Goal: Task Accomplishment & Management: Manage account settings

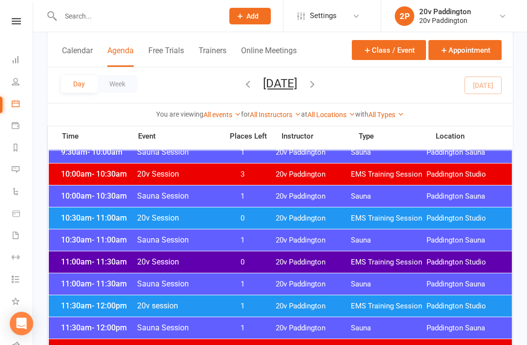
scroll to position [374, 0]
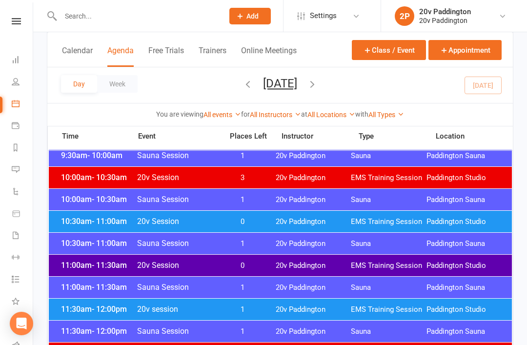
click at [290, 267] on span "20v Paddington" at bounding box center [314, 265] width 76 height 9
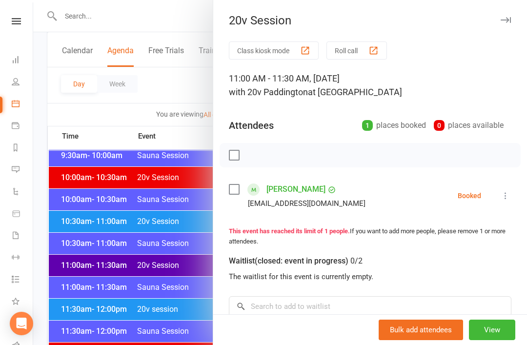
click at [494, 199] on li "Isabelle Wojciechowska izzychowska@gmail.com Booked More info Remove Check in M…" at bounding box center [370, 196] width 283 height 28
click at [514, 185] on div "Class kiosk mode Roll call 11:00 AM - 11:30 AM, Thursday, September, 11, 2025 w…" at bounding box center [370, 247] width 314 height 413
click at [507, 195] on icon at bounding box center [506, 196] width 10 height 10
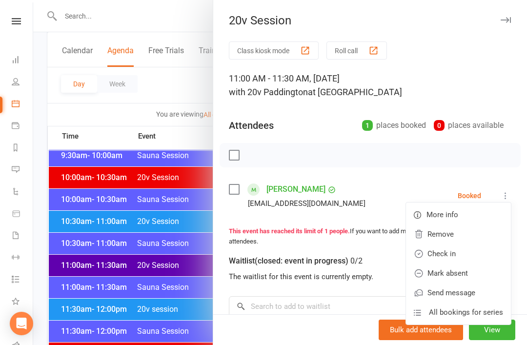
click at [463, 247] on link "Check in" at bounding box center [458, 254] width 105 height 20
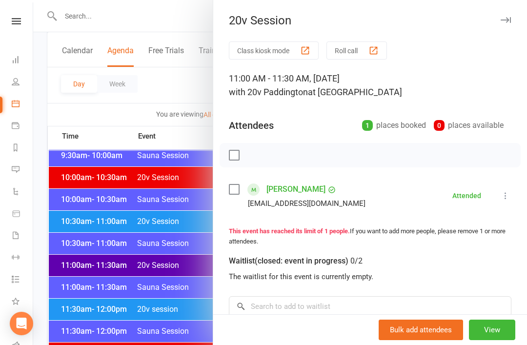
click at [175, 230] on div at bounding box center [280, 172] width 494 height 345
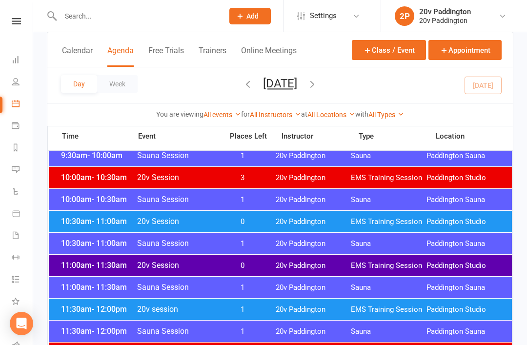
click at [194, 219] on span "20v Session" at bounding box center [177, 221] width 81 height 9
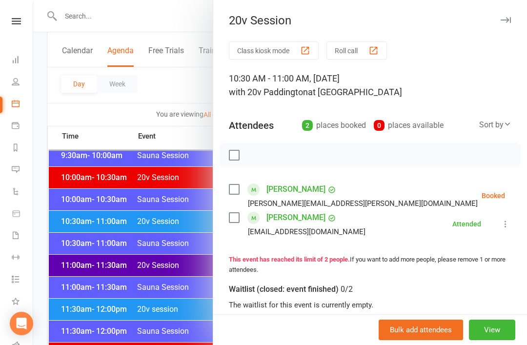
click at [525, 198] on icon at bounding box center [530, 196] width 10 height 10
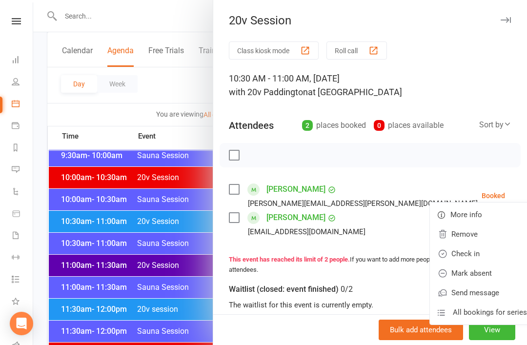
click at [455, 254] on link "Check in" at bounding box center [482, 254] width 105 height 20
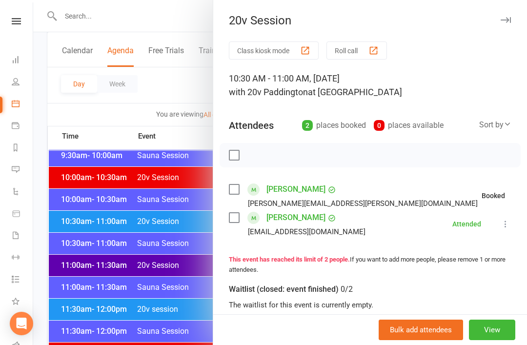
click at [146, 277] on div at bounding box center [280, 172] width 494 height 345
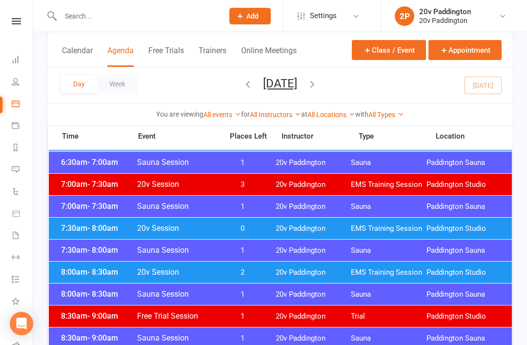
scroll to position [76, 0]
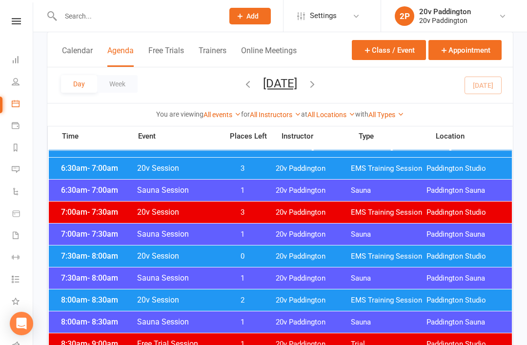
click at [297, 82] on button "Thursday, Sep 11, 2025" at bounding box center [280, 84] width 34 height 14
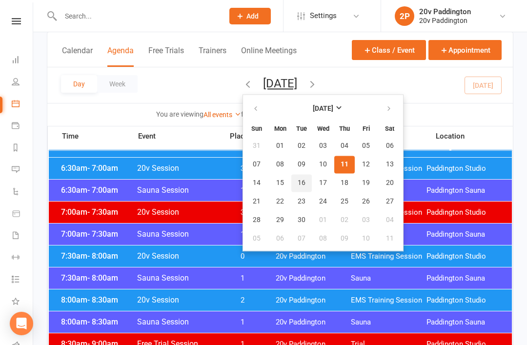
click at [298, 186] on span "16" at bounding box center [302, 183] width 8 height 8
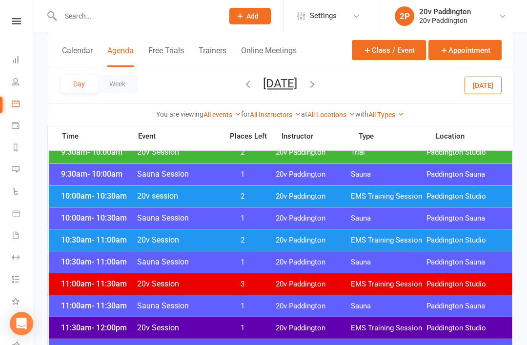
scroll to position [386, 0]
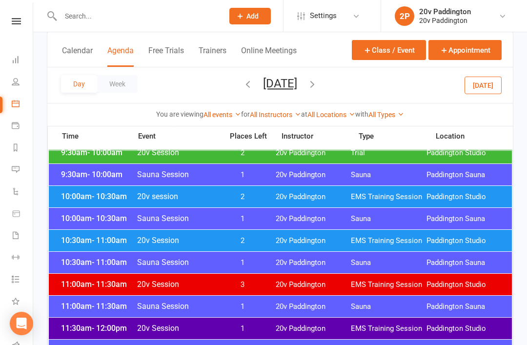
click at [481, 242] on span "Paddington Studio" at bounding box center [465, 240] width 76 height 9
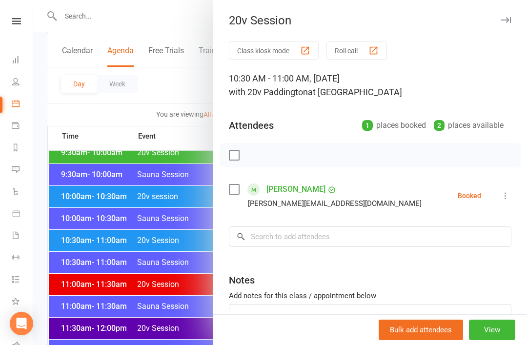
click at [87, 232] on div at bounding box center [280, 172] width 494 height 345
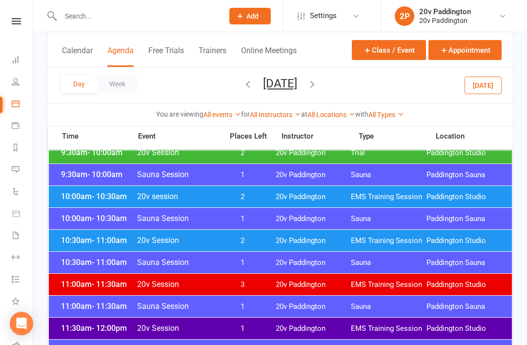
scroll to position [380, 0]
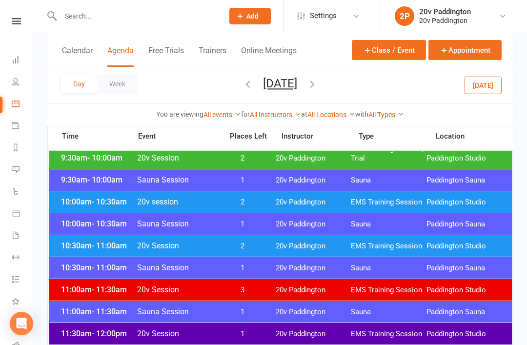
click at [197, 29] on div at bounding box center [132, 16] width 170 height 32
click at [177, 14] on input "text" at bounding box center [137, 16] width 159 height 14
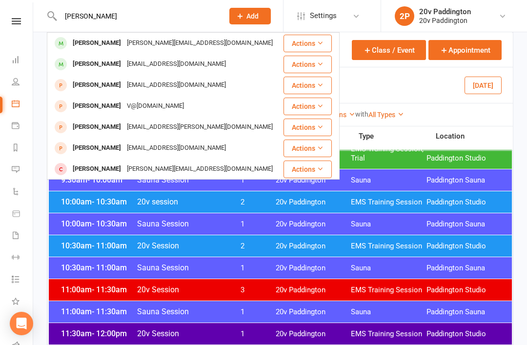
scroll to position [323, 0]
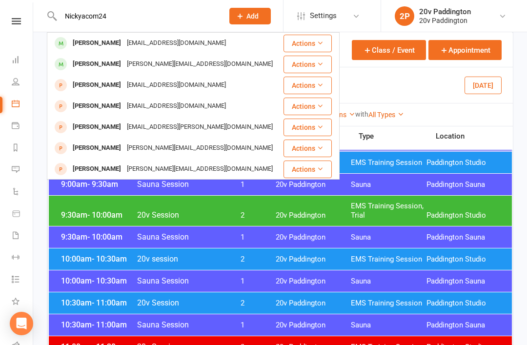
type input "Nickyacom24"
click at [182, 51] on div "Nicky Kiel Nickyakom24@gmail.com" at bounding box center [165, 43] width 235 height 20
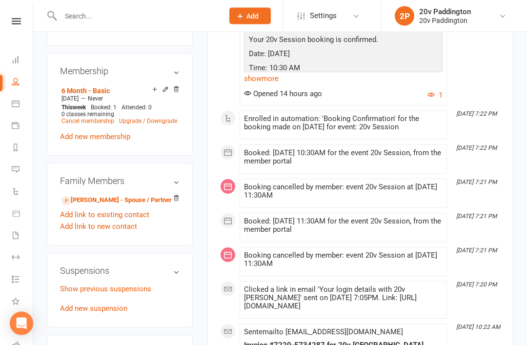
scroll to position [577, 0]
click at [117, 195] on link "Edward Kiel - Spouse / Partner" at bounding box center [117, 200] width 110 height 10
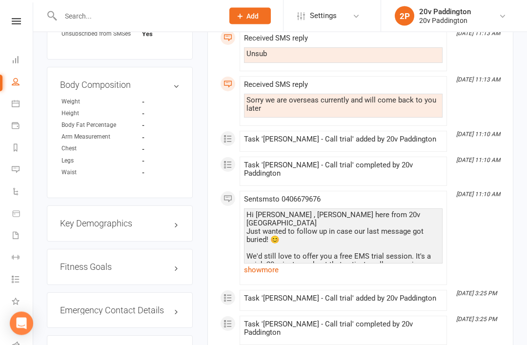
scroll to position [671, 0]
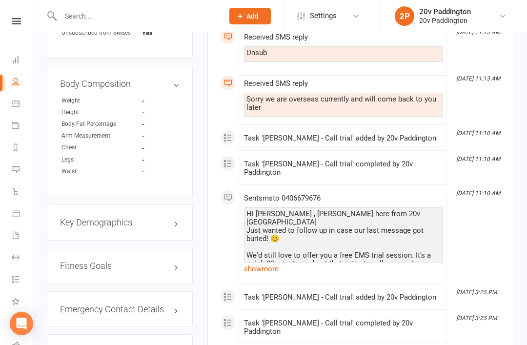
click at [375, 262] on link "show more" at bounding box center [343, 269] width 199 height 14
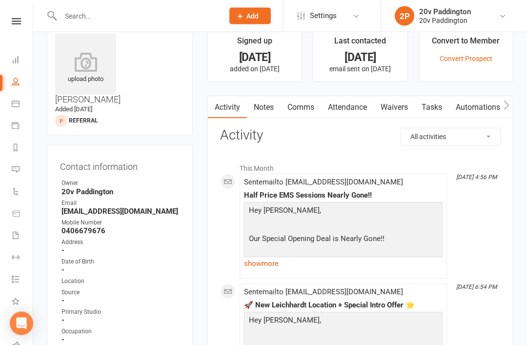
scroll to position [0, 0]
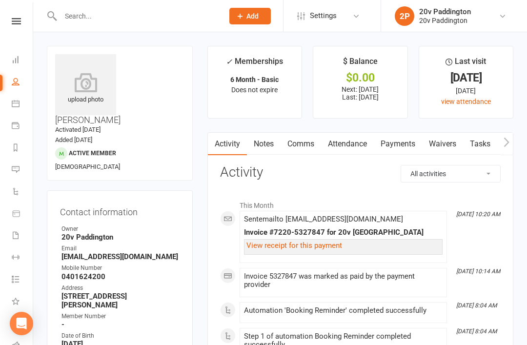
click at [13, 118] on link "Payments" at bounding box center [23, 127] width 22 height 22
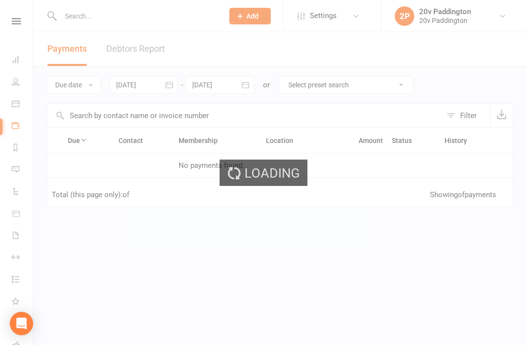
scroll to position [9, 0]
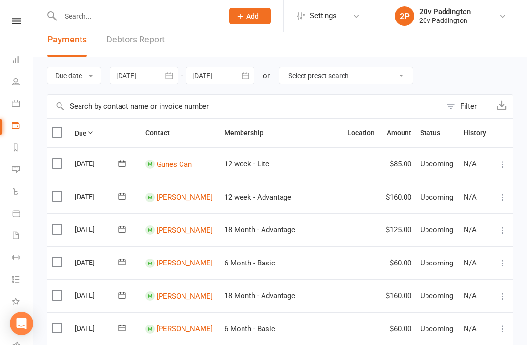
click at [12, 106] on icon at bounding box center [16, 104] width 8 height 8
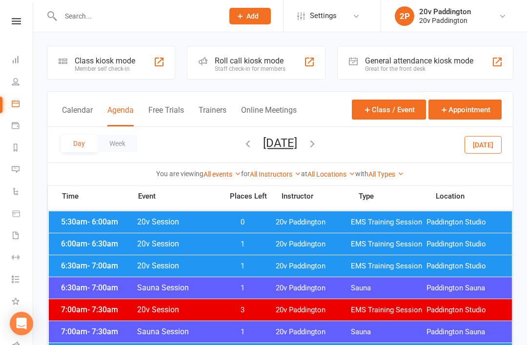
click at [474, 151] on button "[DATE]" at bounding box center [483, 145] width 37 height 18
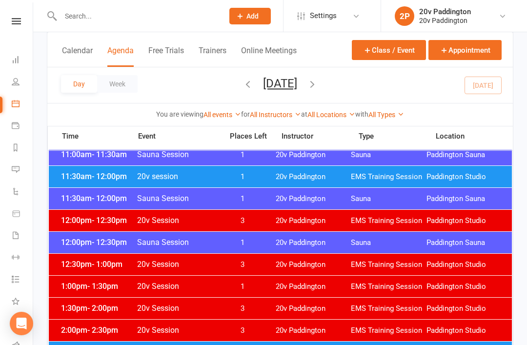
scroll to position [502, 0]
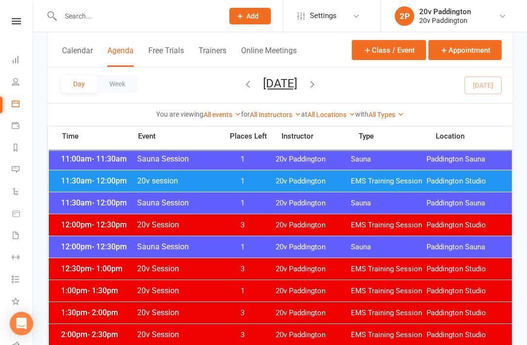
click at [300, 193] on div "11:30am - 12:00pm Sauna Session 1 20v Paddington Sauna Paddington Sauna" at bounding box center [280, 202] width 463 height 21
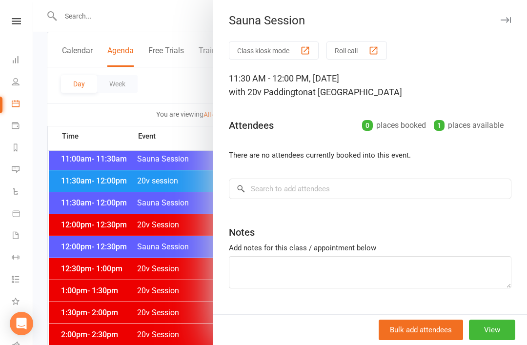
click at [114, 223] on div at bounding box center [280, 172] width 494 height 345
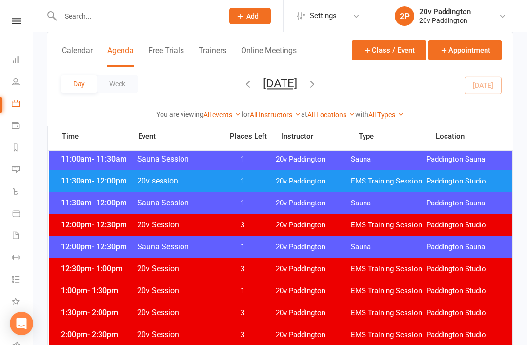
click at [209, 173] on div "11:30am - 12:00pm 20v session 1 20v Paddington EMS Training Session Paddington …" at bounding box center [280, 180] width 463 height 21
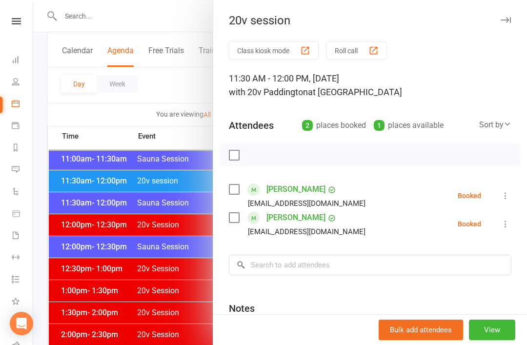
click at [511, 199] on icon at bounding box center [506, 196] width 10 height 10
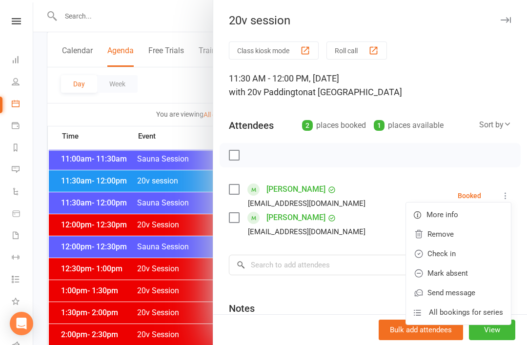
click at [169, 235] on div at bounding box center [280, 172] width 494 height 345
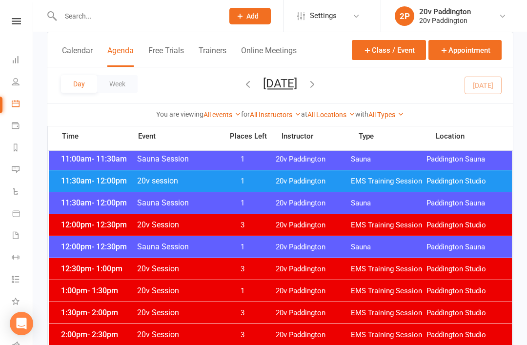
click at [297, 77] on button "Thursday, Sep 11, 2025" at bounding box center [280, 84] width 34 height 14
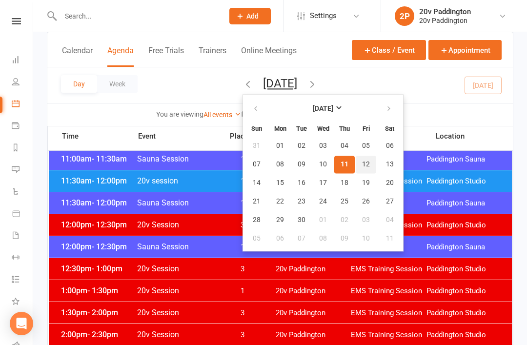
click at [362, 162] on span "12" at bounding box center [366, 165] width 8 height 8
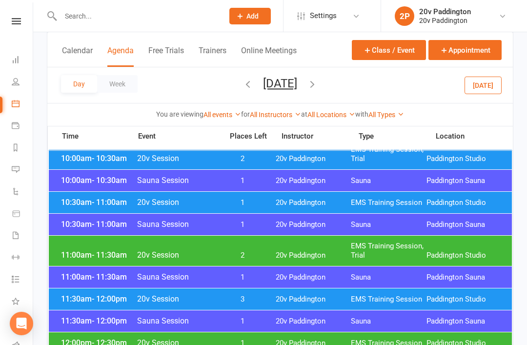
scroll to position [424, 0]
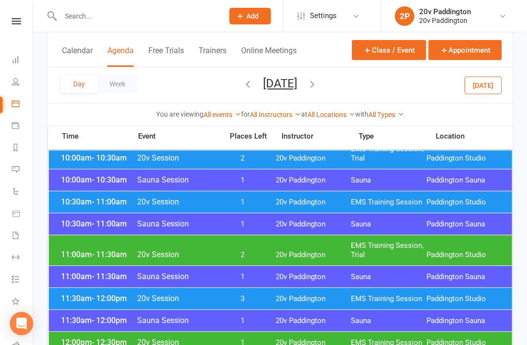
click at [423, 202] on span "EMS Training Session" at bounding box center [389, 202] width 76 height 9
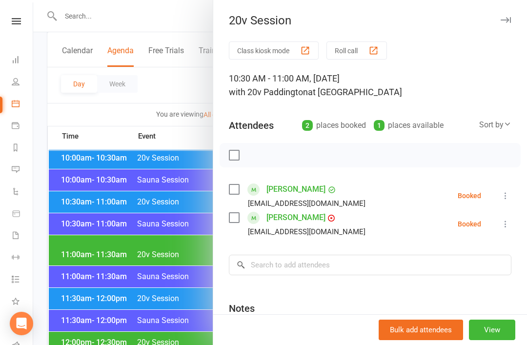
click at [87, 182] on div at bounding box center [280, 172] width 494 height 345
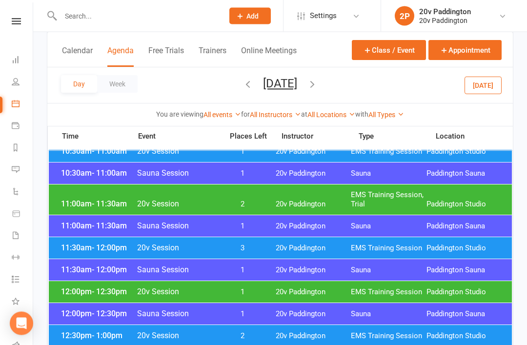
click at [89, 255] on div "11:30am - 12:00pm 20v Session 3 20v Paddington EMS Training Session Paddington …" at bounding box center [280, 248] width 463 height 21
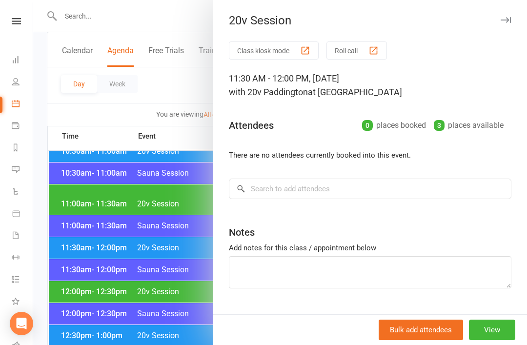
click at [94, 200] on div at bounding box center [280, 172] width 494 height 345
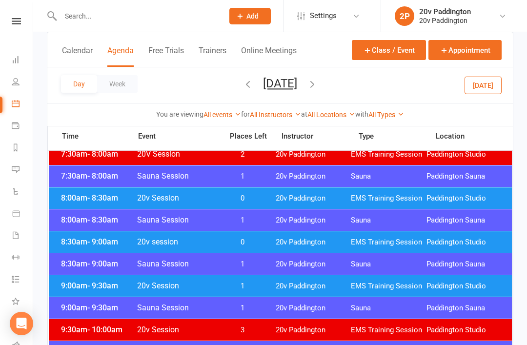
scroll to position [159, 0]
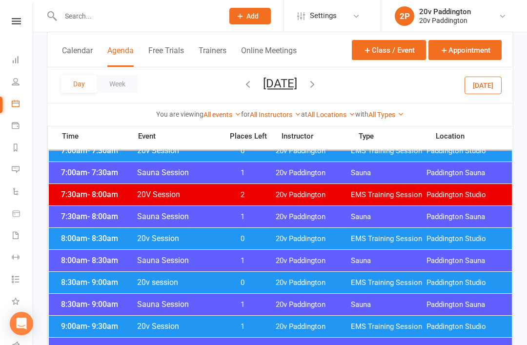
click at [497, 89] on button "Today" at bounding box center [483, 85] width 37 height 18
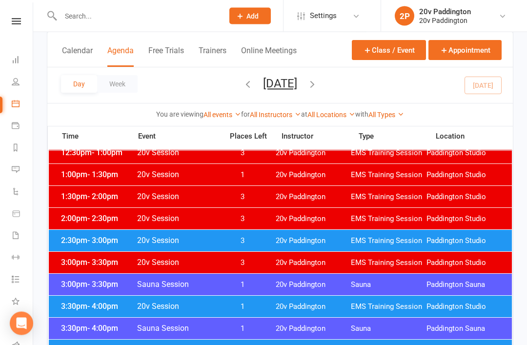
click at [429, 243] on span "Paddington Studio" at bounding box center [465, 241] width 76 height 9
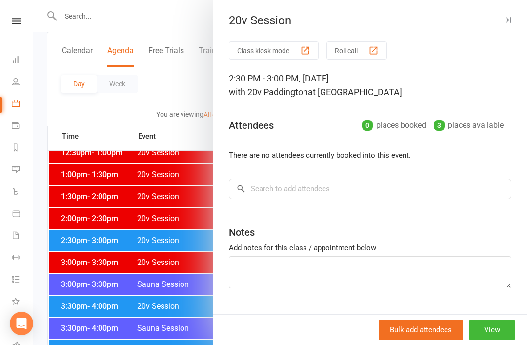
click at [141, 271] on div at bounding box center [280, 172] width 494 height 345
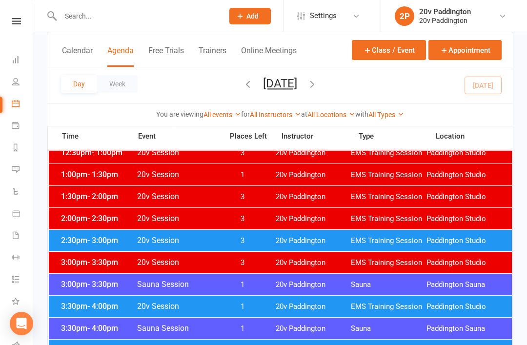
click at [235, 306] on span "1" at bounding box center [242, 306] width 51 height 9
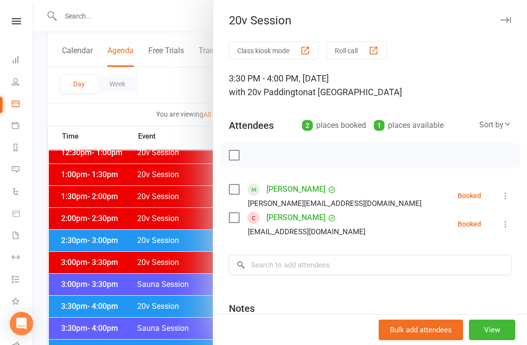
click at [177, 323] on div at bounding box center [280, 172] width 494 height 345
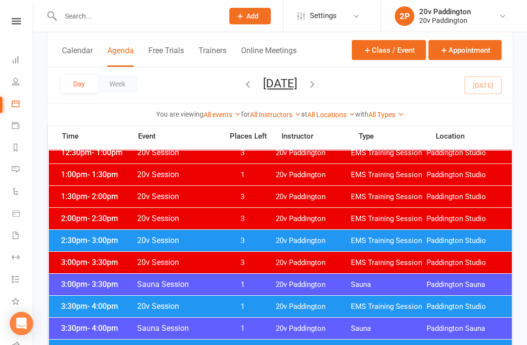
click at [231, 300] on div "3:30pm - 4:00pm 20v Session 1 20v Paddington EMS Training Session Paddington St…" at bounding box center [280, 306] width 463 height 21
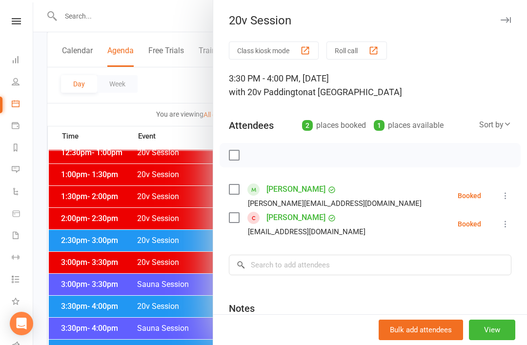
click at [277, 233] on div "Chritinezhu95@gmail.com" at bounding box center [307, 232] width 118 height 13
click at [284, 224] on link "Christine Zhu" at bounding box center [296, 218] width 59 height 16
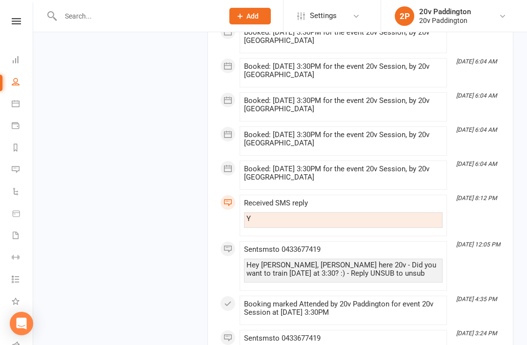
scroll to position [2095, 0]
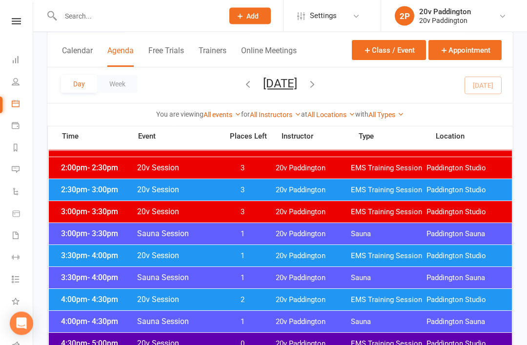
scroll to position [669, 0]
click at [400, 296] on span "EMS Training Session" at bounding box center [389, 299] width 76 height 9
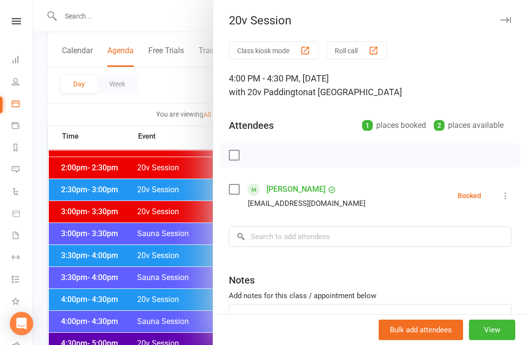
click at [195, 265] on div at bounding box center [280, 172] width 494 height 345
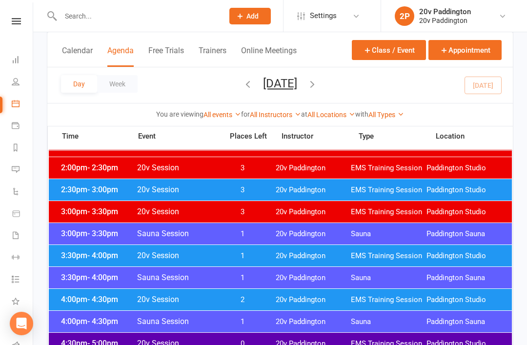
click at [265, 345] on span "0" at bounding box center [242, 343] width 51 height 9
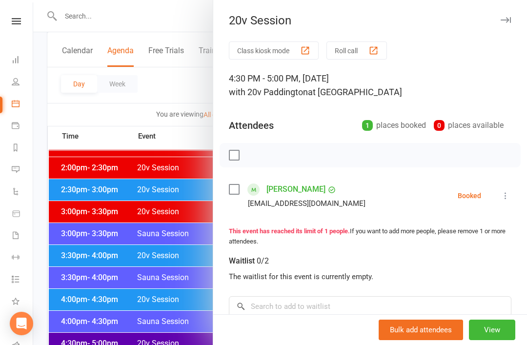
click at [197, 281] on div at bounding box center [280, 172] width 494 height 345
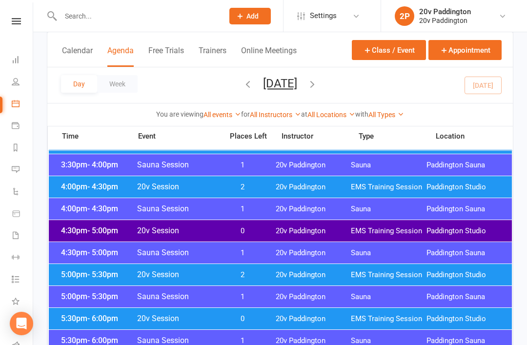
scroll to position [788, 0]
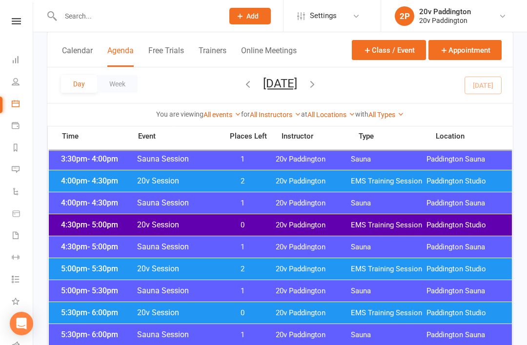
click at [327, 260] on div "5:00pm - 5:30pm 20v Session 2 20v Paddington EMS Training Session Paddington St…" at bounding box center [280, 268] width 463 height 21
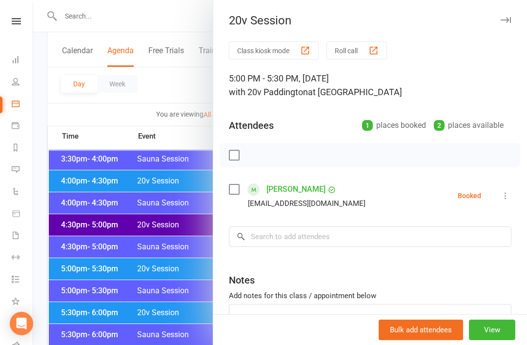
click at [180, 277] on div at bounding box center [280, 172] width 494 height 345
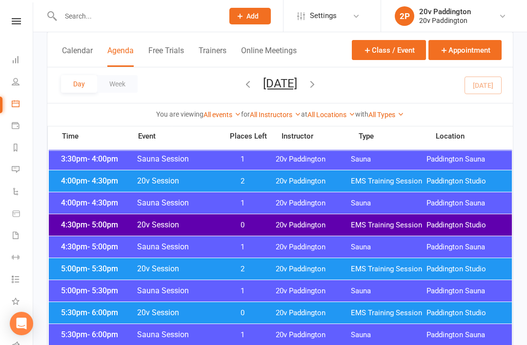
click at [360, 318] on div "5:30pm - 6:00pm 20v Session 0 20v Paddington EMS Training Session Paddington St…" at bounding box center [280, 312] width 463 height 21
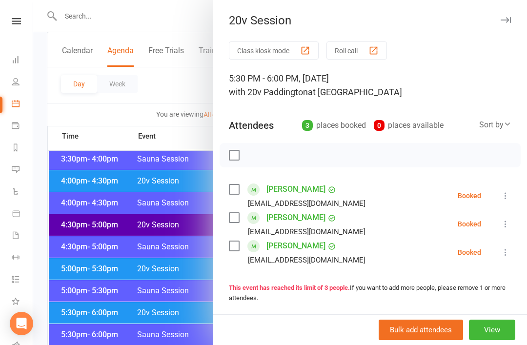
click at [191, 289] on div at bounding box center [280, 172] width 494 height 345
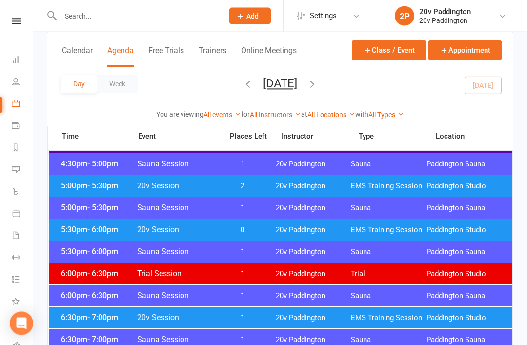
click at [354, 226] on span "EMS Training Session" at bounding box center [389, 230] width 76 height 9
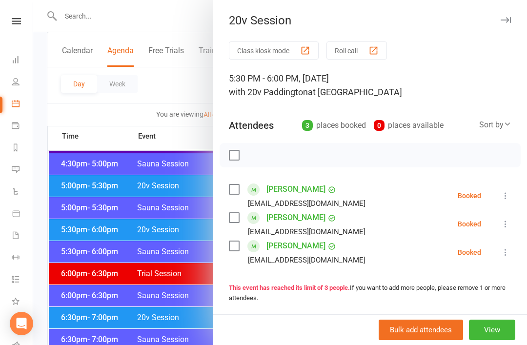
click at [94, 299] on div at bounding box center [280, 172] width 494 height 345
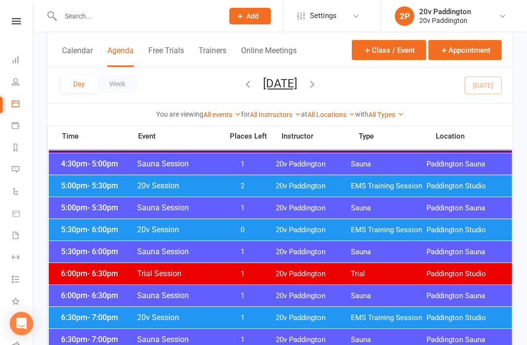
click at [202, 323] on div "6:30pm - 7:00pm 20v Session 1 20v Paddington EMS Training Session Paddington St…" at bounding box center [280, 317] width 463 height 21
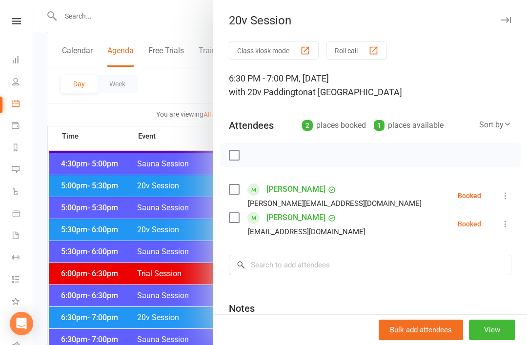
click at [74, 335] on div at bounding box center [280, 172] width 494 height 345
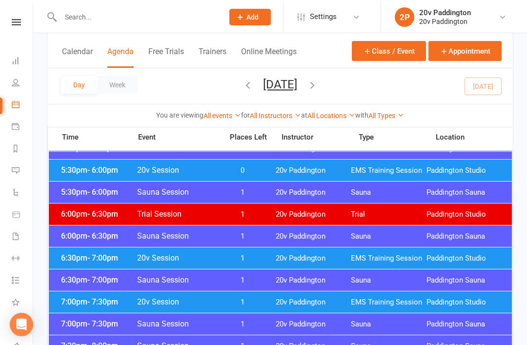
click at [380, 292] on div "7:00pm - 7:30pm 20v Session 1 20v Paddington EMS Training Session Paddington St…" at bounding box center [280, 300] width 463 height 21
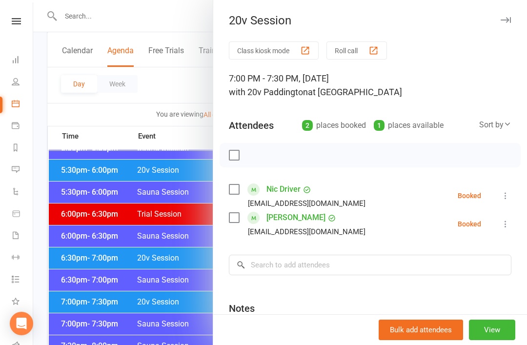
click at [76, 242] on div at bounding box center [280, 172] width 494 height 345
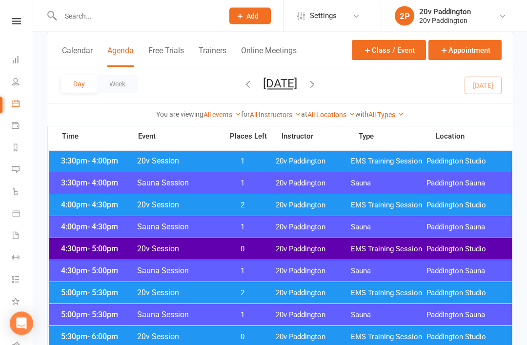
scroll to position [744, 0]
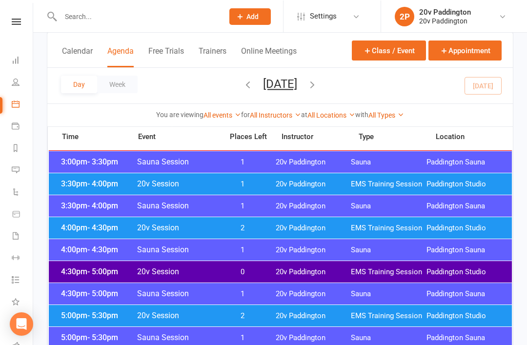
click at [341, 236] on div "4:00pm - 4:30pm 20v Session 2 20v Paddington EMS Training Session Paddington St…" at bounding box center [280, 227] width 463 height 21
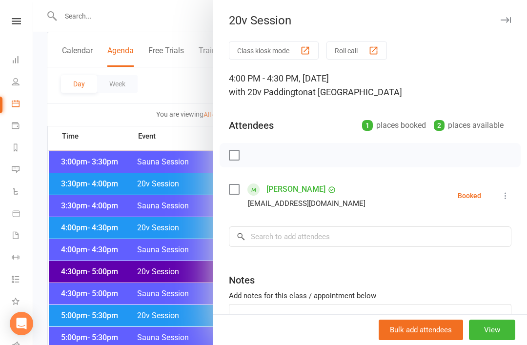
click at [177, 300] on div at bounding box center [280, 172] width 494 height 345
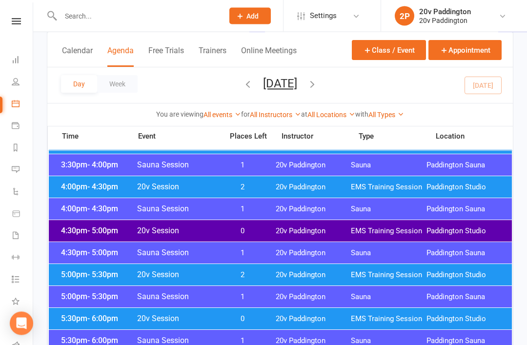
click at [277, 267] on div "5:00pm - 5:30pm 20v Session 2 20v Paddington EMS Training Session Paddington St…" at bounding box center [280, 275] width 463 height 21
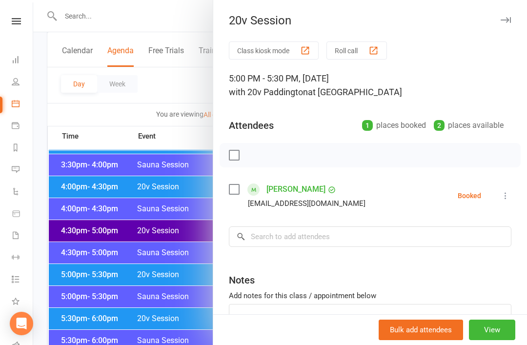
click at [190, 331] on div at bounding box center [280, 172] width 494 height 345
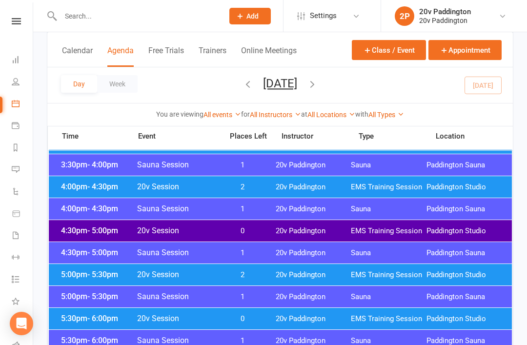
click at [292, 229] on span "20v Paddington" at bounding box center [314, 230] width 76 height 9
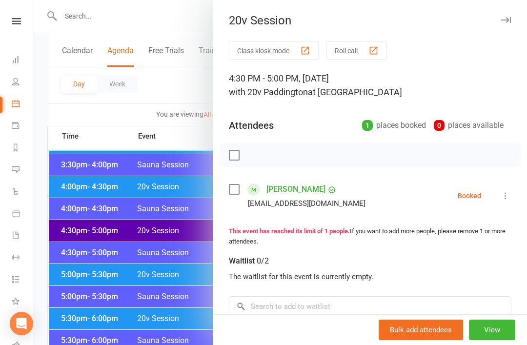
click at [175, 320] on div at bounding box center [280, 172] width 494 height 345
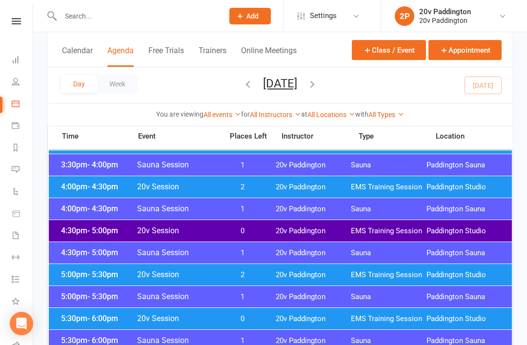
click at [251, 272] on span "2" at bounding box center [242, 274] width 51 height 9
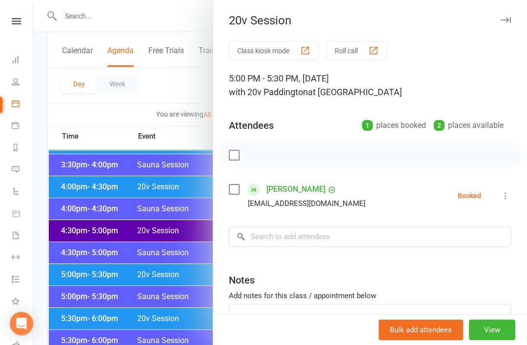
click at [179, 319] on div at bounding box center [280, 172] width 494 height 345
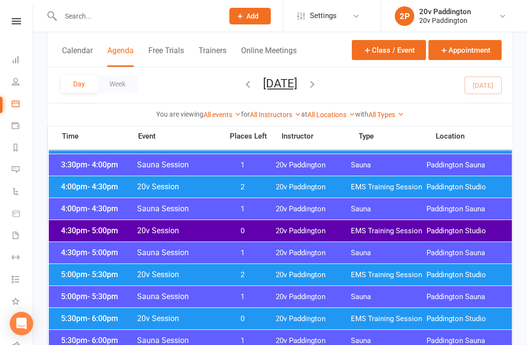
click at [266, 229] on span "0" at bounding box center [242, 230] width 51 height 9
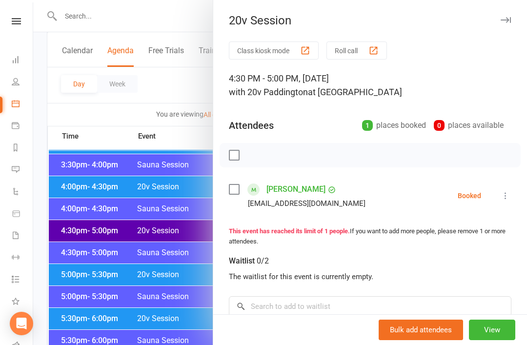
click at [174, 304] on div at bounding box center [280, 172] width 494 height 345
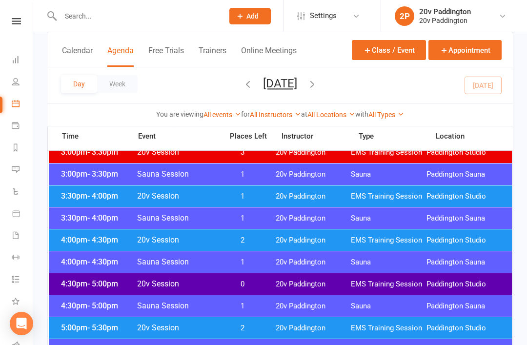
scroll to position [717, 0]
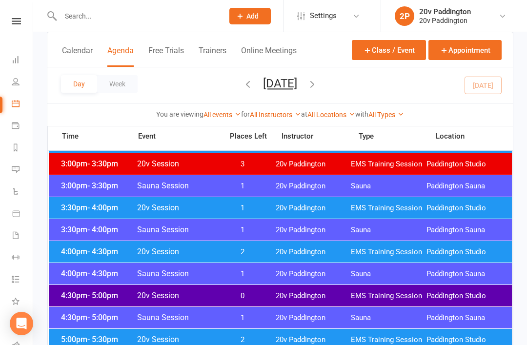
click at [260, 297] on span "0" at bounding box center [242, 295] width 51 height 9
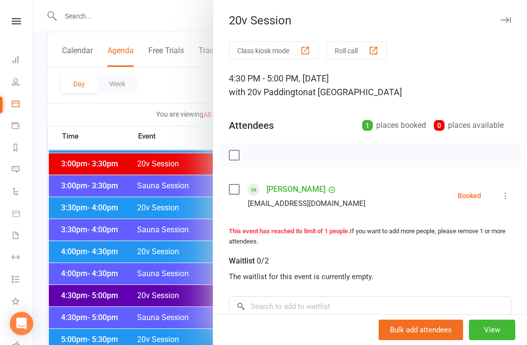
click at [303, 195] on link "Don Grieve" at bounding box center [296, 190] width 59 height 16
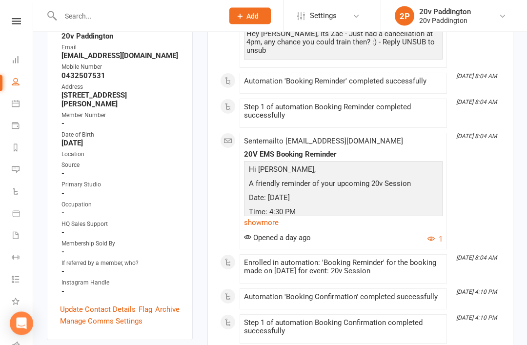
scroll to position [193, 0]
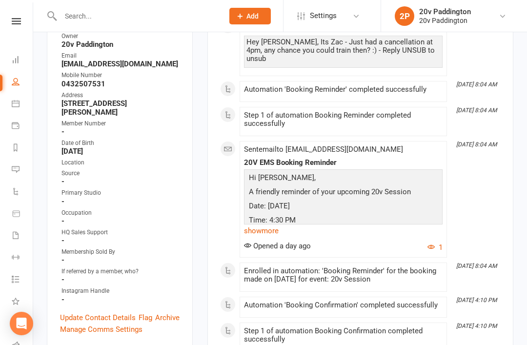
click at [417, 227] on link "show more" at bounding box center [343, 231] width 199 height 14
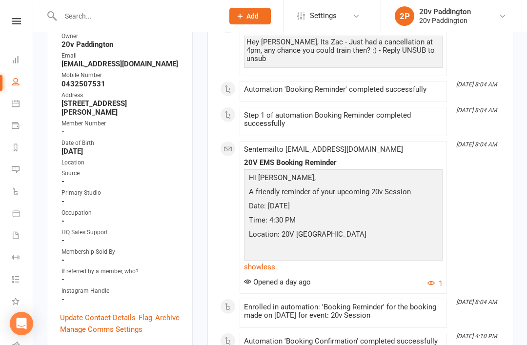
click at [438, 279] on button "1" at bounding box center [435, 284] width 15 height 12
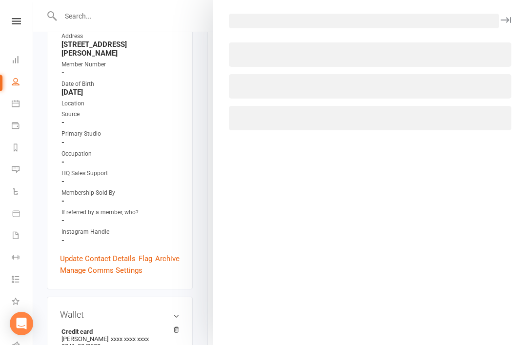
scroll to position [241, 0]
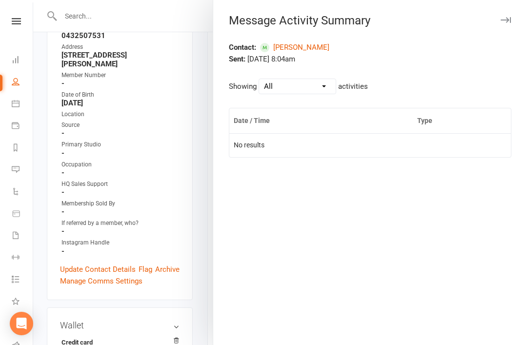
click at [501, 24] on button "button" at bounding box center [506, 20] width 12 height 12
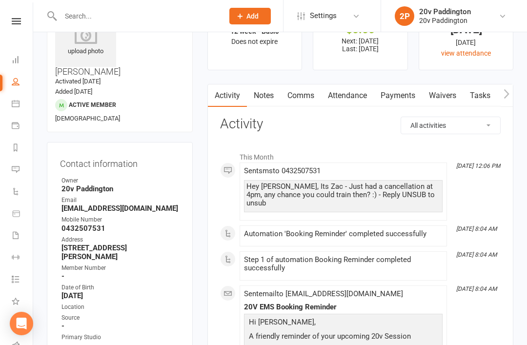
scroll to position [0, 0]
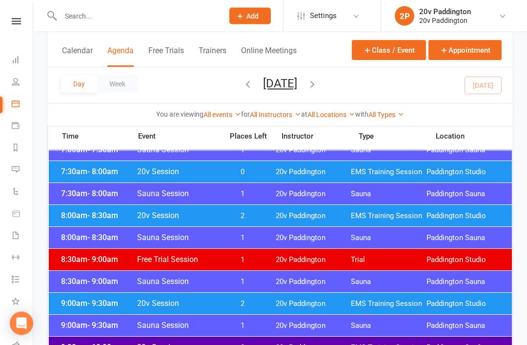
scroll to position [160, 0]
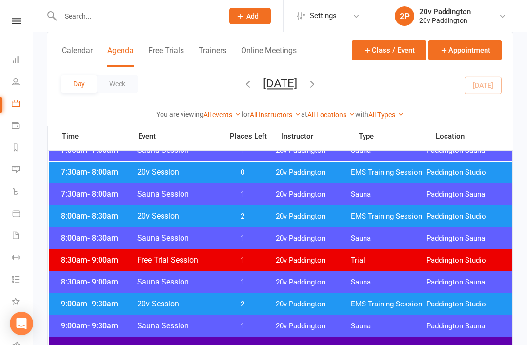
click at [346, 291] on div "8:30am - 9:00am Sauna Session 1 20v Paddington Sauna Paddington Sauna" at bounding box center [280, 281] width 463 height 21
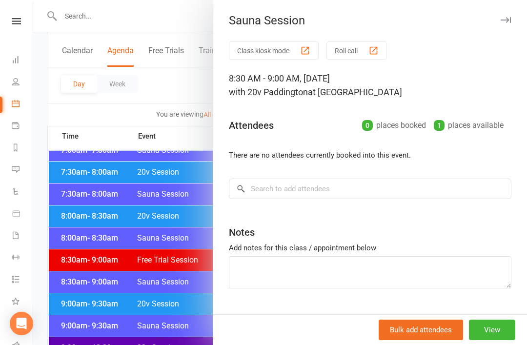
click at [170, 316] on div at bounding box center [280, 172] width 494 height 345
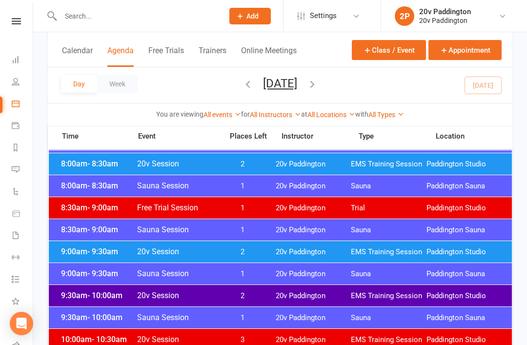
scroll to position [215, 0]
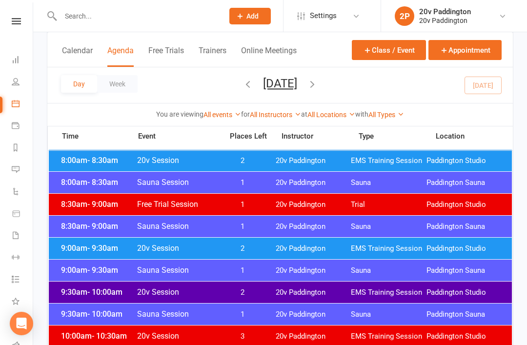
click at [295, 294] on span "20v Paddington" at bounding box center [314, 292] width 76 height 9
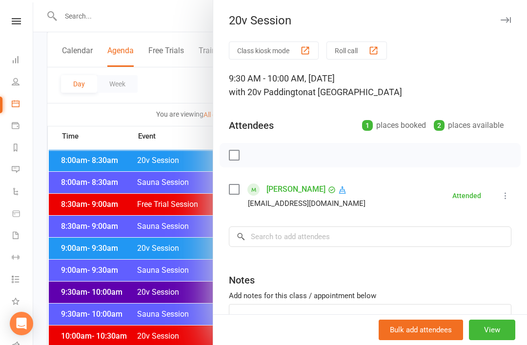
click at [193, 303] on div at bounding box center [280, 172] width 494 height 345
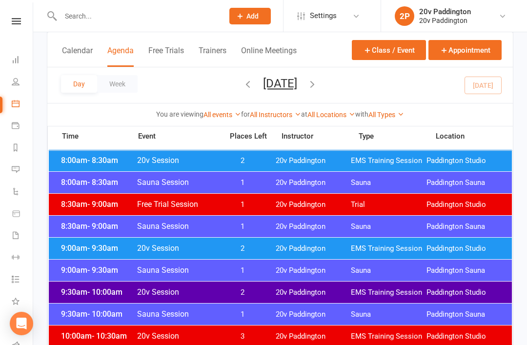
click at [297, 248] on span "20v Paddington" at bounding box center [314, 248] width 76 height 9
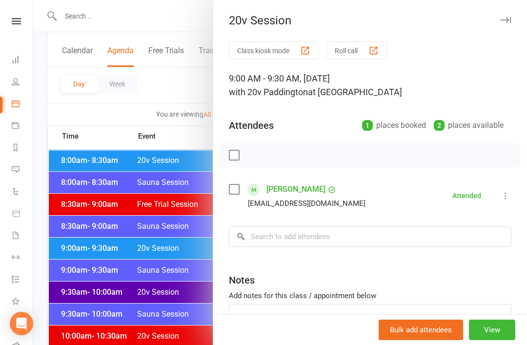
click at [174, 320] on div at bounding box center [280, 172] width 494 height 345
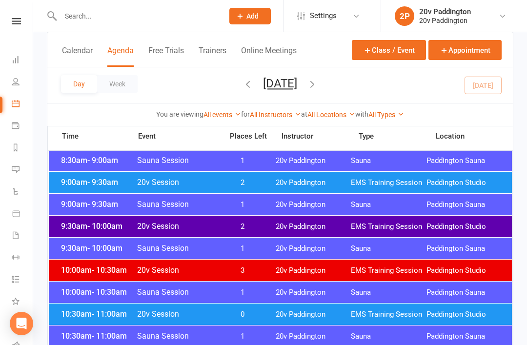
scroll to position [285, 0]
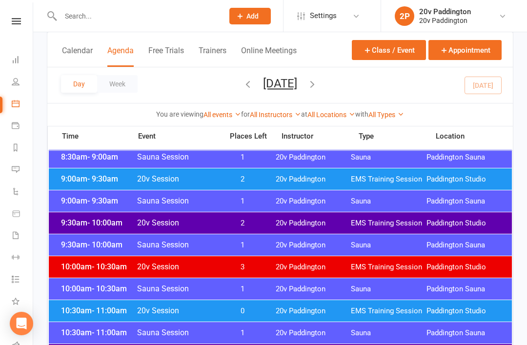
click at [294, 308] on span "20v Paddington" at bounding box center [314, 311] width 76 height 9
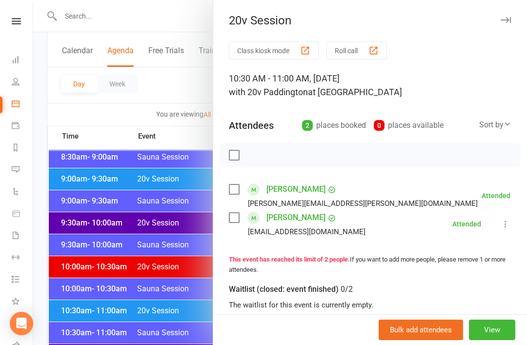
click at [177, 342] on div at bounding box center [280, 172] width 494 height 345
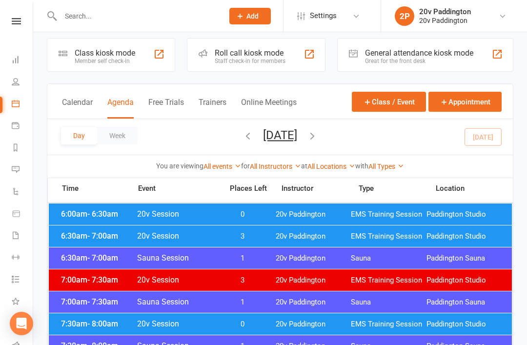
scroll to position [9, 0]
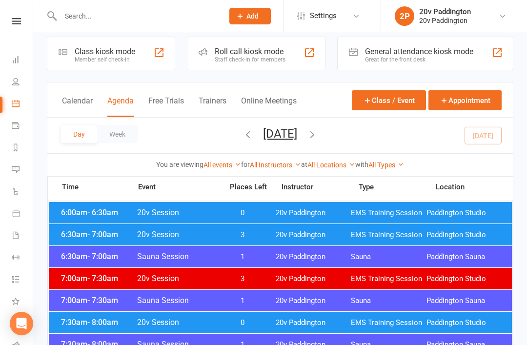
click at [319, 209] on span "20v Paddington" at bounding box center [314, 212] width 76 height 9
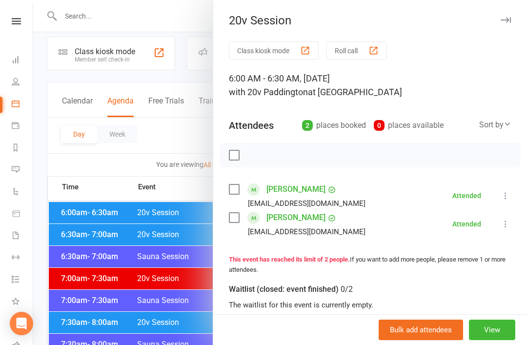
click at [176, 287] on div at bounding box center [280, 172] width 494 height 345
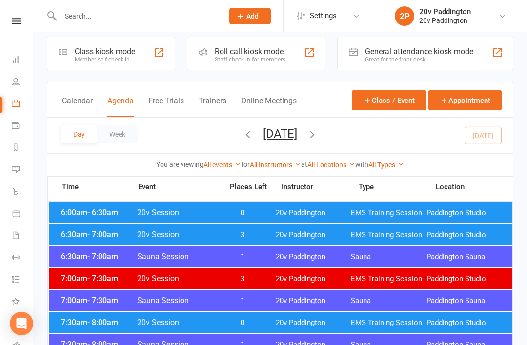
click at [269, 238] on div "6:30am - 7:00am 20v Session 3 20v Paddington EMS Training Session Paddington St…" at bounding box center [280, 234] width 463 height 21
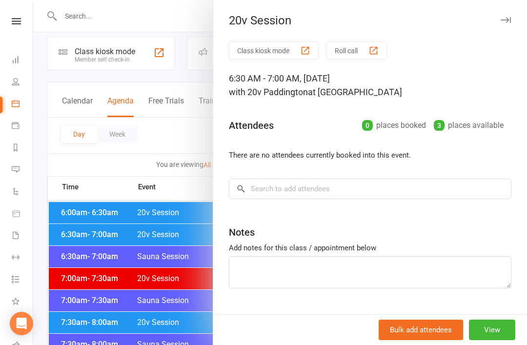
click at [160, 312] on div at bounding box center [280, 172] width 494 height 345
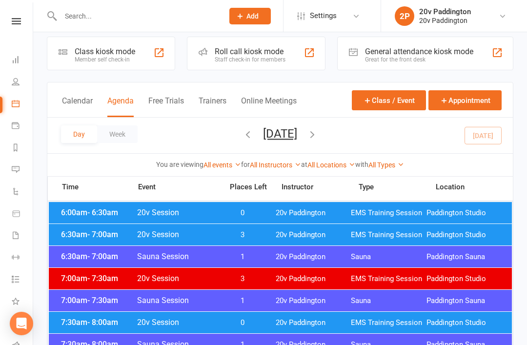
click at [235, 325] on span "0" at bounding box center [242, 322] width 51 height 9
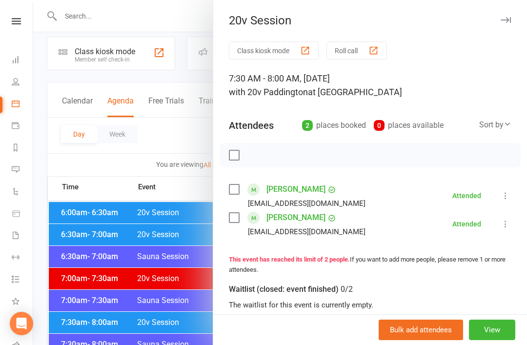
click at [190, 161] on div at bounding box center [280, 172] width 494 height 345
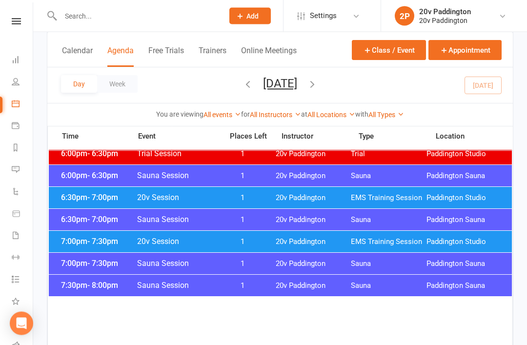
click at [438, 238] on span "Paddington Studio" at bounding box center [465, 242] width 76 height 9
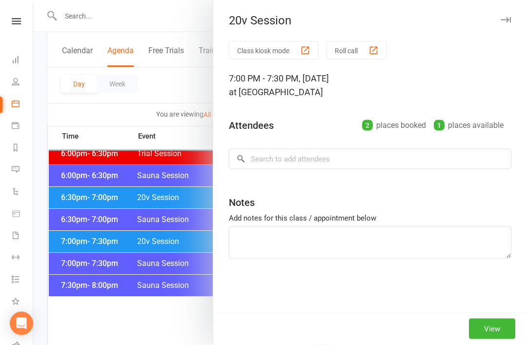
scroll to position [991, 0]
click at [151, 241] on div at bounding box center [280, 172] width 494 height 345
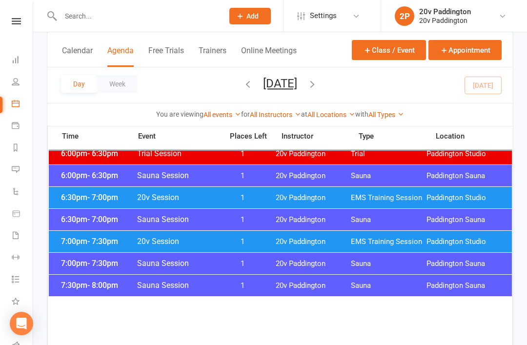
click at [198, 193] on span "20v Session" at bounding box center [177, 197] width 81 height 9
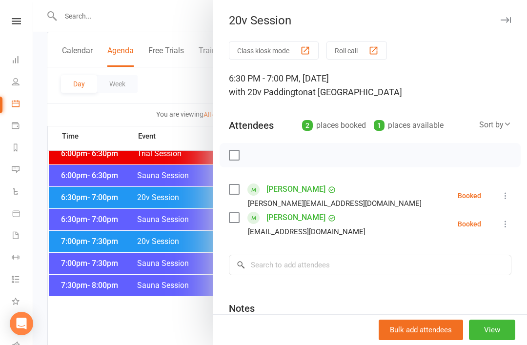
click at [187, 196] on div at bounding box center [280, 172] width 494 height 345
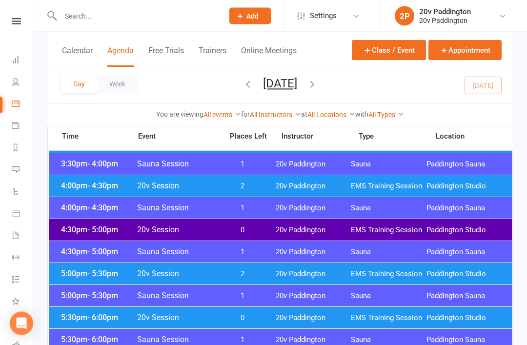
click at [241, 265] on div "5:00pm - 5:30pm 20v Session 2 20v Paddington EMS Training Session Paddington St…" at bounding box center [280, 274] width 463 height 21
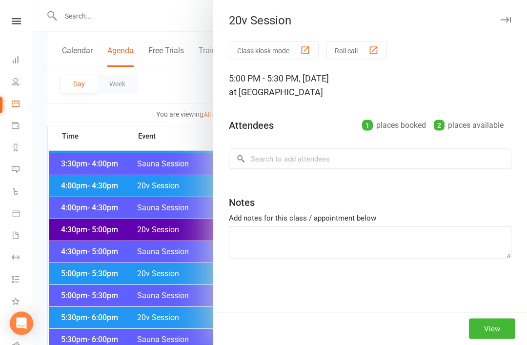
scroll to position [783, 0]
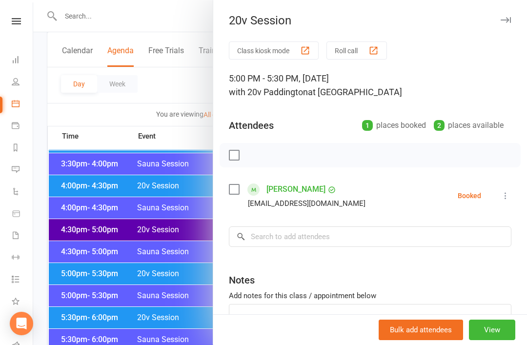
click at [178, 277] on div at bounding box center [280, 172] width 494 height 345
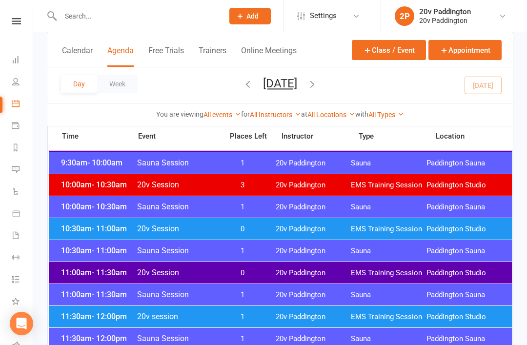
scroll to position [363, 0]
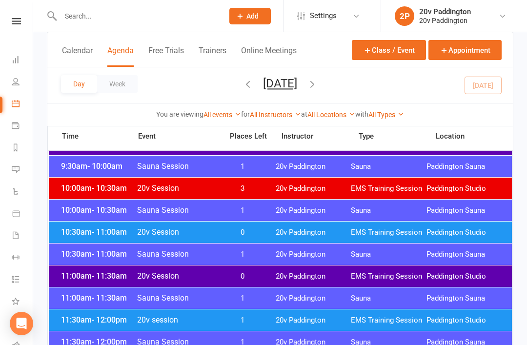
click at [86, 277] on span "11:00am - 11:30am" at bounding box center [98, 275] width 78 height 9
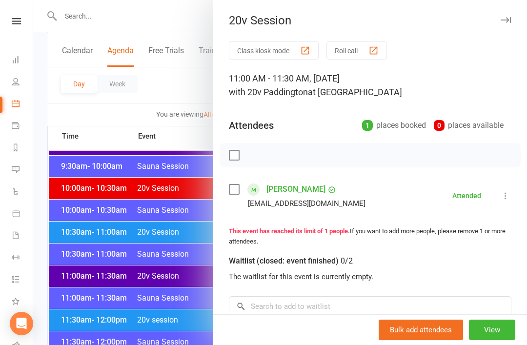
click at [85, 280] on div at bounding box center [280, 172] width 494 height 345
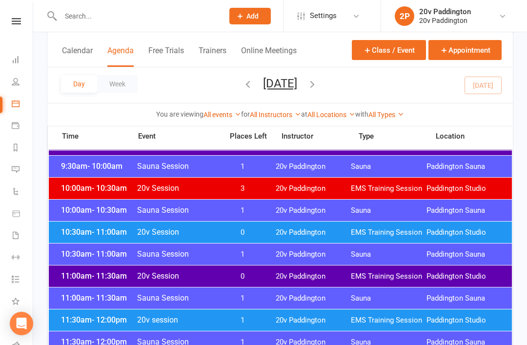
click at [101, 322] on span "- 12:00pm" at bounding box center [109, 319] width 35 height 9
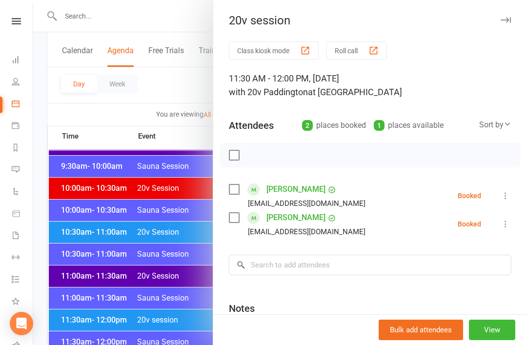
click at [500, 228] on button at bounding box center [506, 224] width 12 height 12
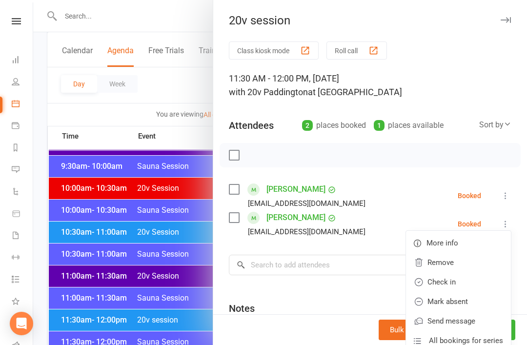
click at [456, 284] on link "Check in" at bounding box center [458, 282] width 105 height 20
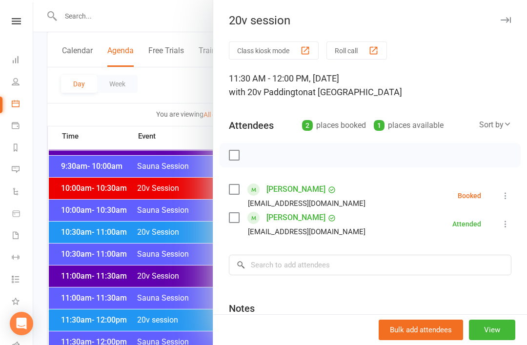
click at [14, 163] on link "Messages 1" at bounding box center [23, 171] width 22 height 22
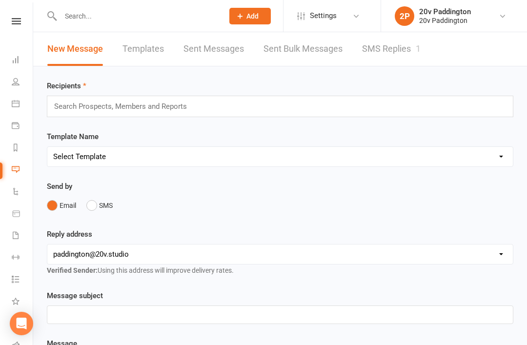
click at [397, 60] on link "SMS Replies 1" at bounding box center [391, 49] width 59 height 34
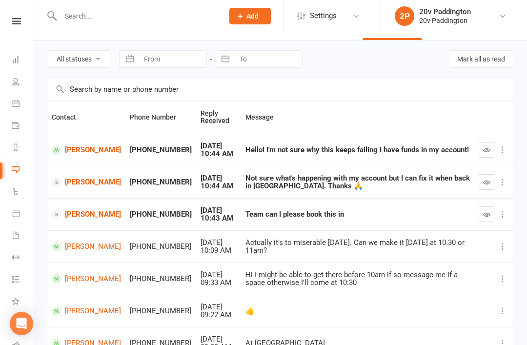
scroll to position [27, 0]
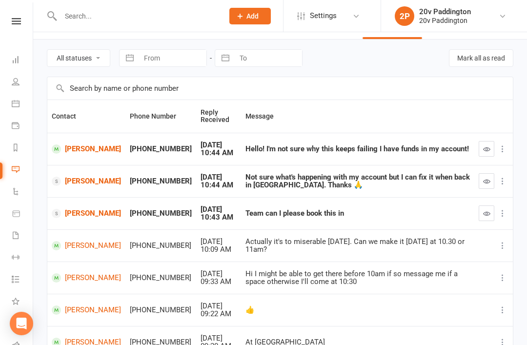
click at [457, 315] on td "👍" at bounding box center [357, 310] width 233 height 32
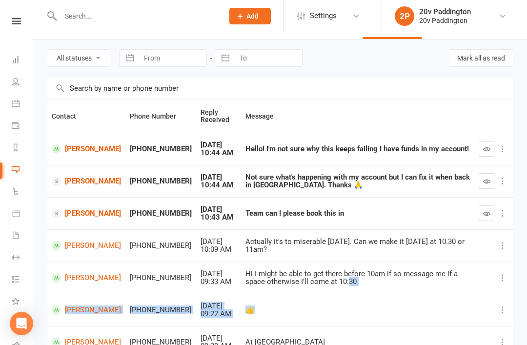
click at [82, 215] on link "Clare Whiteman" at bounding box center [86, 213] width 69 height 9
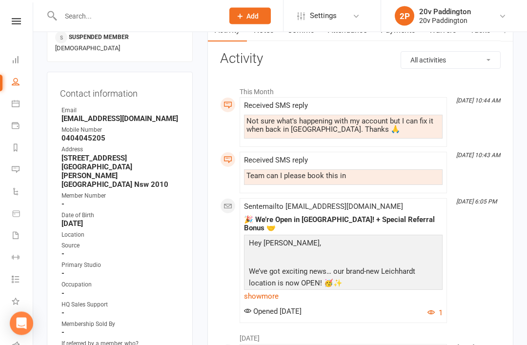
click at [286, 290] on link "show more" at bounding box center [343, 297] width 199 height 14
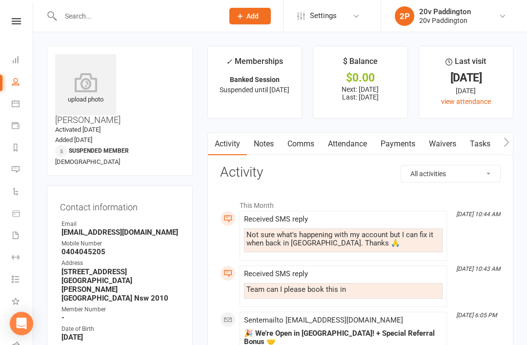
click at [12, 119] on link "Payments" at bounding box center [23, 127] width 22 height 22
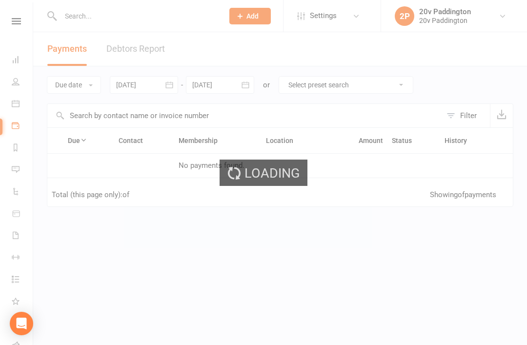
click at [33, 99] on div "Loading" at bounding box center [263, 172] width 527 height 345
click at [24, 111] on link "Calendar" at bounding box center [23, 105] width 22 height 22
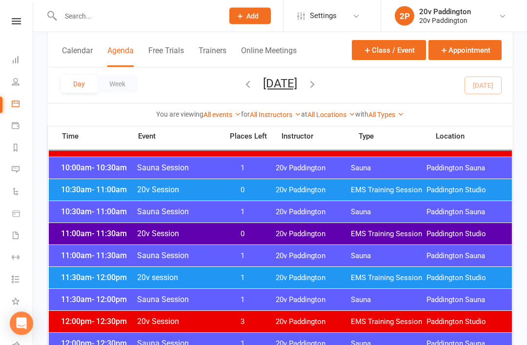
scroll to position [408, 0]
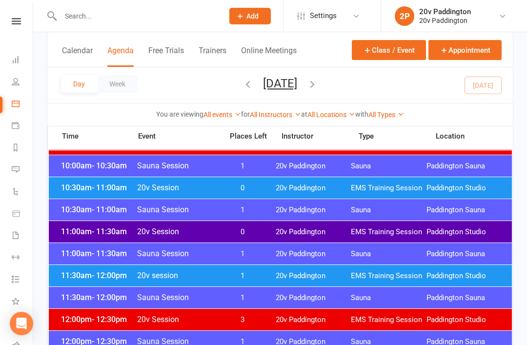
click at [368, 84] on div "Day Week Thursday, Sep 11, 2025 September 2025 Sun Mon Tue Wed Thu Fri Sat 31 0…" at bounding box center [280, 85] width 466 height 36
click at [318, 90] on button "button" at bounding box center [312, 85] width 11 height 17
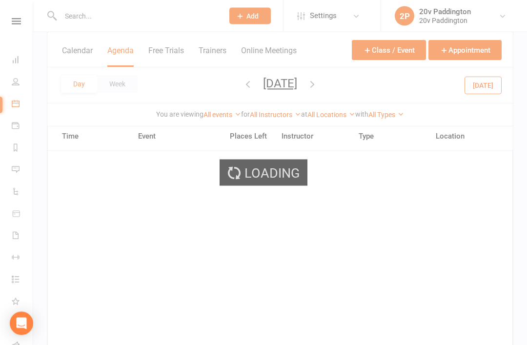
scroll to position [304, 0]
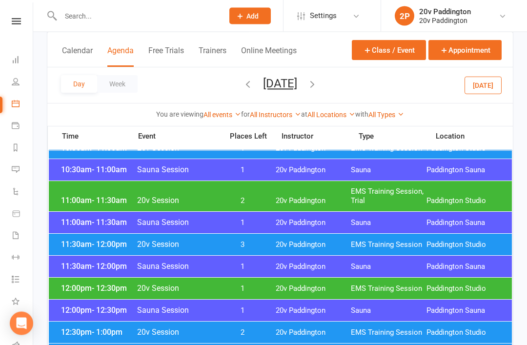
click at [419, 240] on div "11:30am - 12:00pm 20v Session 3 20v Paddington EMS Training Session Paddington …" at bounding box center [280, 244] width 463 height 21
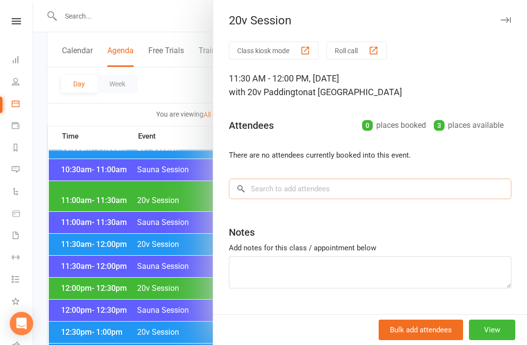
click at [433, 196] on input "search" at bounding box center [370, 189] width 283 height 21
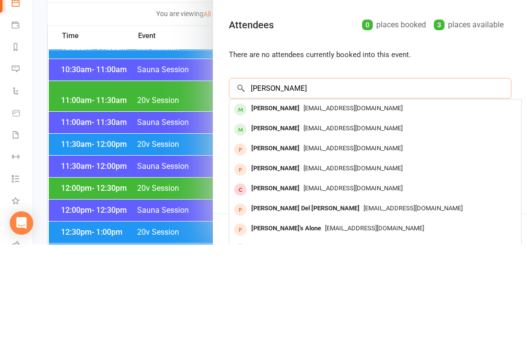
type input "Pauline"
click at [404, 222] on div "pjdoyle39@gmail.com" at bounding box center [375, 229] width 284 height 14
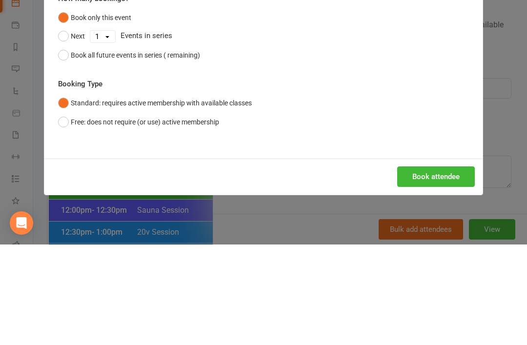
scroll to position [579, 0]
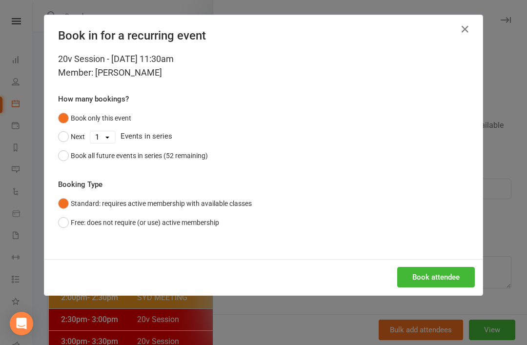
click at [436, 267] on button "Book attendee" at bounding box center [436, 277] width 78 height 21
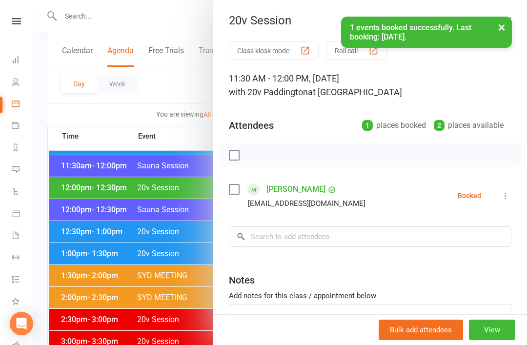
click at [489, 340] on button "View" at bounding box center [492, 330] width 46 height 21
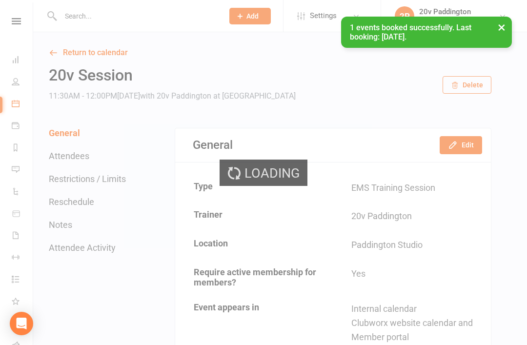
click at [470, 147] on div "Loading" at bounding box center [263, 172] width 527 height 345
click at [466, 152] on button "Edit" at bounding box center [461, 145] width 42 height 18
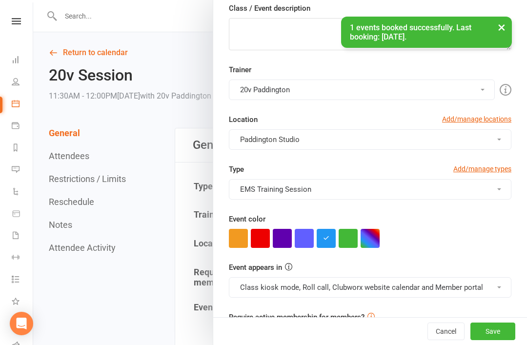
scroll to position [149, 0]
click at [285, 239] on button "button" at bounding box center [282, 238] width 19 height 19
click at [327, 287] on button "Class kiosk mode, Roll call, Clubworx website calendar and Member portal" at bounding box center [370, 288] width 283 height 21
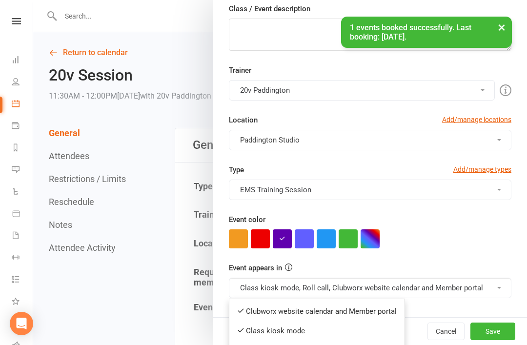
click at [353, 306] on link "Clubworx website calendar and Member portal" at bounding box center [316, 312] width 175 height 20
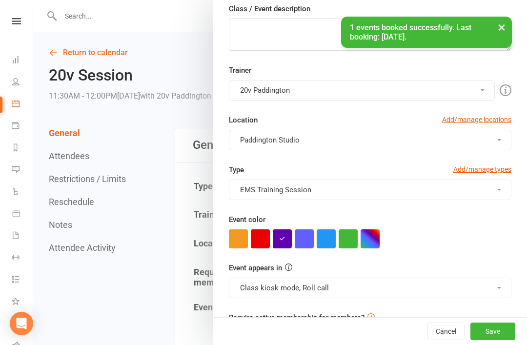
click at [491, 340] on button "Save" at bounding box center [493, 332] width 45 height 18
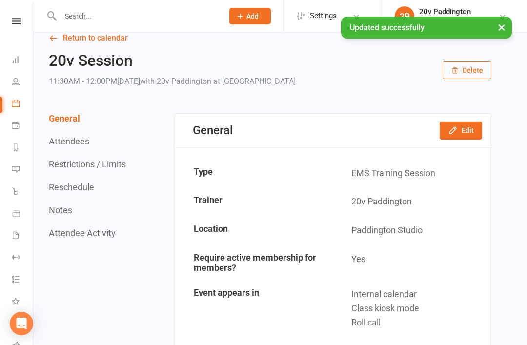
scroll to position [0, 0]
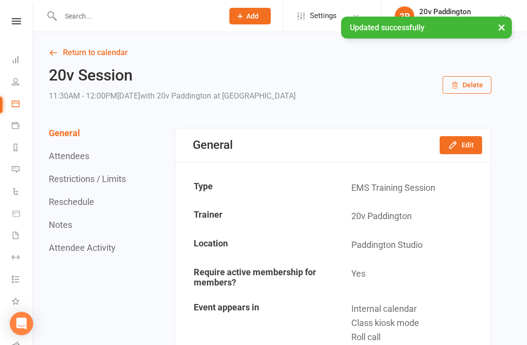
click at [70, 58] on link "Return to calendar" at bounding box center [270, 53] width 443 height 14
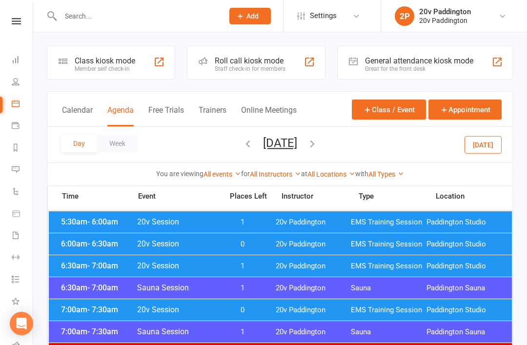
click at [297, 148] on button "Friday, Sep 12, 2025" at bounding box center [280, 143] width 34 height 14
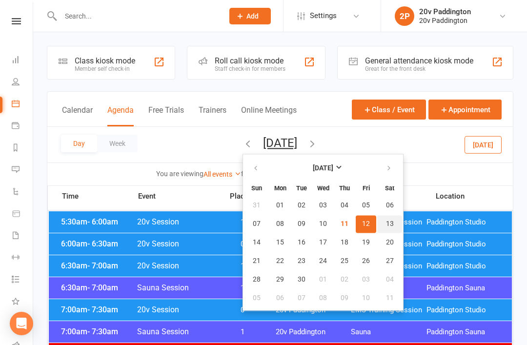
click at [377, 218] on button "13" at bounding box center [389, 224] width 25 height 18
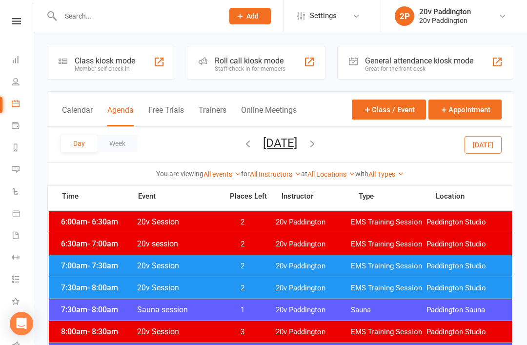
scroll to position [2, 0]
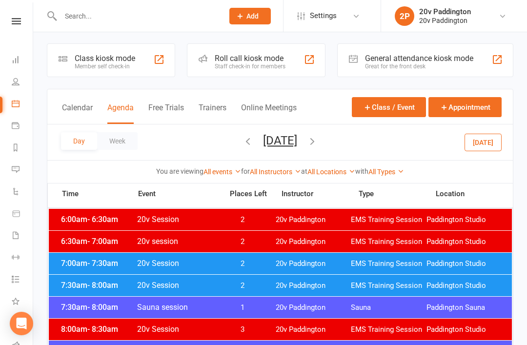
click at [380, 267] on span "EMS Training Session" at bounding box center [389, 263] width 76 height 9
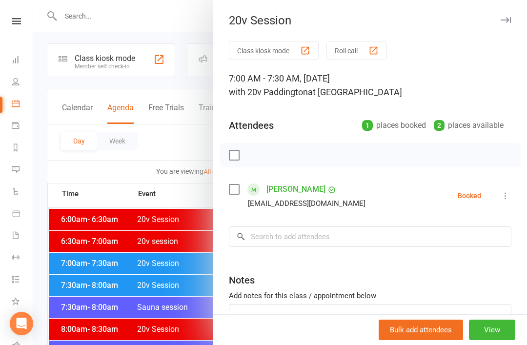
click at [168, 342] on div at bounding box center [280, 172] width 494 height 345
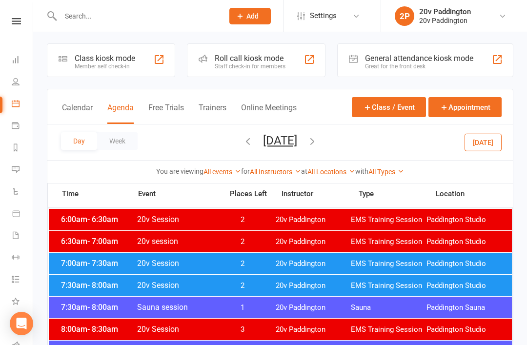
click at [258, 291] on div "7:30am - 8:00am 20v Session 2 20v Paddington EMS Training Session Paddington St…" at bounding box center [280, 285] width 463 height 21
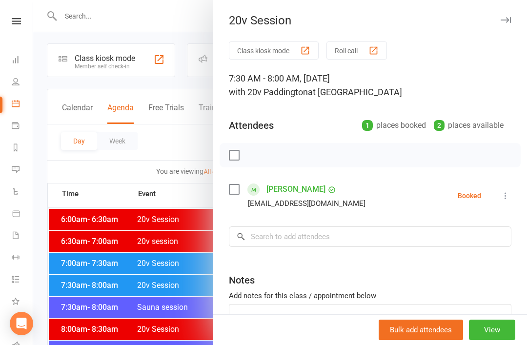
click at [173, 332] on div at bounding box center [280, 172] width 494 height 345
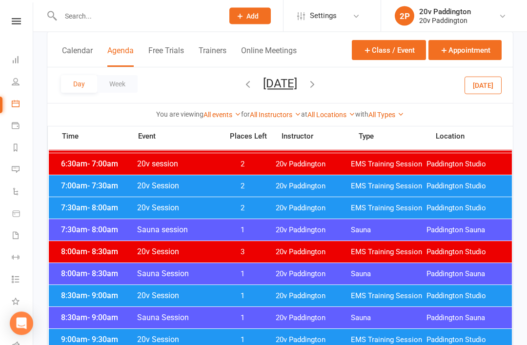
click at [337, 292] on span "20v Paddington" at bounding box center [314, 296] width 76 height 9
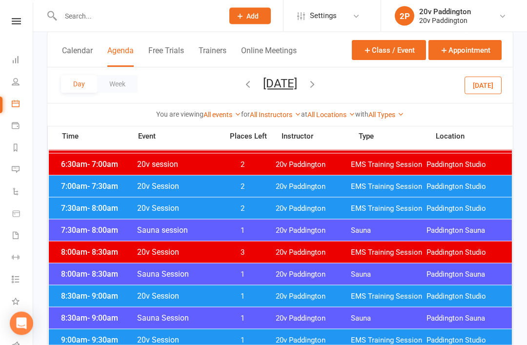
scroll to position [80, 0]
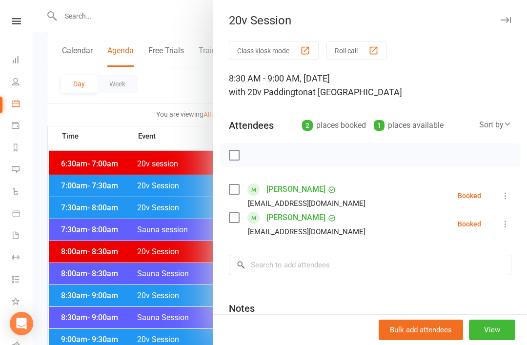
click at [176, 332] on div at bounding box center [280, 172] width 494 height 345
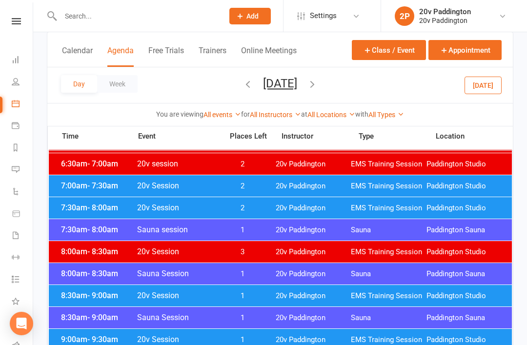
click at [266, 343] on span "1" at bounding box center [242, 339] width 51 height 9
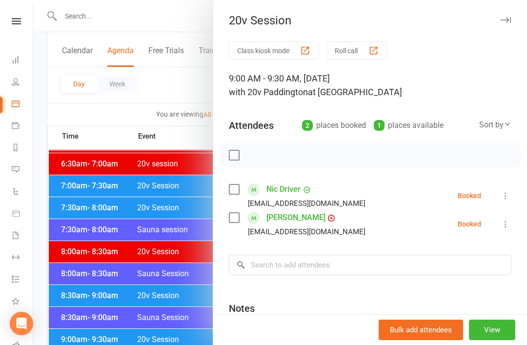
click at [173, 294] on div at bounding box center [280, 172] width 494 height 345
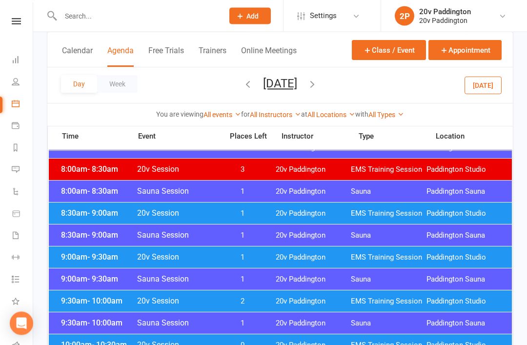
click at [254, 304] on span "2" at bounding box center [242, 301] width 51 height 9
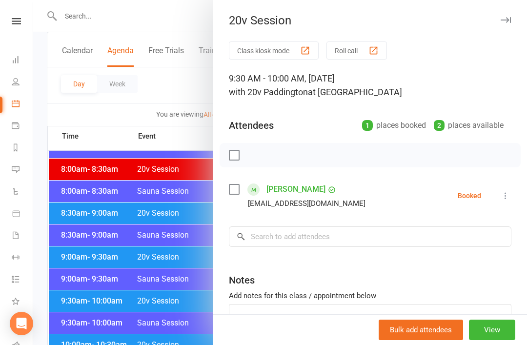
click at [159, 329] on div at bounding box center [280, 172] width 494 height 345
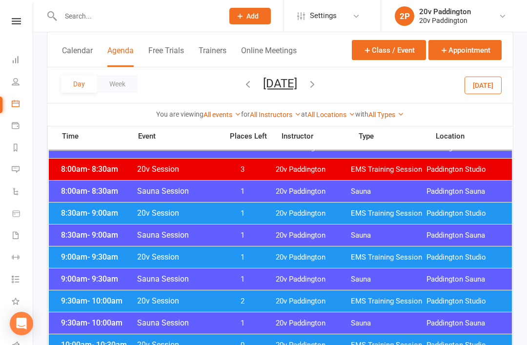
click at [259, 305] on span "2" at bounding box center [242, 301] width 51 height 9
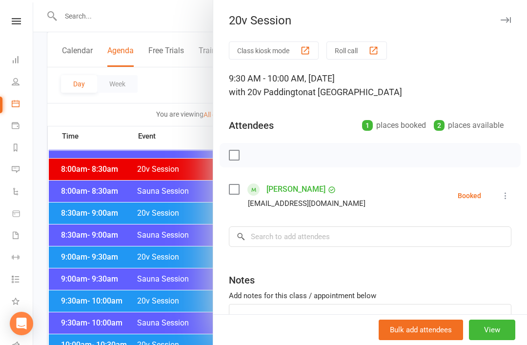
click at [159, 294] on div at bounding box center [280, 172] width 494 height 345
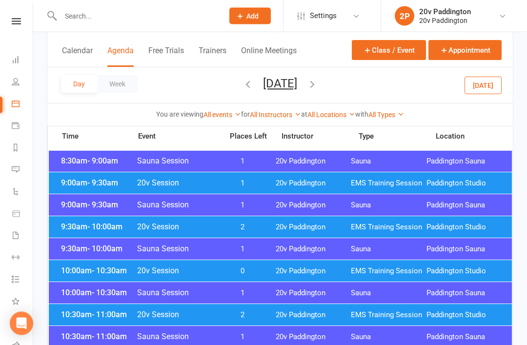
scroll to position [252, 0]
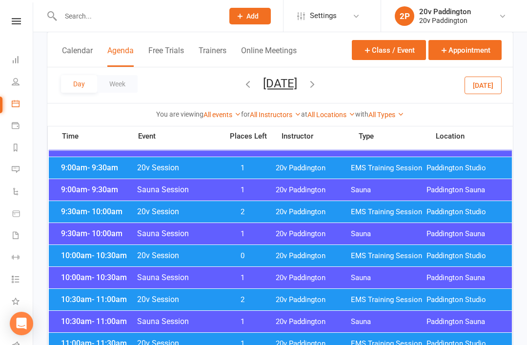
click at [258, 243] on div "9:30am - 10:00am Sauna Session 1 20v Paddington Sauna Paddington Sauna" at bounding box center [280, 233] width 463 height 21
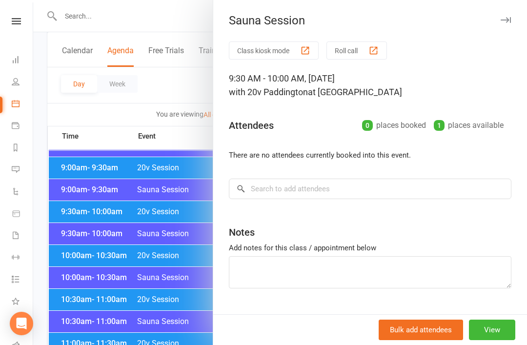
click at [181, 291] on div at bounding box center [280, 172] width 494 height 345
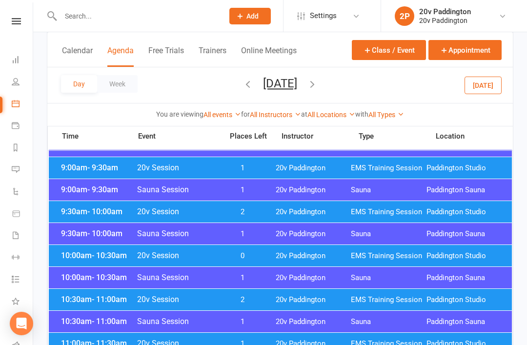
click at [285, 213] on span "20v Paddington" at bounding box center [314, 211] width 76 height 9
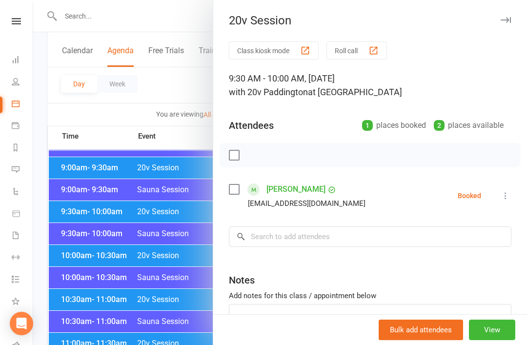
click at [291, 196] on link "Hilary Anderson" at bounding box center [296, 190] width 59 height 16
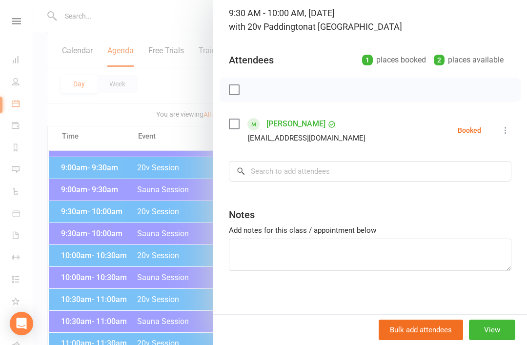
scroll to position [65, 0]
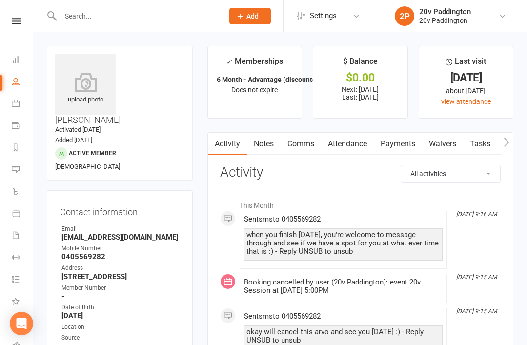
click at [15, 113] on link "Calendar" at bounding box center [23, 105] width 22 height 22
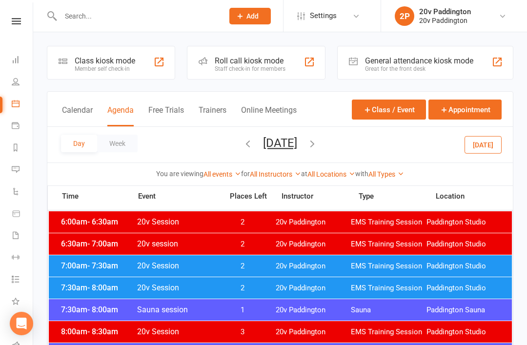
click at [472, 153] on button "Today" at bounding box center [483, 145] width 37 height 18
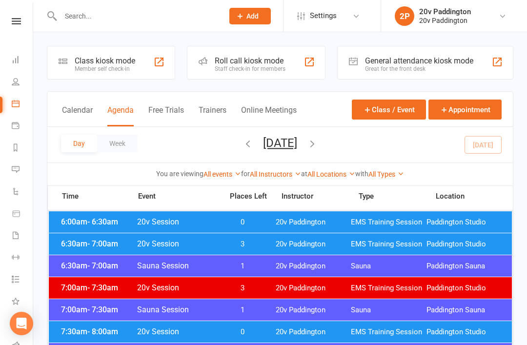
click at [293, 149] on button "Thursday, Sep 11, 2025" at bounding box center [280, 143] width 34 height 14
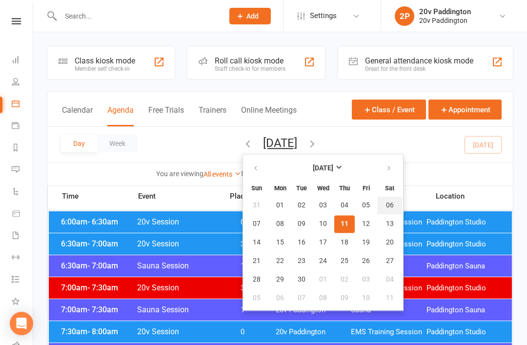
click at [377, 200] on button "06" at bounding box center [389, 206] width 25 height 18
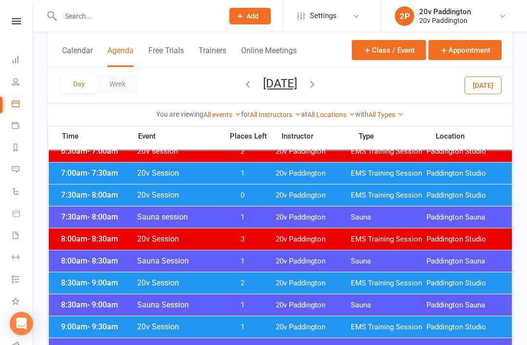
scroll to position [95, 0]
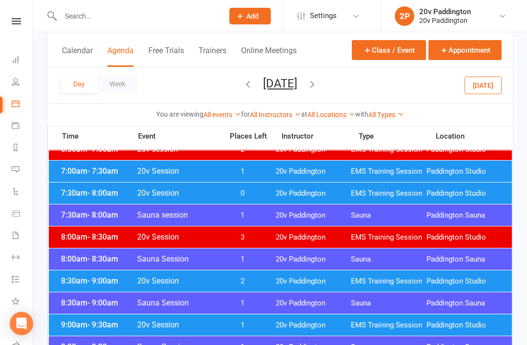
click at [324, 204] on div "7:30am - 8:00am 20v Session 0 20v Paddington EMS Training Session Paddington St…" at bounding box center [280, 193] width 463 height 21
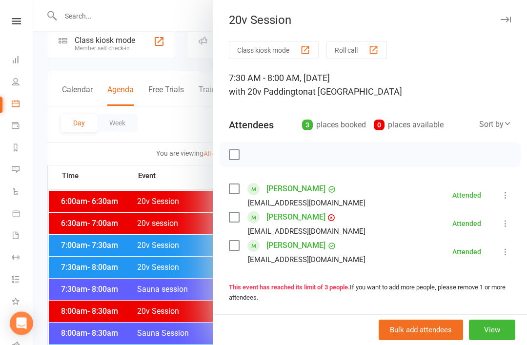
scroll to position [0, 0]
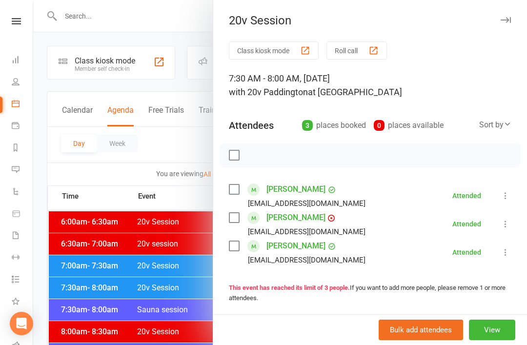
click at [187, 45] on div at bounding box center [280, 172] width 494 height 345
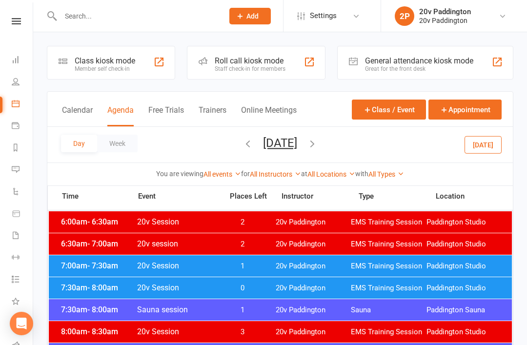
click at [297, 148] on button "Saturday, Sep 6, 2025" at bounding box center [280, 143] width 34 height 14
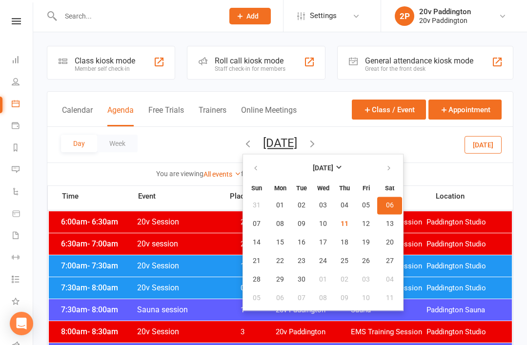
click at [445, 284] on span "Paddington Studio" at bounding box center [465, 288] width 76 height 9
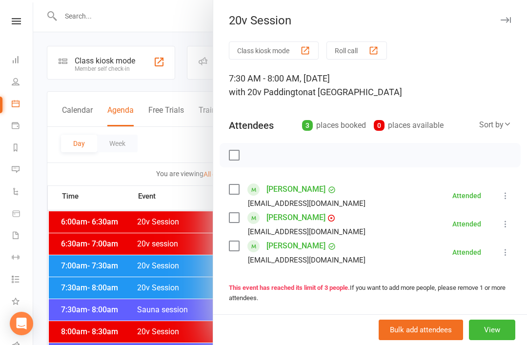
click at [112, 186] on div at bounding box center [280, 172] width 494 height 345
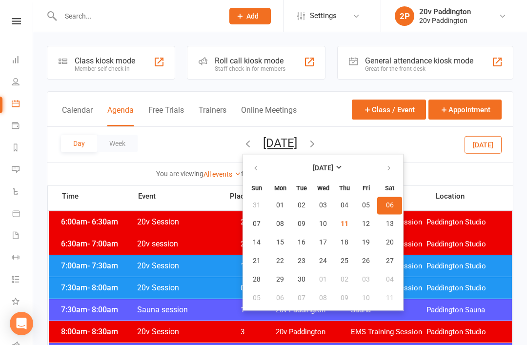
click at [405, 157] on div "Day Week Saturday, Sep 6, 2025 September 2025 Sun Mon Tue Wed Thu Fri Sat 31 01…" at bounding box center [280, 145] width 466 height 36
click at [377, 237] on button "20" at bounding box center [389, 243] width 25 height 18
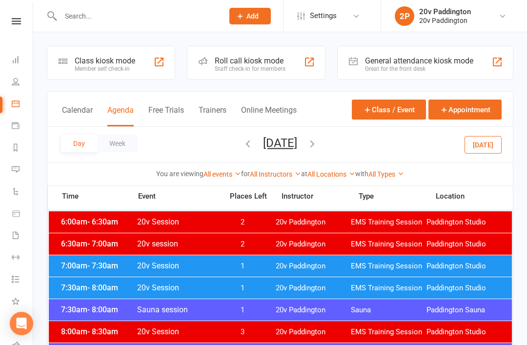
click at [261, 285] on span "1" at bounding box center [242, 288] width 51 height 9
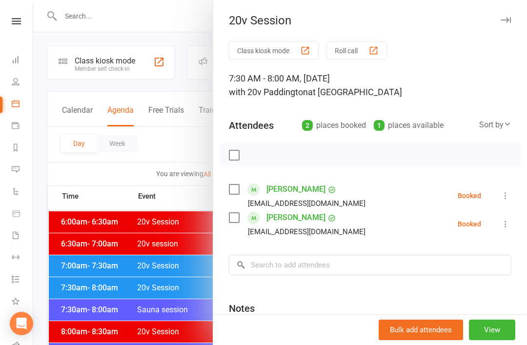
click at [151, 301] on div at bounding box center [280, 172] width 494 height 345
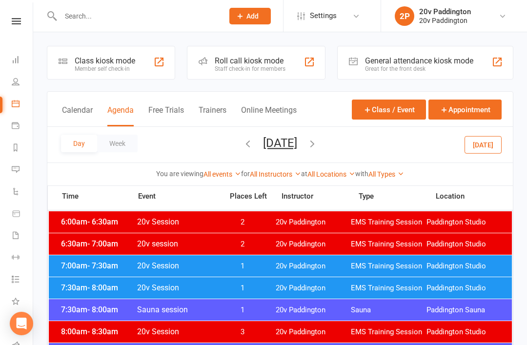
click at [240, 266] on span "1" at bounding box center [242, 266] width 51 height 9
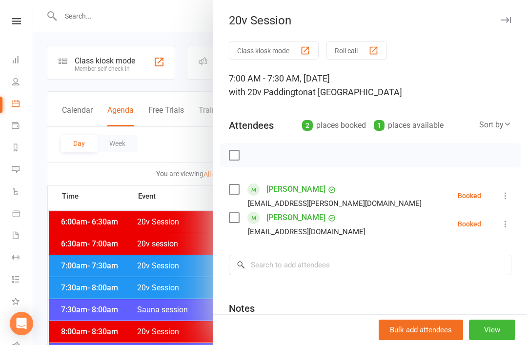
click at [174, 275] on div at bounding box center [280, 172] width 494 height 345
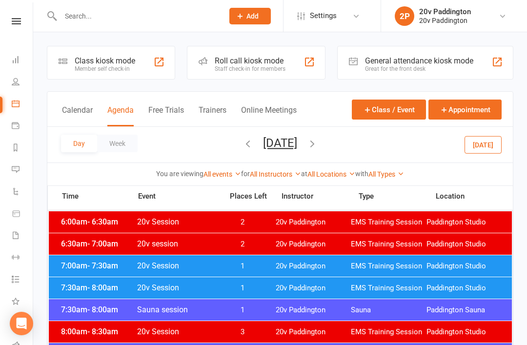
click at [468, 134] on div "Day Week Saturday, Sep 20, 2025 September 2025 Sun Mon Tue Wed Thu Fri Sat 31 0…" at bounding box center [280, 145] width 466 height 36
click at [487, 145] on button "Today" at bounding box center [483, 145] width 37 height 18
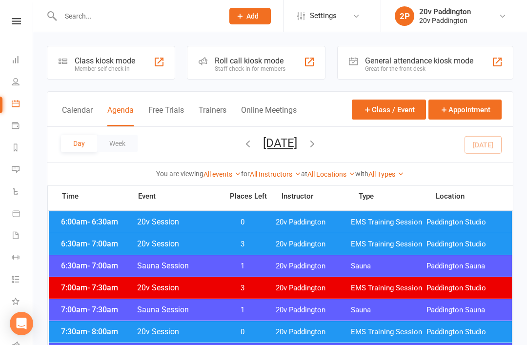
click at [362, 240] on span "EMS Training Session" at bounding box center [389, 244] width 76 height 9
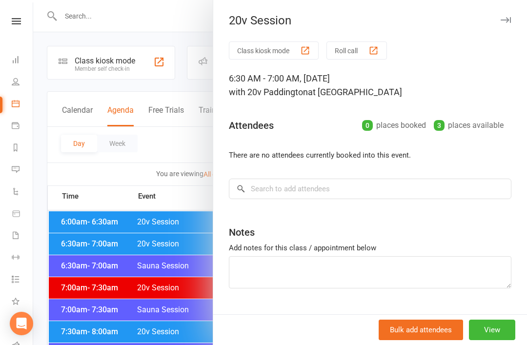
click at [144, 283] on div at bounding box center [280, 172] width 494 height 345
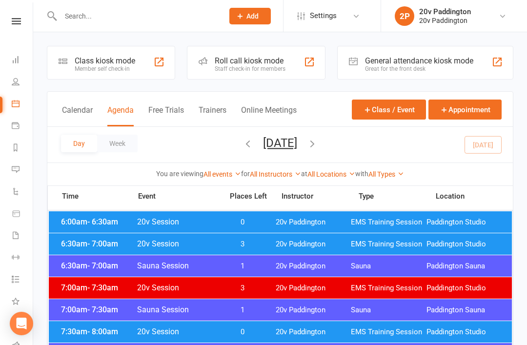
click at [240, 229] on div "6:00am - 6:30am 20v Session 0 20v Paddington EMS Training Session Paddington St…" at bounding box center [280, 221] width 463 height 21
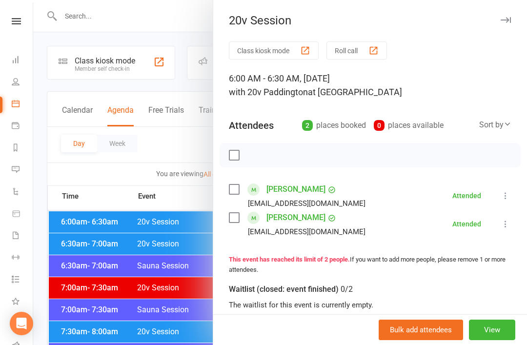
click at [169, 280] on div at bounding box center [280, 172] width 494 height 345
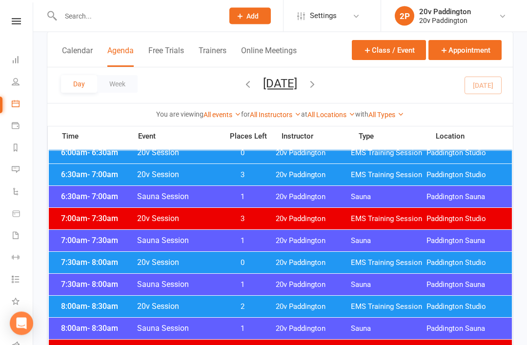
click at [268, 269] on div "7:30am - 8:00am 20v Session 0 20v Paddington EMS Training Session Paddington St…" at bounding box center [280, 262] width 463 height 21
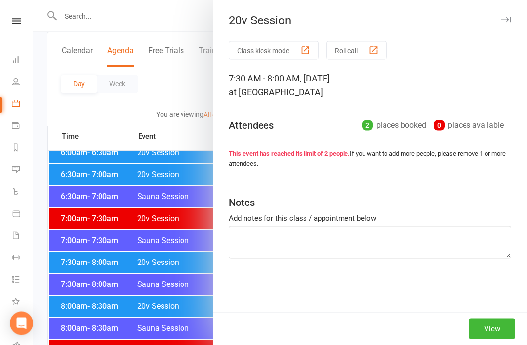
scroll to position [69, 0]
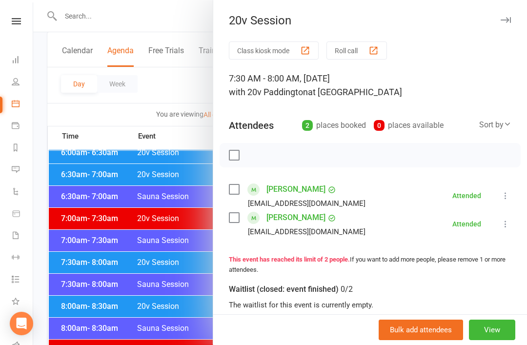
click at [157, 297] on div at bounding box center [280, 172] width 494 height 345
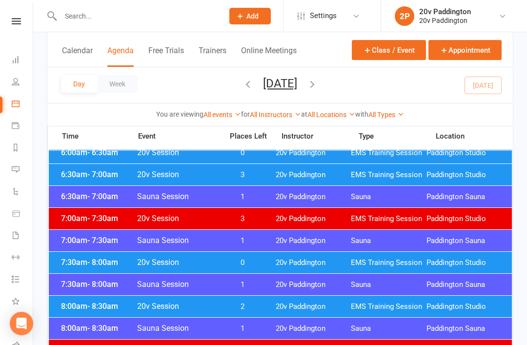
click at [259, 301] on div "8:00am - 8:30am 20v Session 2 20v Paddington EMS Training Session Paddington St…" at bounding box center [280, 306] width 463 height 21
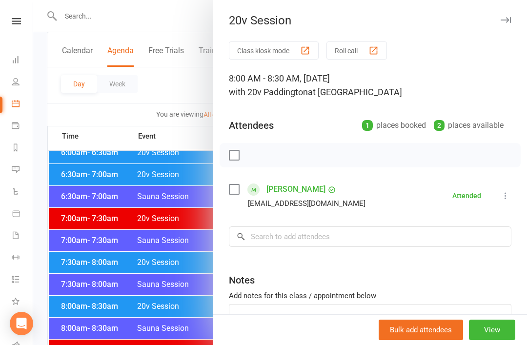
click at [292, 195] on link "Leanne Kearney" at bounding box center [296, 190] width 59 height 16
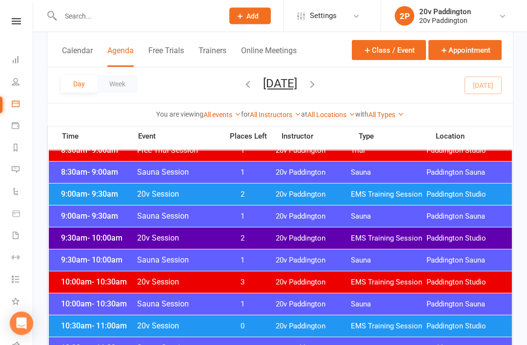
click at [286, 255] on div "9:30am - 10:00am Sauna Session 1 20v Paddington Sauna Paddington Sauna" at bounding box center [280, 260] width 463 height 21
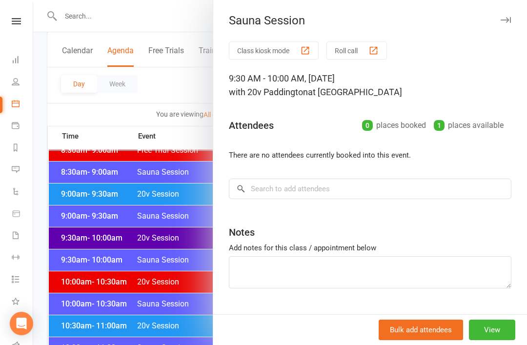
click at [166, 289] on div at bounding box center [280, 172] width 494 height 345
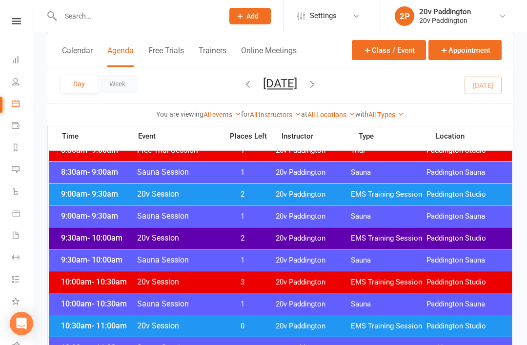
click at [288, 192] on span "20v Paddington" at bounding box center [314, 194] width 76 height 9
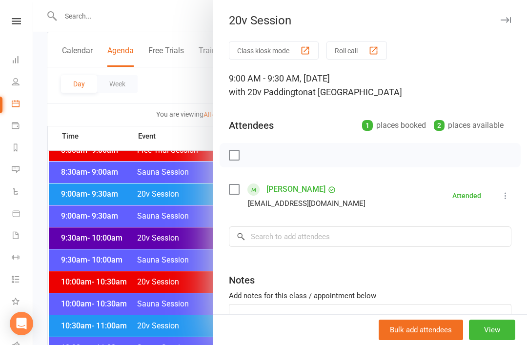
click at [271, 197] on link "Liliya Dzeikun" at bounding box center [296, 190] width 59 height 16
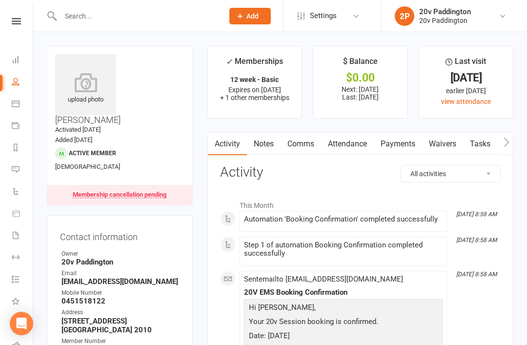
click at [16, 103] on icon at bounding box center [16, 104] width 8 height 8
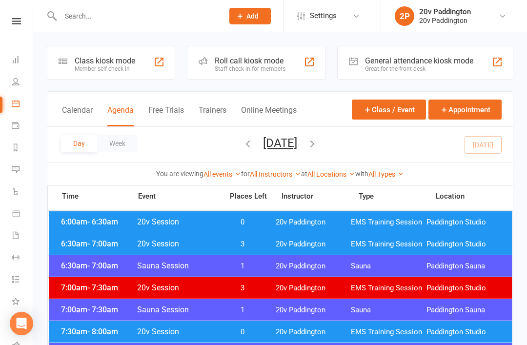
click at [309, 134] on div "Day Week Thursday, Sep 11, 2025 September 2025 Sun Mon Tue Wed Thu Fri Sat 31 0…" at bounding box center [280, 145] width 466 height 36
click at [297, 145] on button "Thursday, Sep 11, 2025" at bounding box center [280, 143] width 34 height 14
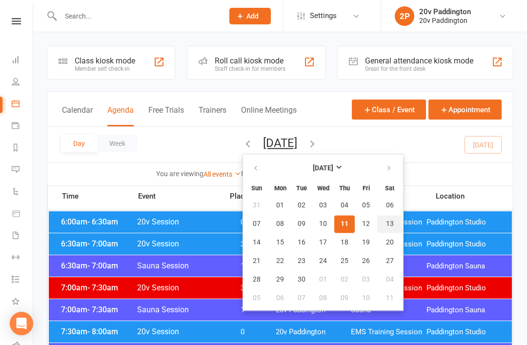
click at [386, 221] on span "13" at bounding box center [390, 224] width 8 height 8
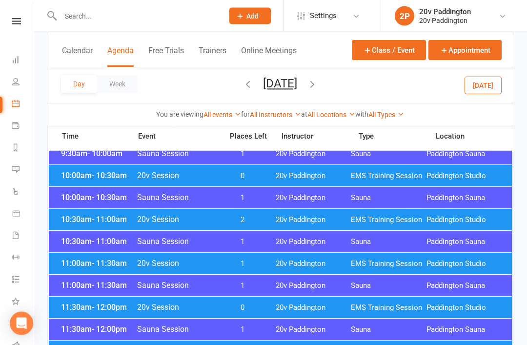
click at [330, 218] on span "20v Paddington" at bounding box center [314, 220] width 76 height 9
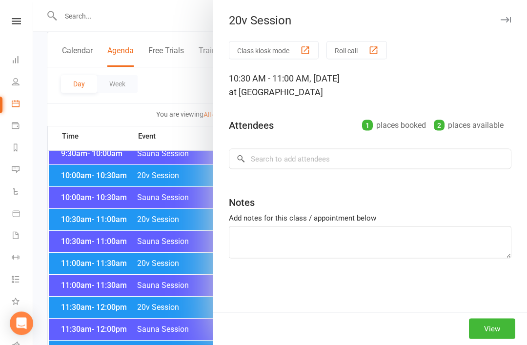
scroll to position [332, 0]
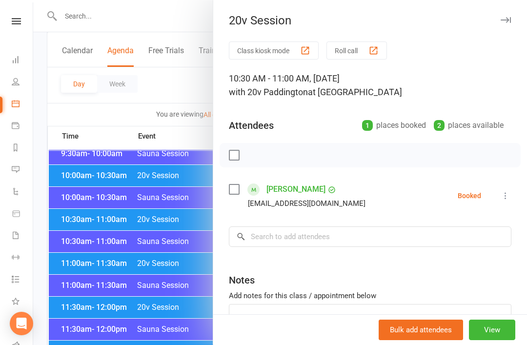
click at [187, 300] on div at bounding box center [280, 172] width 494 height 345
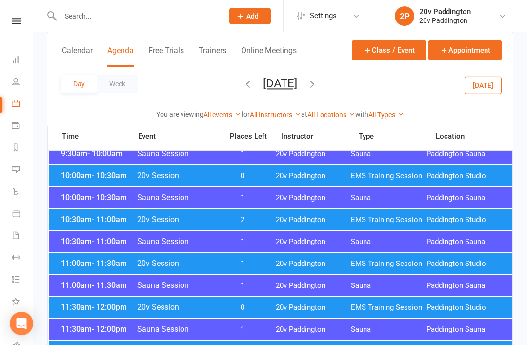
click at [294, 269] on div "11:00am - 11:30am 20v Session 1 20v Paddington EMS Training Session Paddington …" at bounding box center [280, 263] width 463 height 21
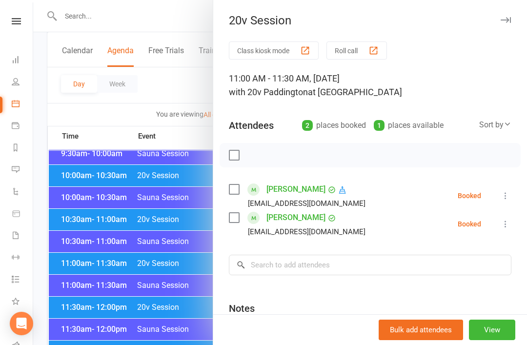
click at [300, 183] on link "Demi Van lier" at bounding box center [296, 190] width 59 height 16
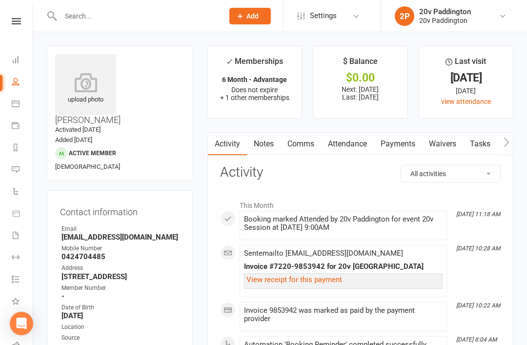
click at [6, 115] on li "Calendar" at bounding box center [16, 105] width 33 height 22
click at [22, 108] on link "Calendar" at bounding box center [23, 105] width 22 height 22
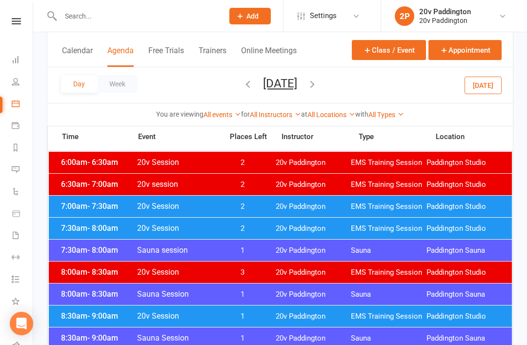
scroll to position [98, 0]
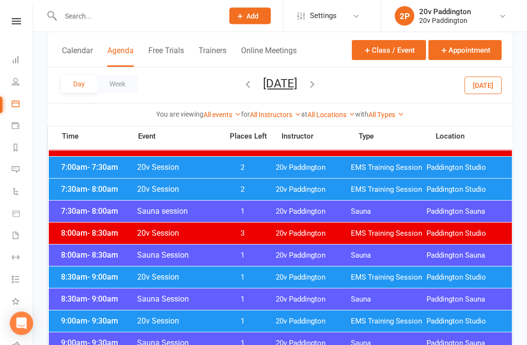
click at [283, 281] on span "20v Paddington" at bounding box center [314, 277] width 76 height 9
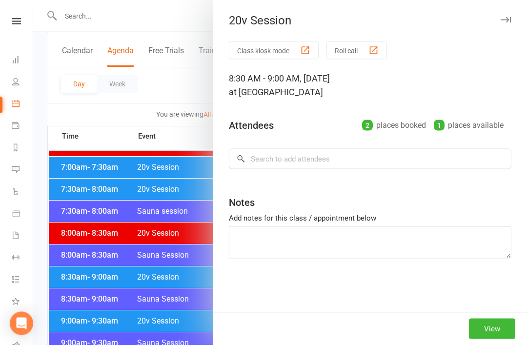
scroll to position [99, 0]
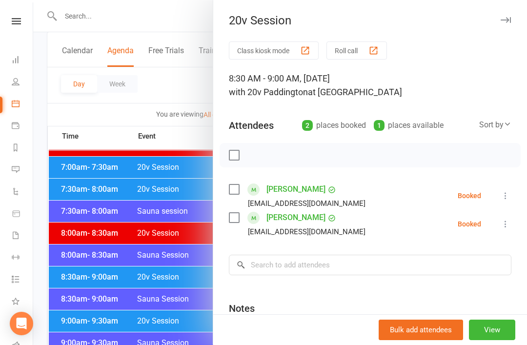
click at [144, 318] on div at bounding box center [280, 172] width 494 height 345
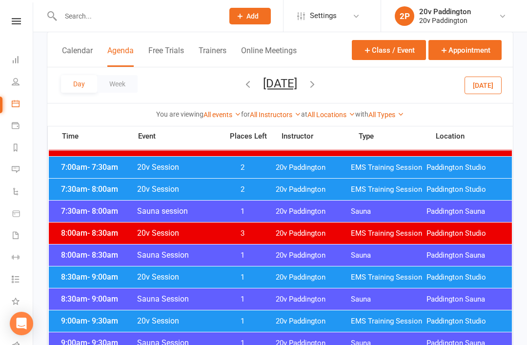
click at [257, 317] on span "1" at bounding box center [242, 321] width 51 height 9
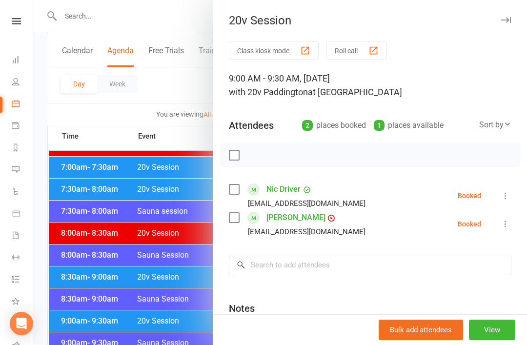
click at [187, 312] on div at bounding box center [280, 172] width 494 height 345
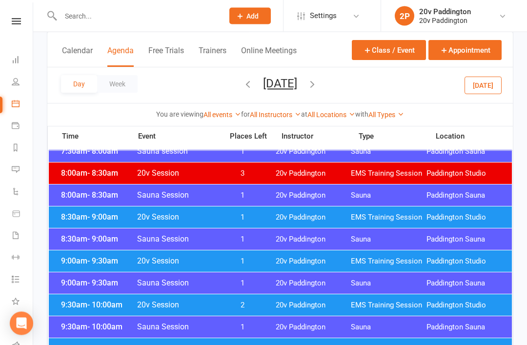
click at [270, 309] on div "9:30am - 10:00am 20v Session 2 20v Paddington EMS Training Session Paddington S…" at bounding box center [280, 305] width 463 height 21
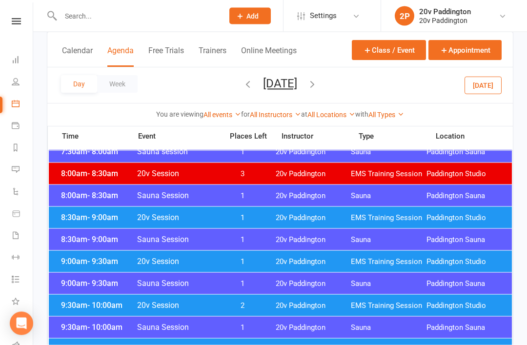
scroll to position [159, 0]
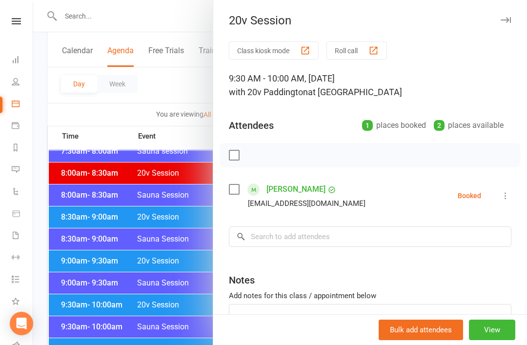
click at [164, 320] on div at bounding box center [280, 172] width 494 height 345
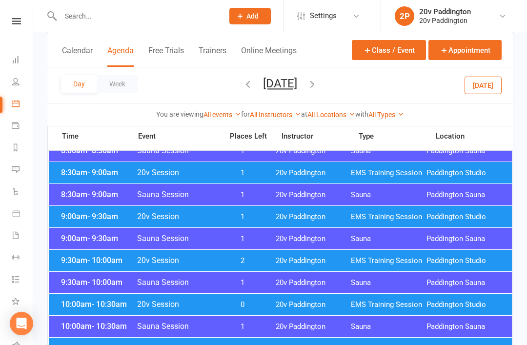
scroll to position [207, 0]
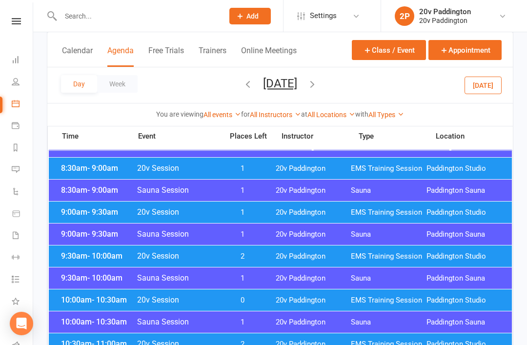
click at [277, 309] on div "10:00am - 10:30am 20v Session 0 20v Paddington EMS Training Session Paddington …" at bounding box center [280, 299] width 463 height 21
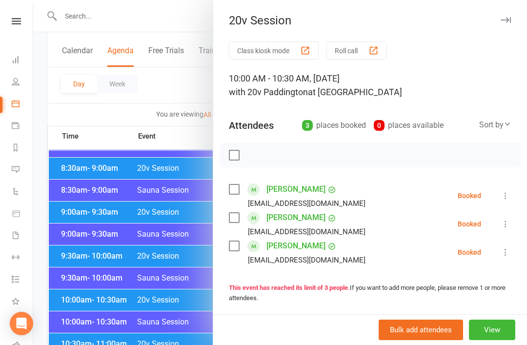
click at [165, 329] on div at bounding box center [280, 172] width 494 height 345
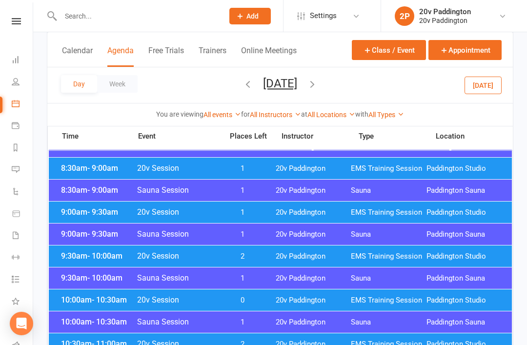
click at [226, 345] on div "10:30am - 11:00am 20v Session 2 20v Paddington EMS Training Session Paddington …" at bounding box center [280, 343] width 463 height 21
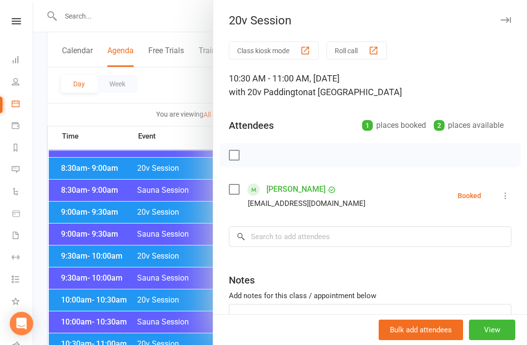
click at [183, 337] on div at bounding box center [280, 172] width 494 height 345
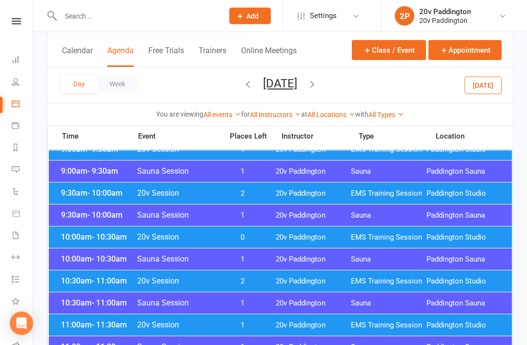
click at [287, 323] on span "20v Paddington" at bounding box center [314, 325] width 76 height 9
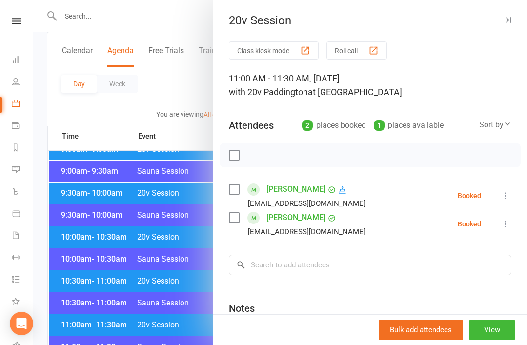
click at [184, 345] on div at bounding box center [280, 172] width 494 height 345
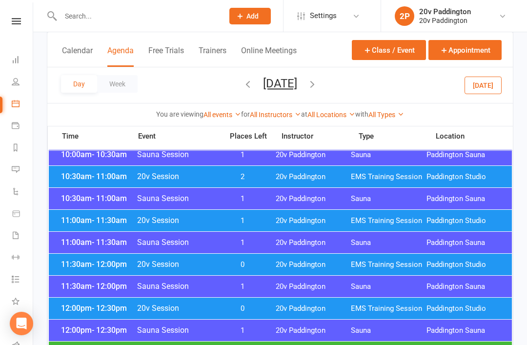
scroll to position [376, 0]
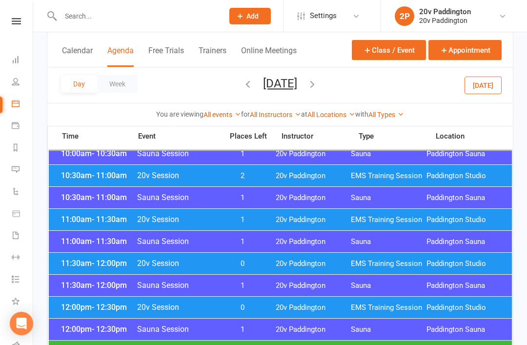
click at [300, 261] on span "20v Paddington" at bounding box center [314, 263] width 76 height 9
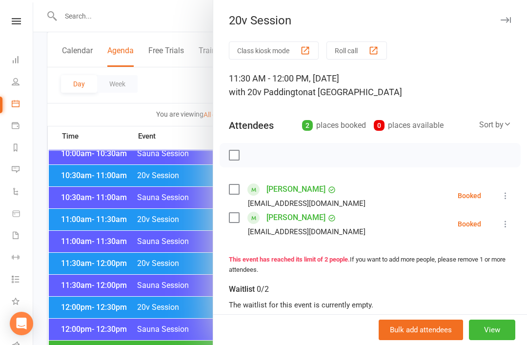
click at [167, 323] on div at bounding box center [280, 172] width 494 height 345
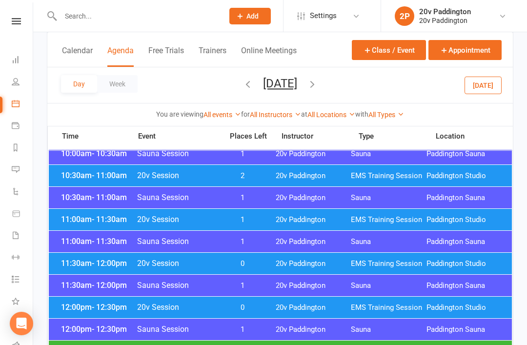
click at [248, 317] on div "12:00pm - 12:30pm 20v Session 0 20v Paddington EMS Training Session Paddington …" at bounding box center [280, 307] width 463 height 21
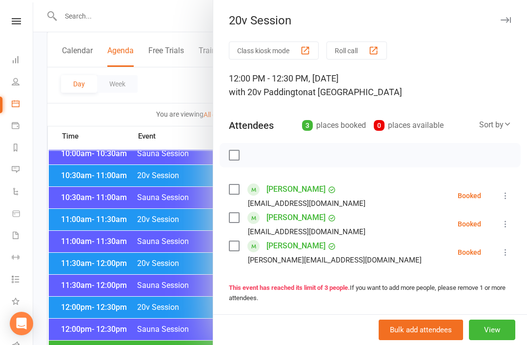
click at [144, 345] on div at bounding box center [280, 172] width 494 height 345
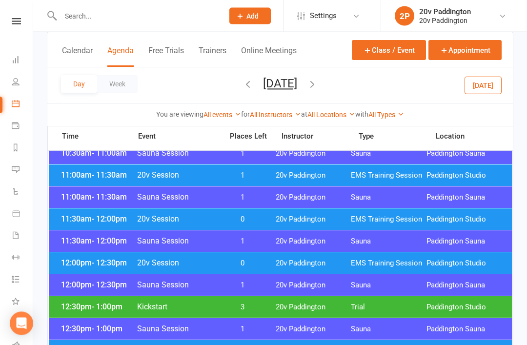
click at [284, 300] on div "12:30pm - 1:00pm Kickstart 3 20v Paddington Trial Paddington Studio" at bounding box center [280, 307] width 463 height 21
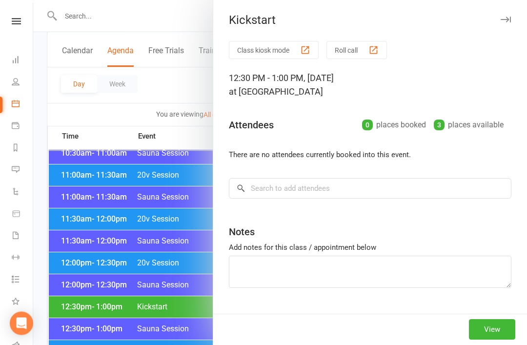
scroll to position [420, 0]
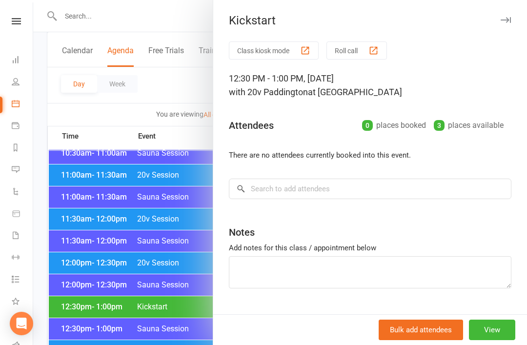
click at [182, 333] on div at bounding box center [280, 172] width 494 height 345
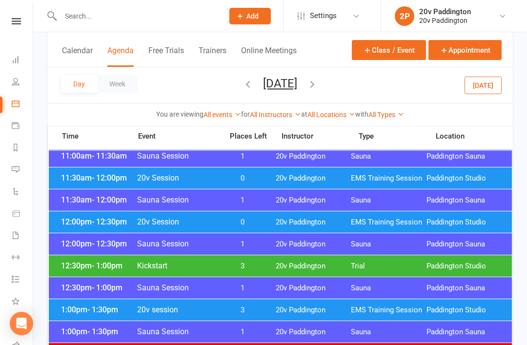
scroll to position [464, 0]
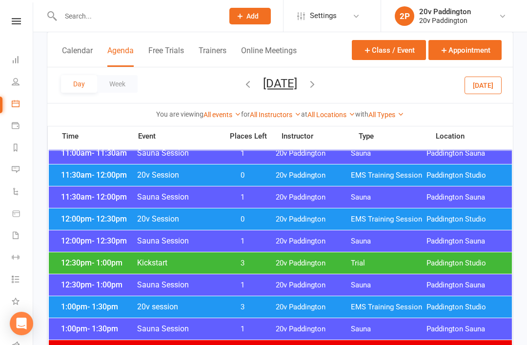
click at [286, 312] on div "1:00pm - 1:30pm 20v session 3 20v Paddington EMS Training Session Paddington St…" at bounding box center [280, 306] width 463 height 21
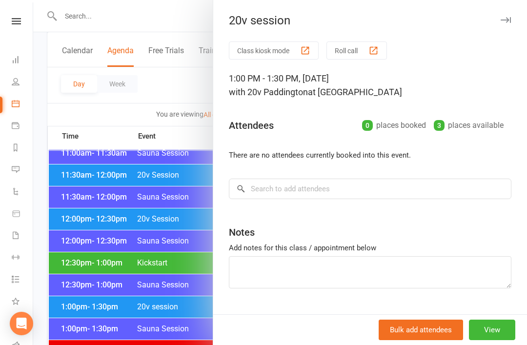
click at [179, 315] on div at bounding box center [280, 172] width 494 height 345
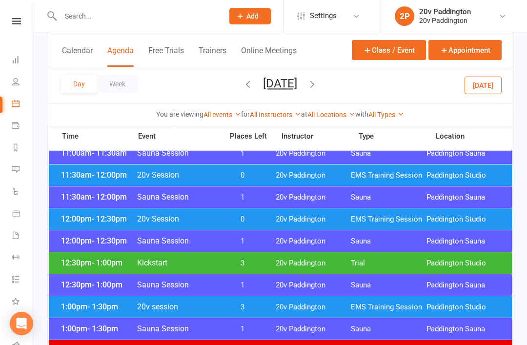
click at [303, 254] on div "12:30pm - 1:00pm Kickstart 3 20v Paddington Trial Paddington Studio" at bounding box center [280, 262] width 463 height 21
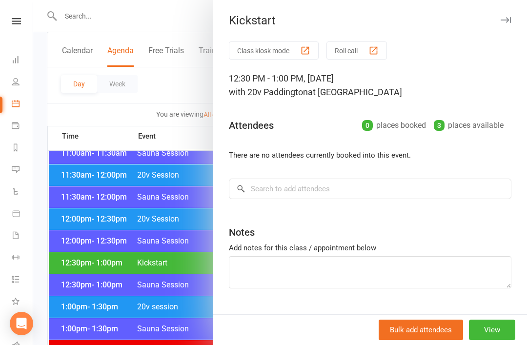
click at [175, 322] on div at bounding box center [280, 172] width 494 height 345
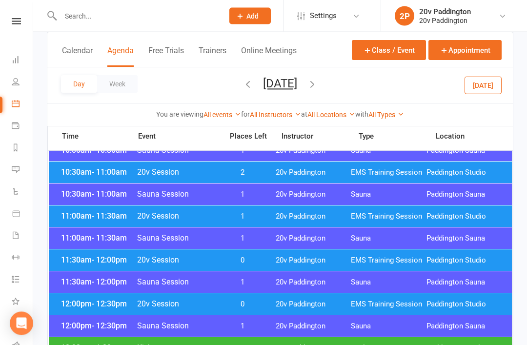
click at [271, 303] on div "12:00pm - 12:30pm 20v Session 0 20v Paddington EMS Training Session Paddington …" at bounding box center [280, 304] width 463 height 21
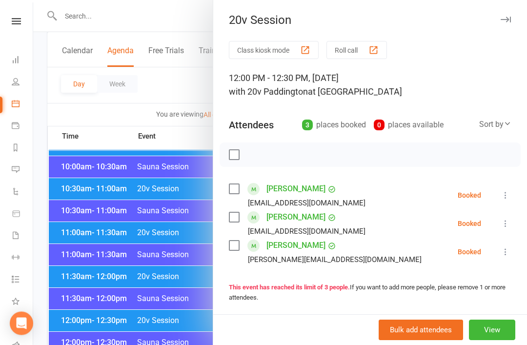
click at [177, 322] on div at bounding box center [280, 172] width 494 height 345
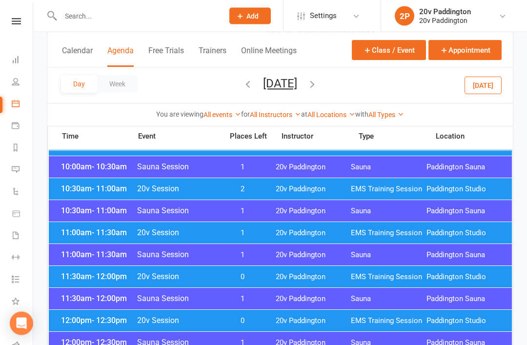
scroll to position [363, 0]
click at [279, 282] on div "11:30am - 12:00pm 20v Session 0 20v Paddington EMS Training Session Paddington …" at bounding box center [280, 276] width 463 height 21
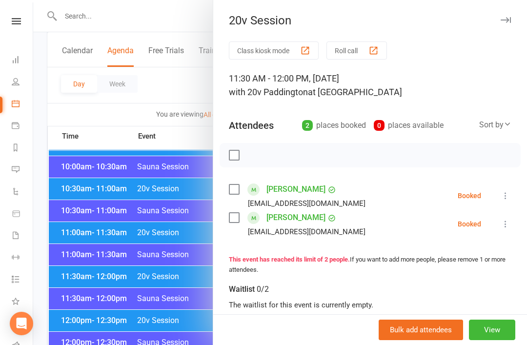
click at [166, 328] on div at bounding box center [280, 172] width 494 height 345
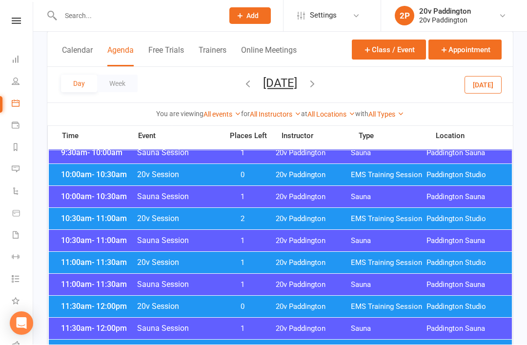
click at [272, 270] on div "11:00am - 11:30am 20v Session 1 20v Paddington EMS Training Session Paddington …" at bounding box center [280, 262] width 463 height 21
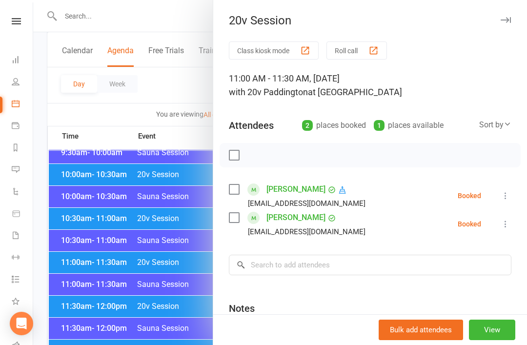
click at [181, 314] on div at bounding box center [280, 172] width 494 height 345
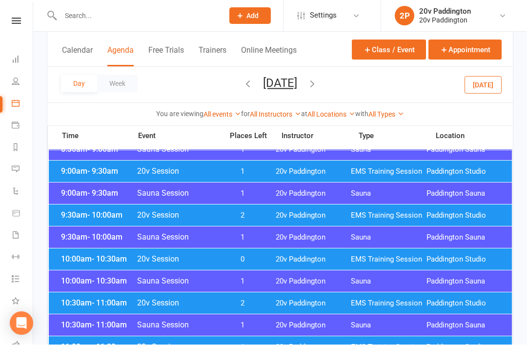
click at [290, 263] on span "20v Paddington" at bounding box center [314, 259] width 76 height 9
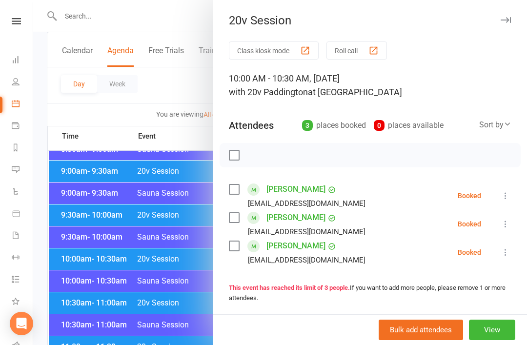
click at [177, 292] on div at bounding box center [280, 172] width 494 height 345
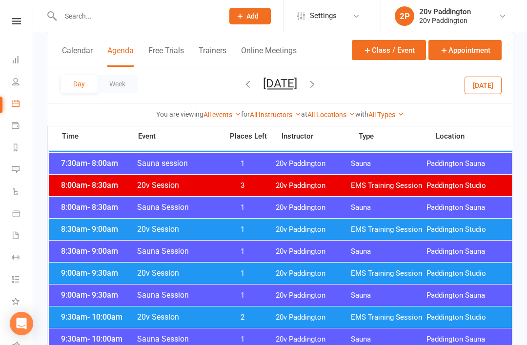
scroll to position [146, 0]
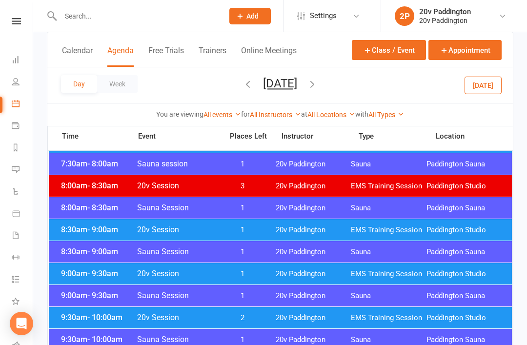
click at [283, 232] on span "20v Paddington" at bounding box center [314, 230] width 76 height 9
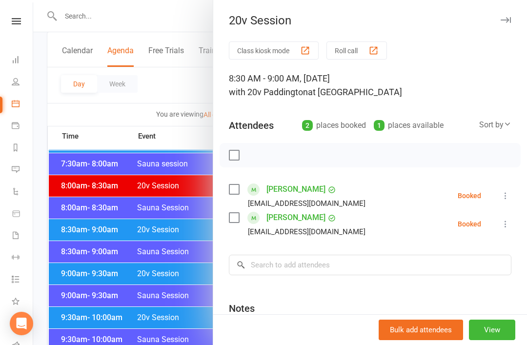
click at [182, 276] on div at bounding box center [280, 172] width 494 height 345
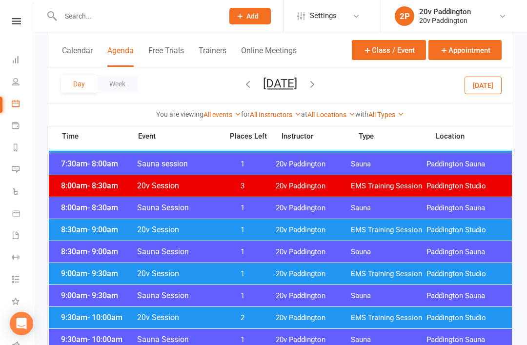
click at [234, 283] on div "9:00am - 9:30am 20v Session 1 20v Paddington EMS Training Session Paddington St…" at bounding box center [280, 273] width 463 height 21
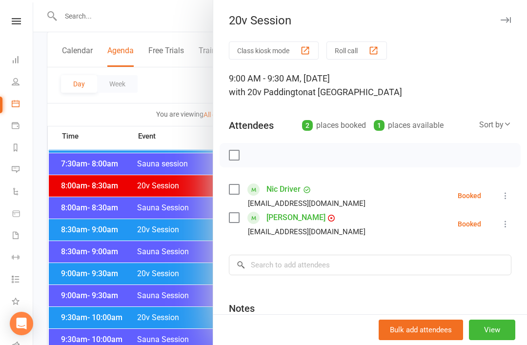
click at [155, 322] on div at bounding box center [280, 172] width 494 height 345
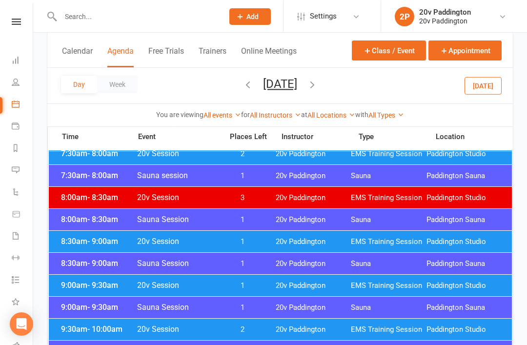
click at [263, 332] on span "2" at bounding box center [242, 329] width 51 height 9
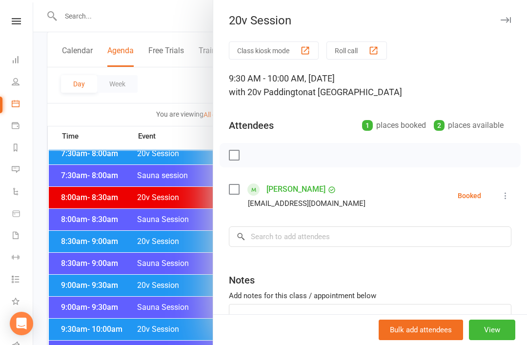
click at [143, 316] on div at bounding box center [280, 172] width 494 height 345
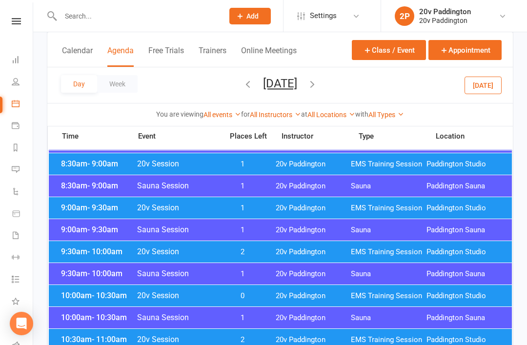
scroll to position [213, 0]
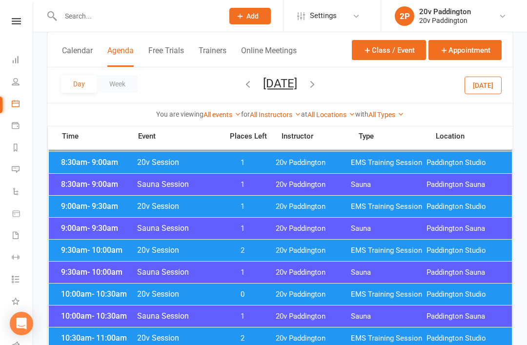
click at [283, 299] on span "20v Paddington" at bounding box center [314, 294] width 76 height 9
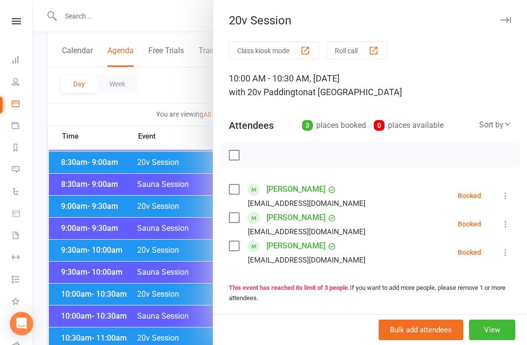
click at [138, 298] on div at bounding box center [280, 172] width 494 height 345
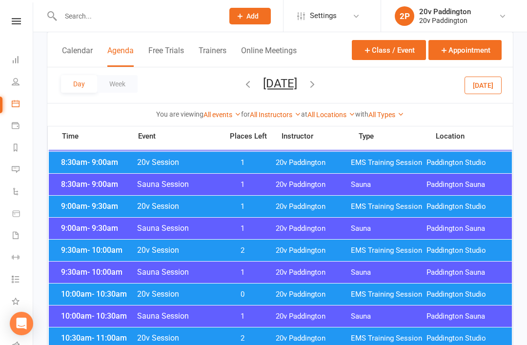
click at [206, 294] on span "20v Session" at bounding box center [177, 293] width 81 height 9
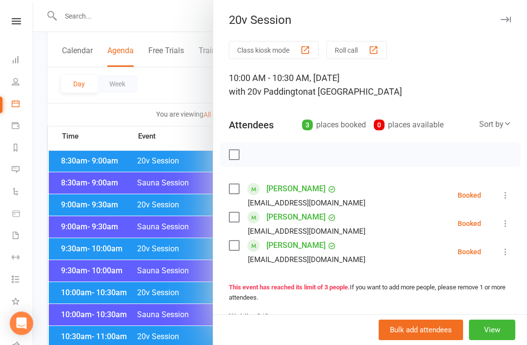
scroll to position [217, 0]
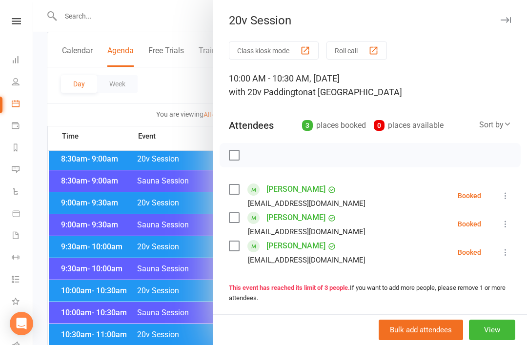
click at [161, 328] on div at bounding box center [280, 172] width 494 height 345
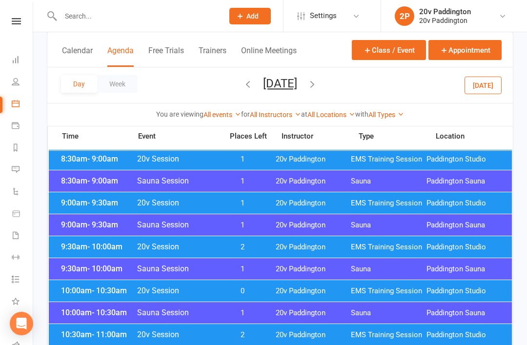
click at [220, 336] on span "2" at bounding box center [242, 334] width 51 height 9
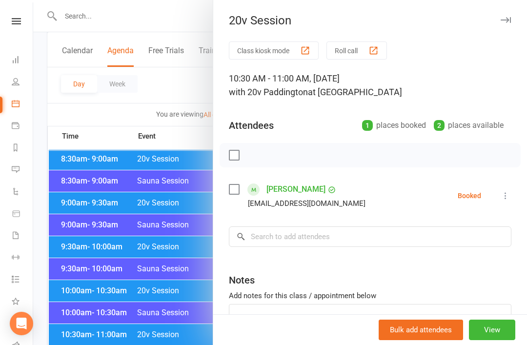
click at [137, 316] on div at bounding box center [280, 172] width 494 height 345
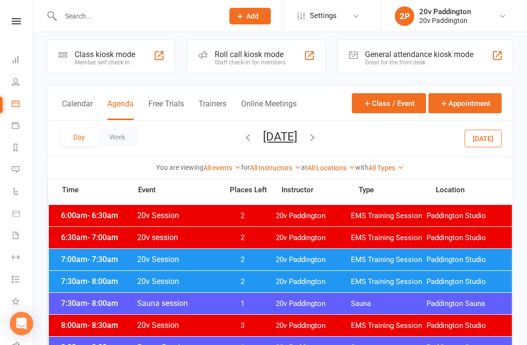
scroll to position [0, 0]
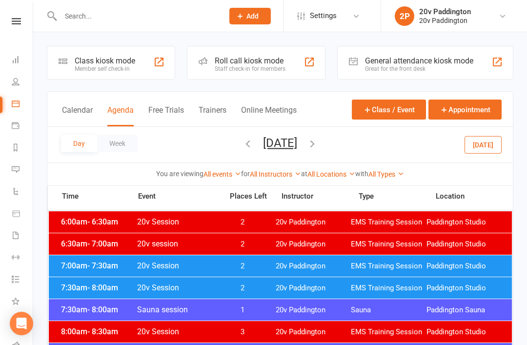
click at [243, 144] on icon "button" at bounding box center [248, 143] width 11 height 11
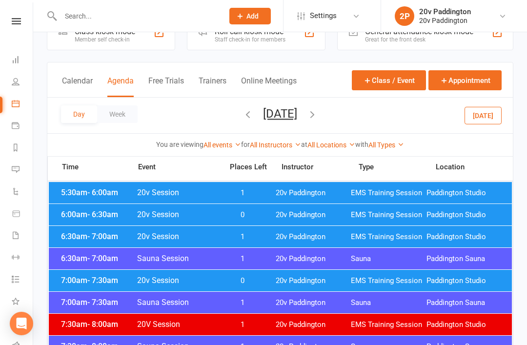
scroll to position [30, 0]
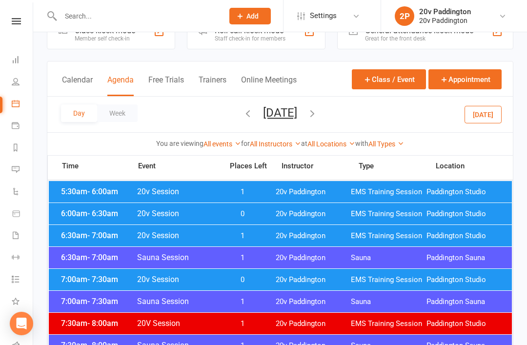
click at [291, 191] on span "20v Paddington" at bounding box center [314, 191] width 76 height 9
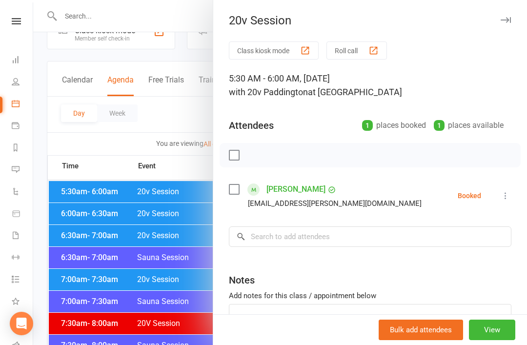
click at [165, 260] on div at bounding box center [280, 172] width 494 height 345
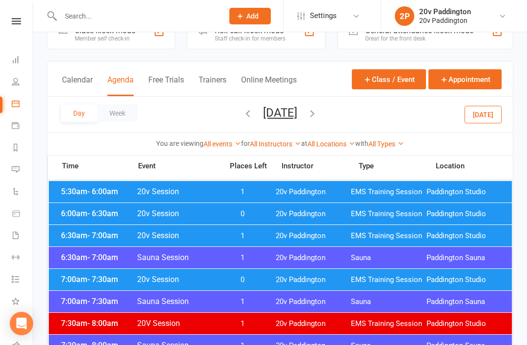
click at [272, 217] on div "6:00am - 6:30am 20v Session 0 20v Paddington EMS Training Session Paddington St…" at bounding box center [280, 213] width 463 height 21
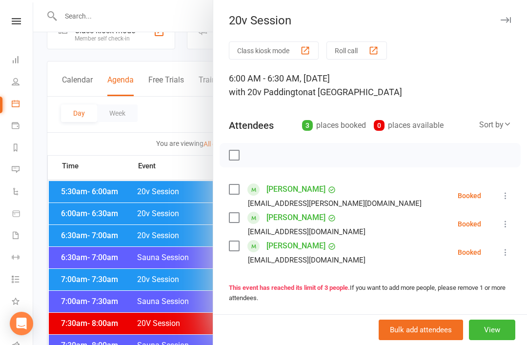
click at [166, 251] on div at bounding box center [280, 172] width 494 height 345
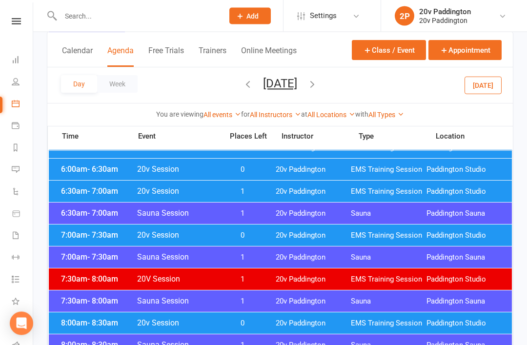
scroll to position [74, 0]
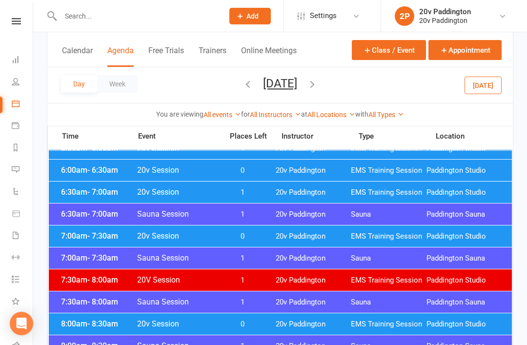
click at [269, 233] on div "7:00am - 7:30am 20v Session 0 20v Paddington EMS Training Session Paddington St…" at bounding box center [280, 236] width 463 height 21
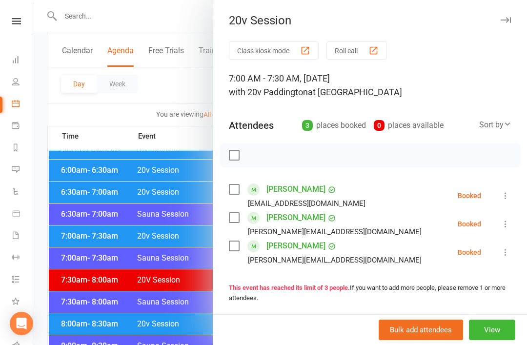
click at [180, 289] on div at bounding box center [280, 172] width 494 height 345
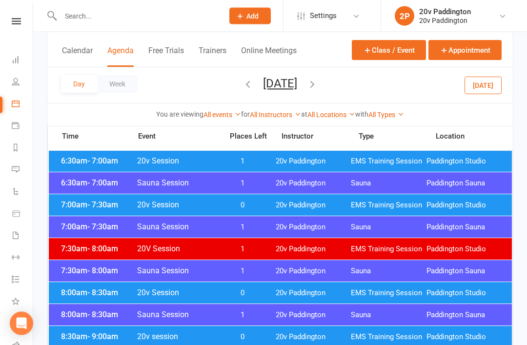
click at [268, 288] on div "8:00am - 8:30am 20v Session 0 20v Paddington EMS Training Session Paddington St…" at bounding box center [280, 293] width 463 height 21
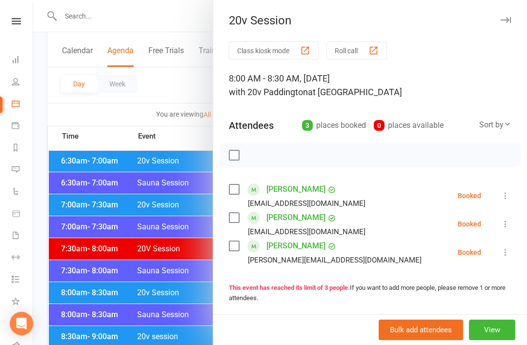
click at [171, 322] on div at bounding box center [280, 172] width 494 height 345
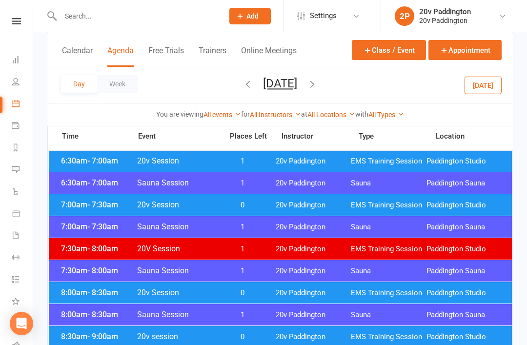
click at [266, 330] on div "8:30am - 9:00am 20v session 0 20v Paddington EMS Training Session Paddington St…" at bounding box center [280, 336] width 463 height 21
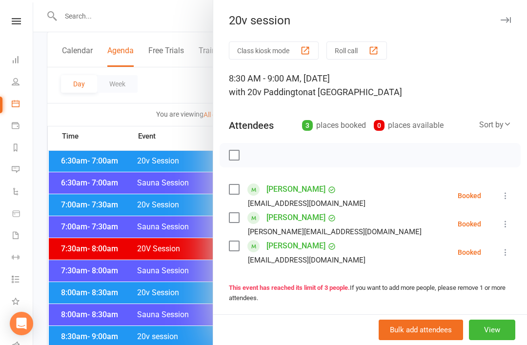
click at [175, 331] on div at bounding box center [280, 172] width 494 height 345
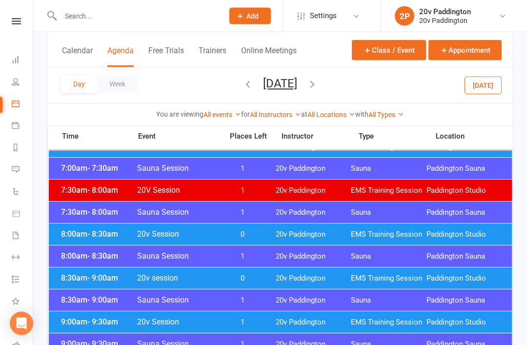
scroll to position [177, 0]
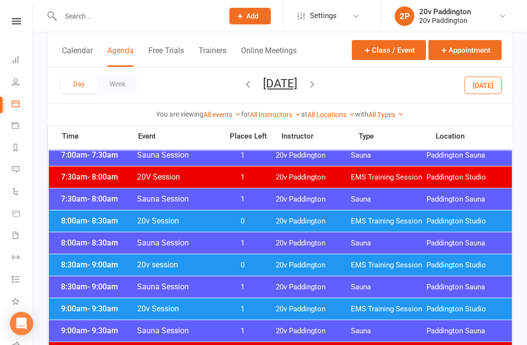
click at [318, 92] on button "button" at bounding box center [312, 85] width 11 height 17
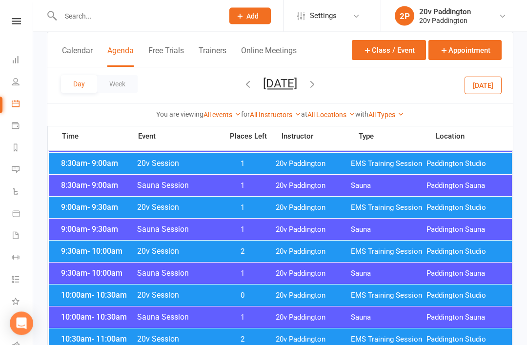
scroll to position [222, 0]
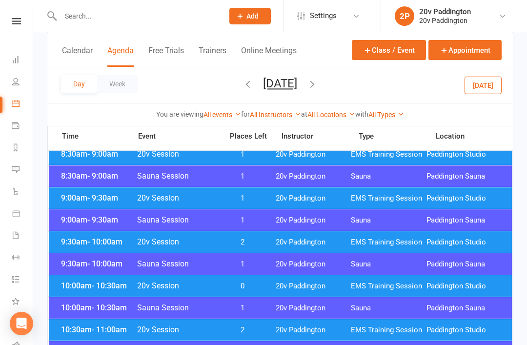
click at [441, 200] on span "Paddington Studio" at bounding box center [465, 198] width 76 height 9
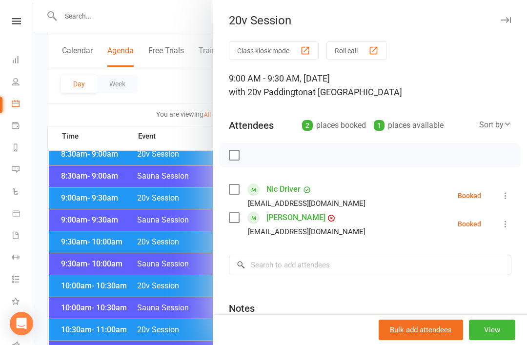
click at [178, 192] on div at bounding box center [280, 172] width 494 height 345
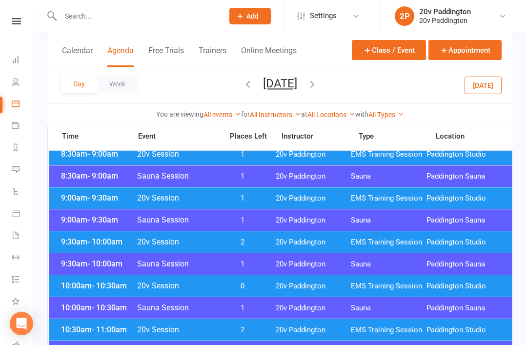
click at [170, 246] on span "20v Session" at bounding box center [177, 241] width 81 height 9
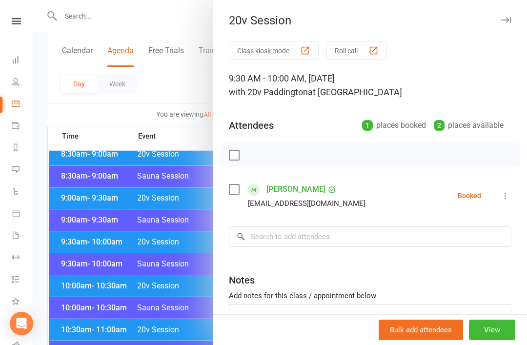
click at [158, 246] on div at bounding box center [280, 172] width 494 height 345
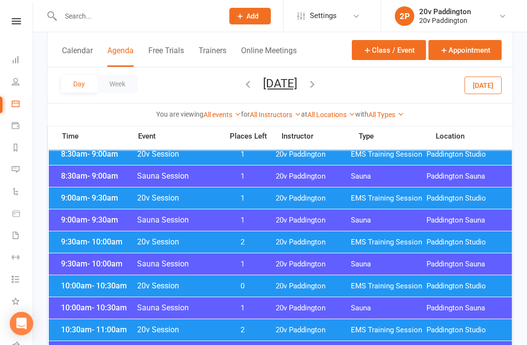
click at [247, 287] on span "0" at bounding box center [242, 286] width 51 height 9
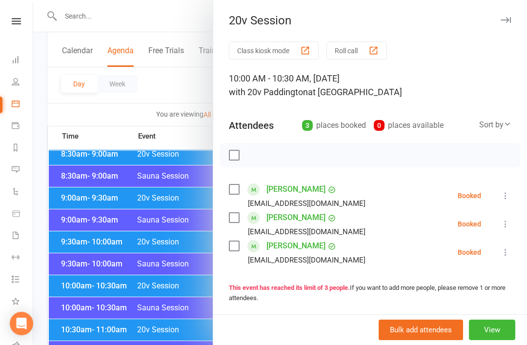
click at [153, 283] on div at bounding box center [280, 172] width 494 height 345
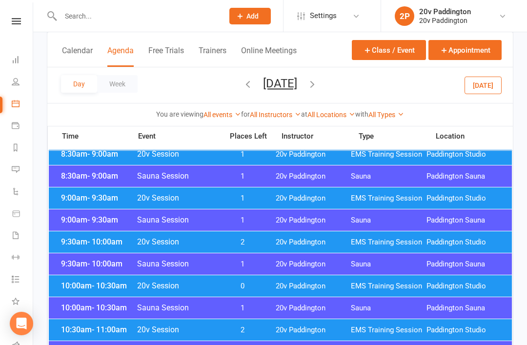
click at [133, 334] on span "10:30am - 11:00am" at bounding box center [98, 329] width 78 height 9
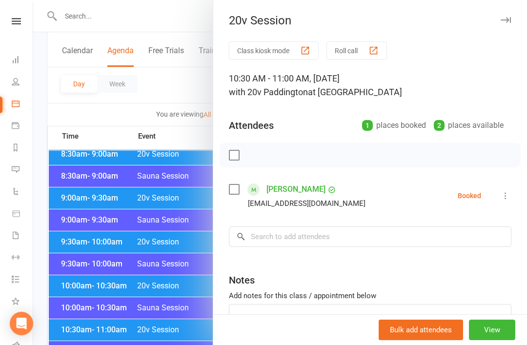
click at [128, 331] on div at bounding box center [280, 172] width 494 height 345
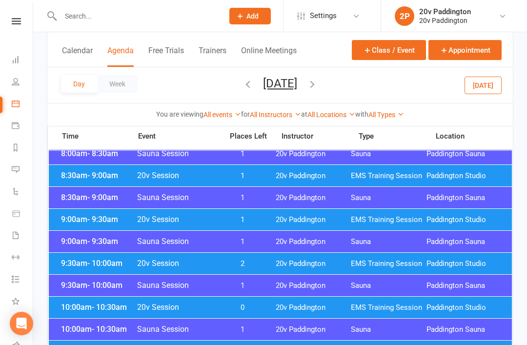
scroll to position [201, 0]
click at [202, 216] on span "20v Session" at bounding box center [177, 218] width 81 height 9
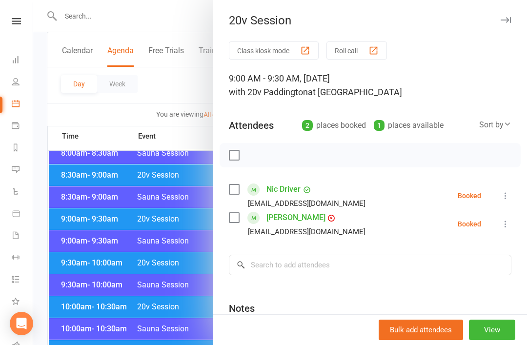
click at [185, 220] on div at bounding box center [280, 172] width 494 height 345
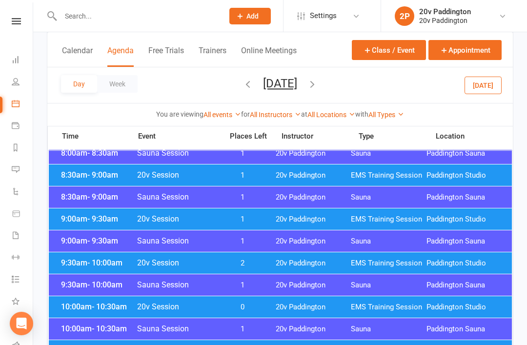
click at [179, 259] on span "20v Session" at bounding box center [177, 262] width 81 height 9
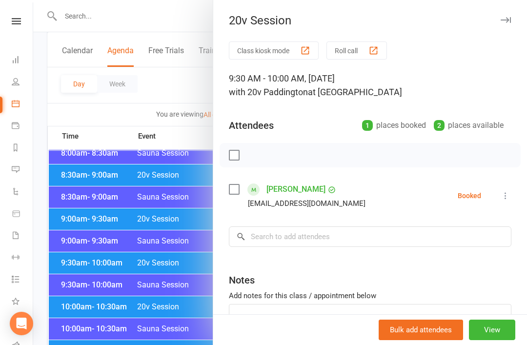
click at [174, 266] on div at bounding box center [280, 172] width 494 height 345
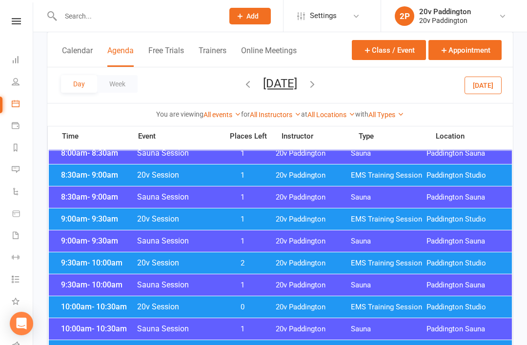
click at [145, 309] on span "20v Session" at bounding box center [177, 306] width 81 height 9
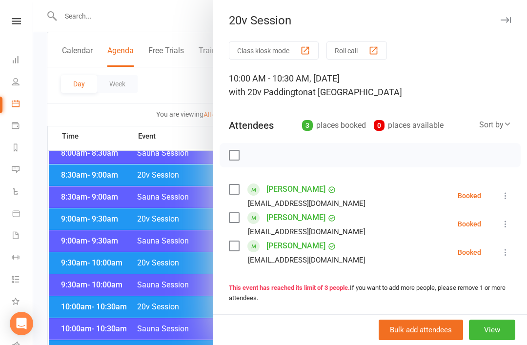
click at [148, 307] on div at bounding box center [280, 172] width 494 height 345
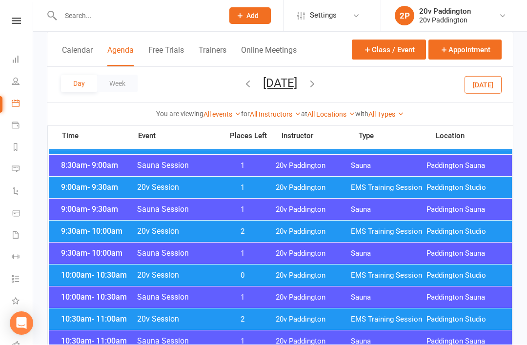
click at [268, 278] on span "0" at bounding box center [242, 275] width 51 height 9
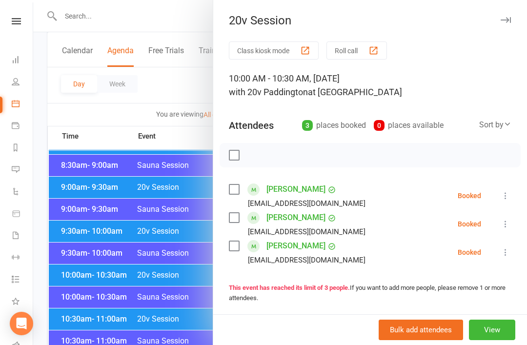
click at [178, 314] on div at bounding box center [280, 172] width 494 height 345
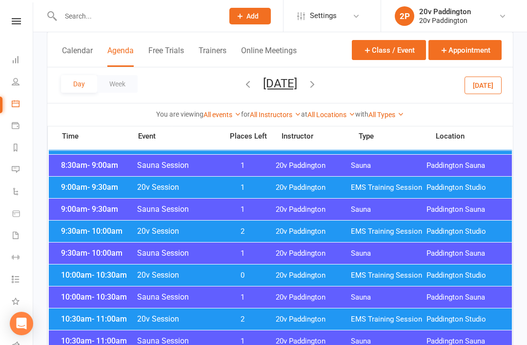
click at [243, 310] on div "10:30am - 11:00am 20v Session 2 20v Paddington EMS Training Session Paddington …" at bounding box center [280, 319] width 463 height 21
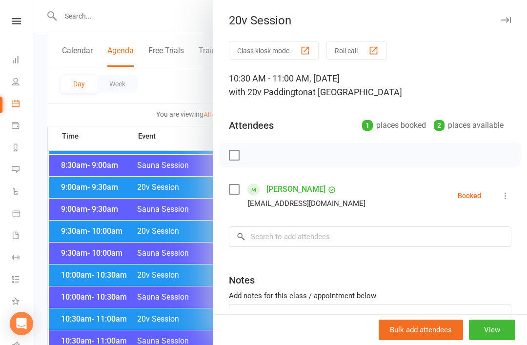
click at [190, 332] on div at bounding box center [280, 172] width 494 height 345
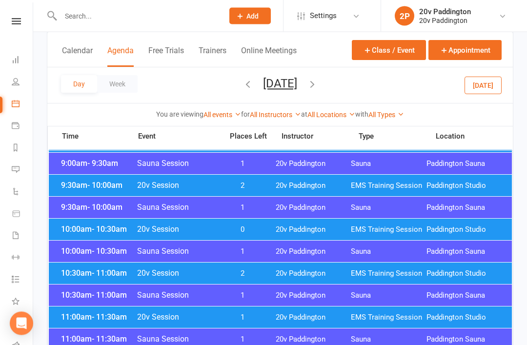
click at [262, 309] on div "11:00am - 11:30am 20v Session 1 20v Paddington EMS Training Session Paddington …" at bounding box center [280, 317] width 463 height 21
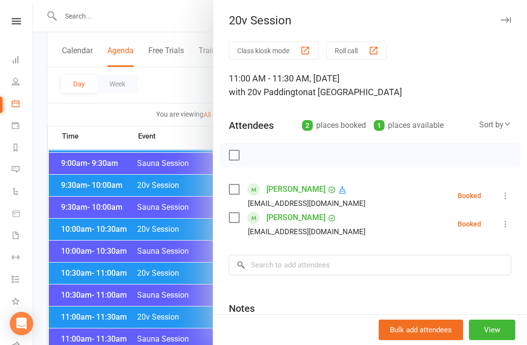
click at [178, 313] on div at bounding box center [280, 172] width 494 height 345
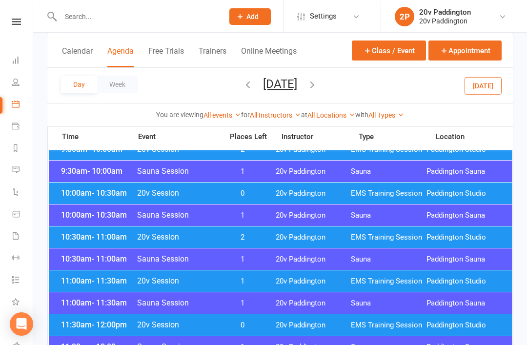
click at [260, 315] on div "11:30am - 12:00pm 20v Session 0 20v Paddington EMS Training Session Paddington …" at bounding box center [280, 324] width 463 height 21
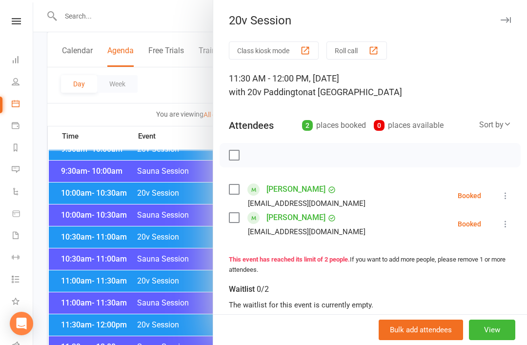
click at [142, 291] on div at bounding box center [280, 172] width 494 height 345
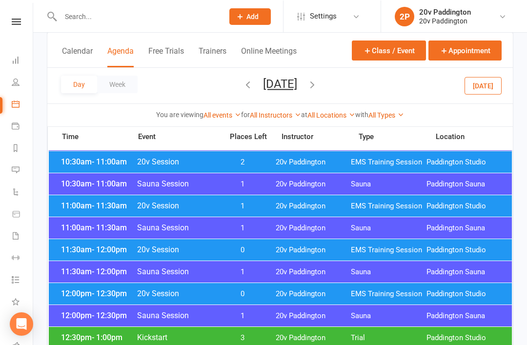
click at [249, 305] on div "12:00pm - 12:30pm Sauna Session 1 20v Paddington Sauna Paddington Sauna" at bounding box center [280, 315] width 463 height 21
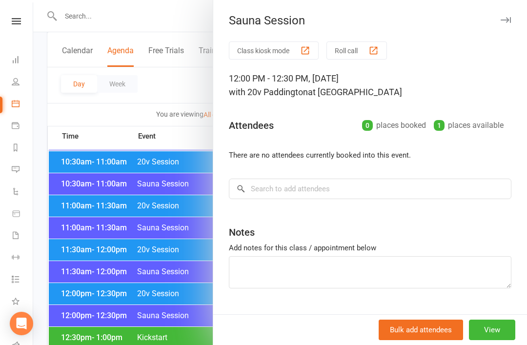
click at [155, 300] on div at bounding box center [280, 172] width 494 height 345
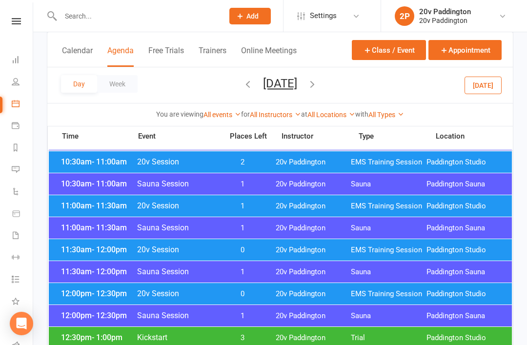
click at [242, 292] on span "0" at bounding box center [242, 293] width 51 height 9
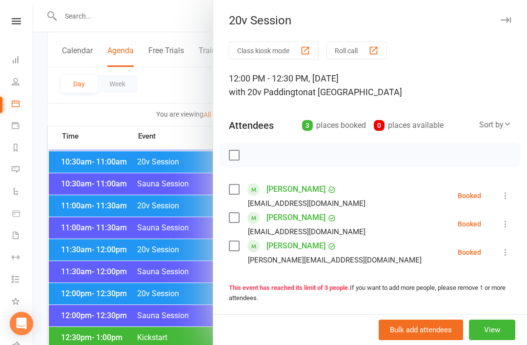
click at [105, 345] on div at bounding box center [280, 172] width 494 height 345
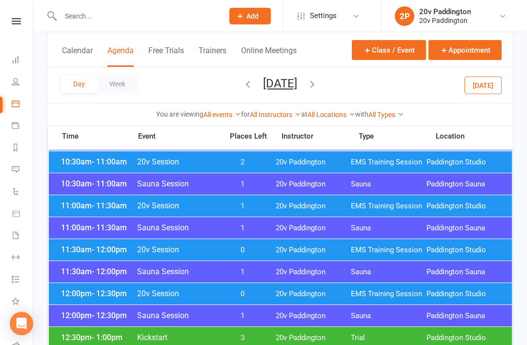
click at [190, 256] on div "11:30am - 12:00pm 20v Session 0 20v Paddington EMS Training Session Paddington …" at bounding box center [280, 249] width 463 height 21
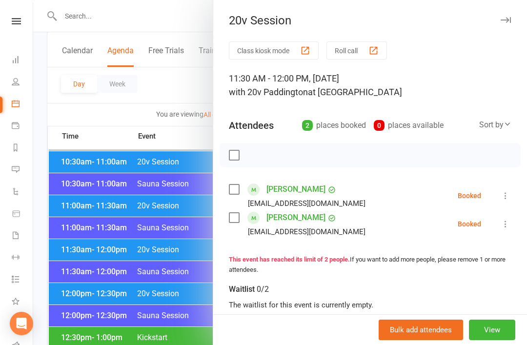
click at [159, 302] on div at bounding box center [280, 172] width 494 height 345
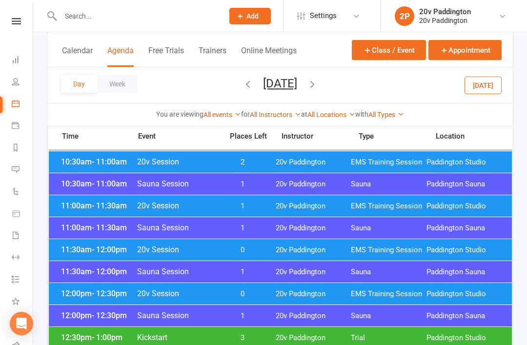
click at [201, 252] on span "20v Session" at bounding box center [177, 249] width 81 height 9
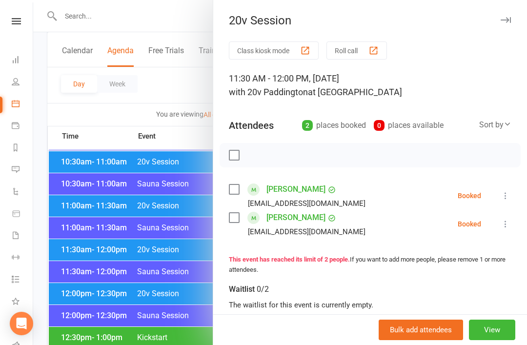
click at [165, 295] on div at bounding box center [280, 172] width 494 height 345
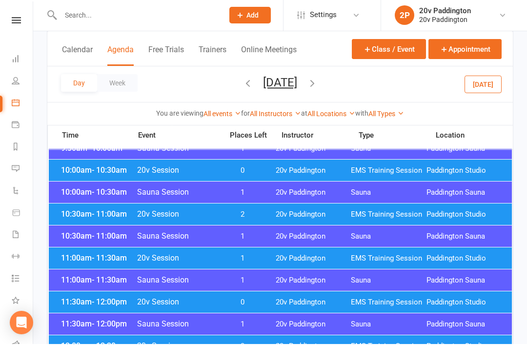
click at [228, 264] on div "11:00am - 11:30am 20v Session 1 20v Paddington EMS Training Session Paddington …" at bounding box center [280, 258] width 463 height 21
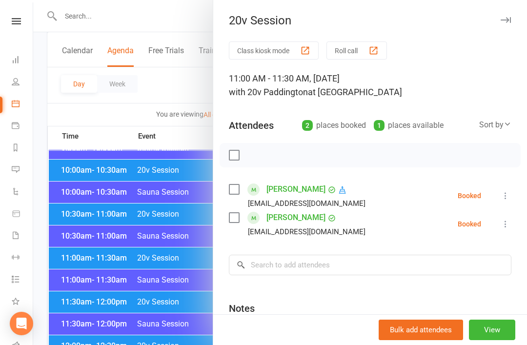
click at [139, 247] on div at bounding box center [280, 172] width 494 height 345
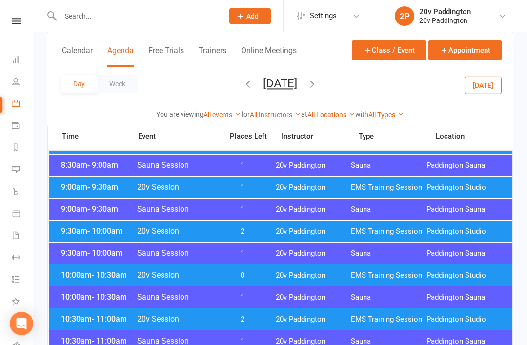
scroll to position [0, 0]
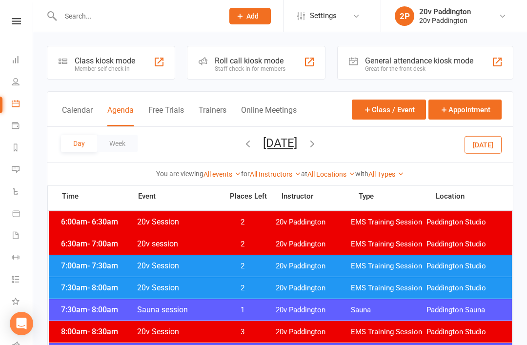
click at [489, 145] on button "Today" at bounding box center [483, 145] width 37 height 18
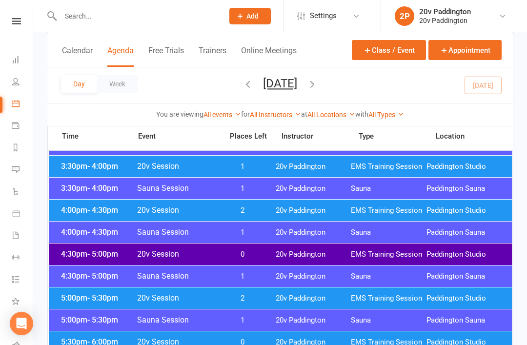
scroll to position [760, 0]
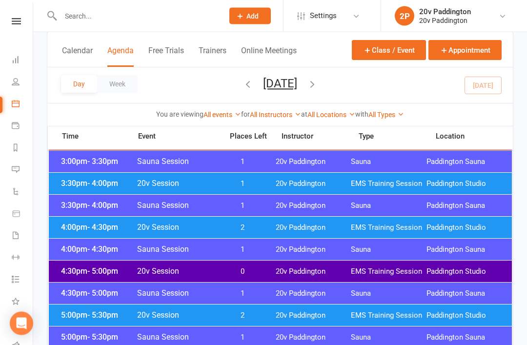
click at [228, 274] on span "0" at bounding box center [242, 271] width 51 height 9
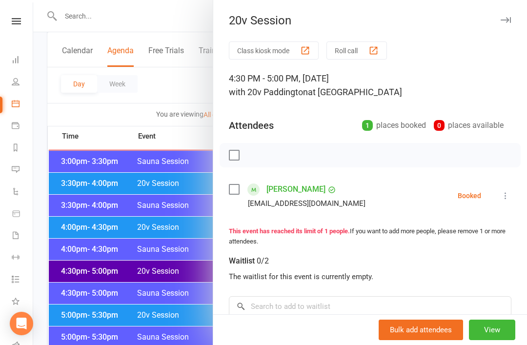
click at [133, 300] on div at bounding box center [280, 172] width 494 height 345
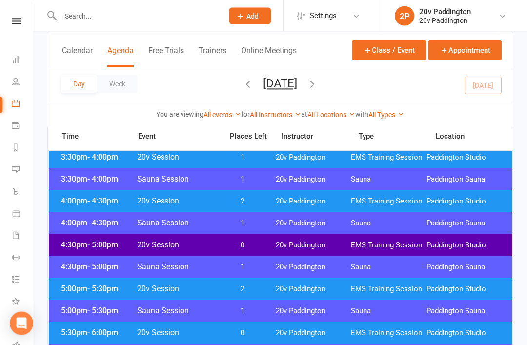
scroll to position [766, 0]
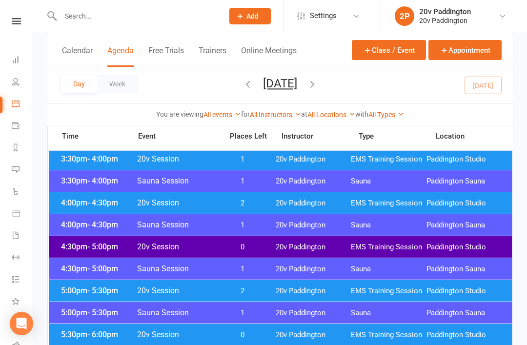
click at [462, 196] on div "4:00pm - 4:30pm 20v Session 2 20v Paddington EMS Training Session Paddington St…" at bounding box center [280, 202] width 463 height 21
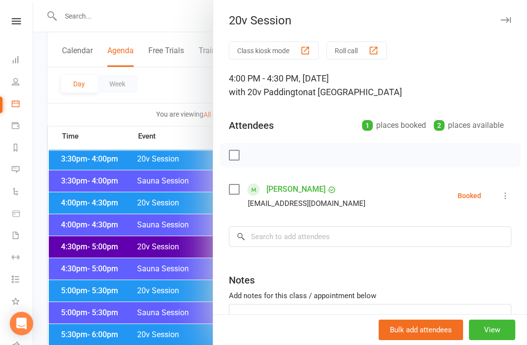
click at [188, 203] on div at bounding box center [280, 172] width 494 height 345
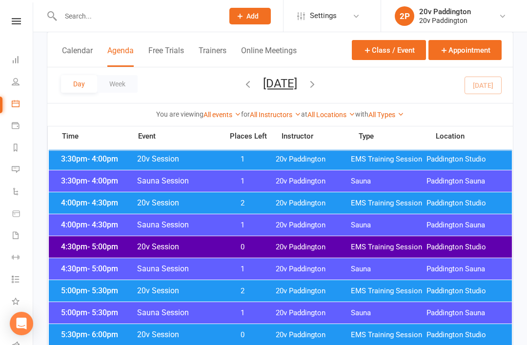
click at [262, 304] on div "5:00pm - 5:30pm Sauna Session 1 20v Paddington Sauna Paddington Sauna" at bounding box center [280, 312] width 463 height 21
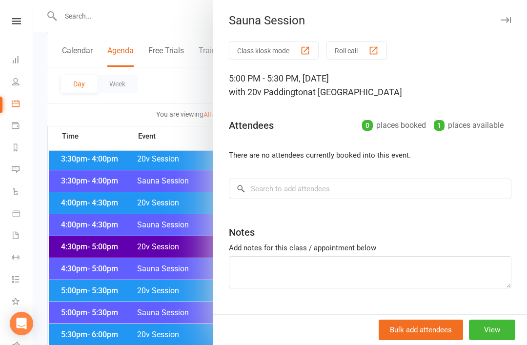
click at [195, 286] on div at bounding box center [280, 172] width 494 height 345
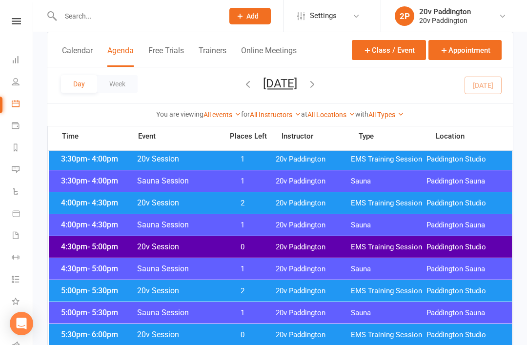
click at [192, 293] on span "20v Session" at bounding box center [177, 290] width 81 height 9
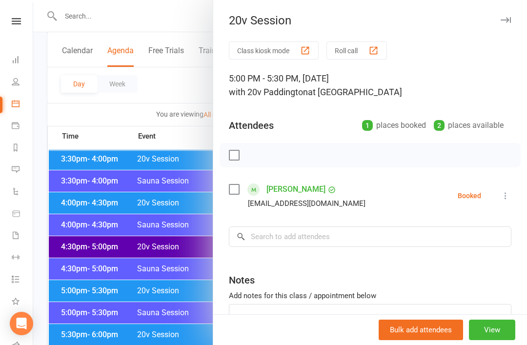
click at [178, 290] on div at bounding box center [280, 172] width 494 height 345
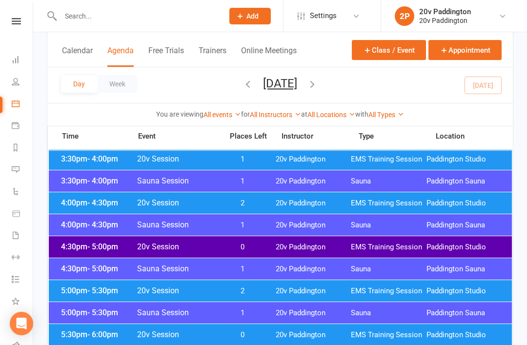
click at [164, 338] on span "20v Session" at bounding box center [177, 334] width 81 height 9
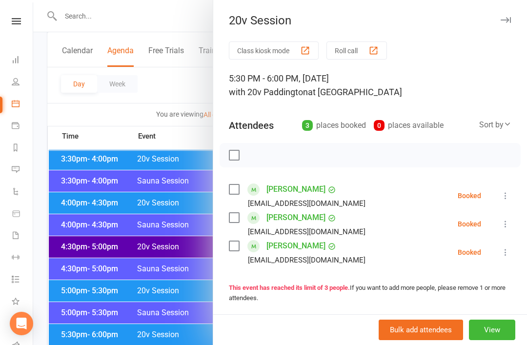
click at [162, 323] on div at bounding box center [280, 172] width 494 height 345
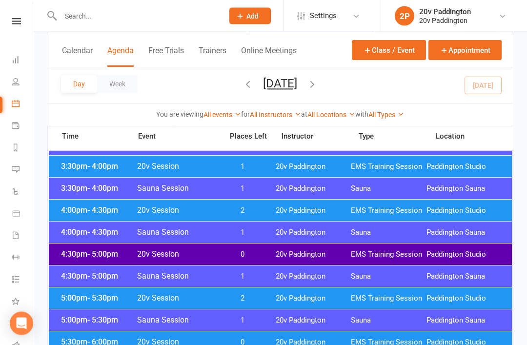
scroll to position [743, 0]
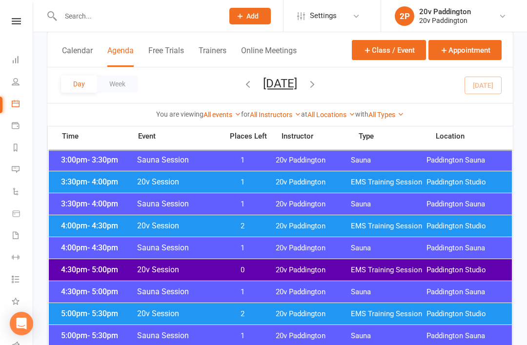
click at [175, 313] on span "20v Session" at bounding box center [177, 313] width 81 height 9
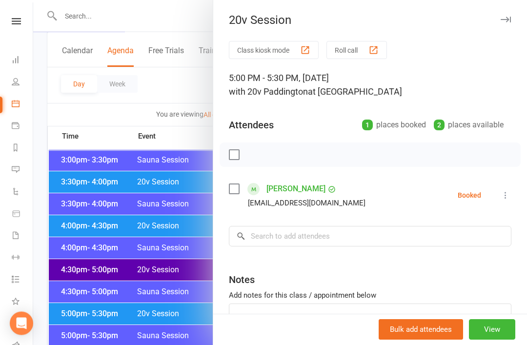
click at [168, 313] on div at bounding box center [280, 172] width 494 height 345
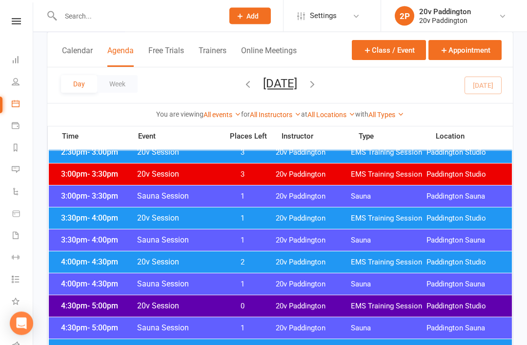
click at [218, 261] on span "2" at bounding box center [242, 262] width 51 height 9
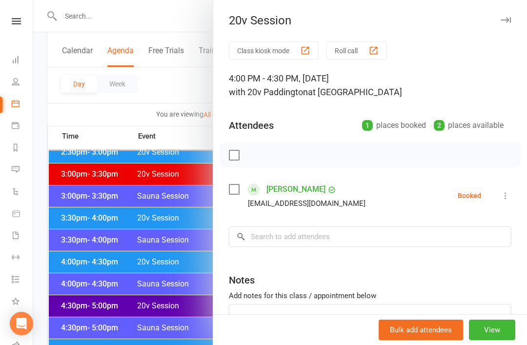
click at [133, 262] on div at bounding box center [280, 172] width 494 height 345
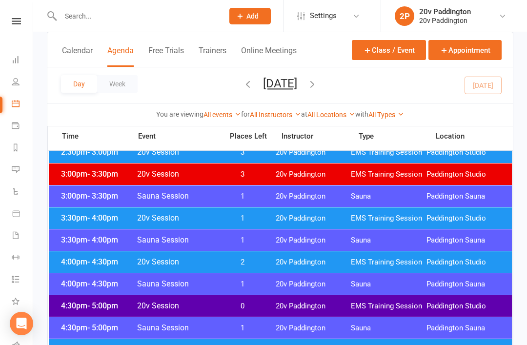
click at [170, 214] on span "20v Session" at bounding box center [177, 217] width 81 height 9
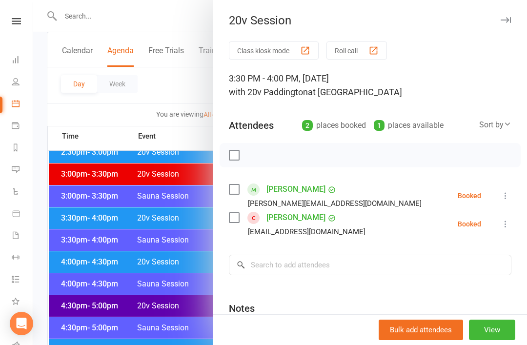
click at [176, 213] on div at bounding box center [280, 172] width 494 height 345
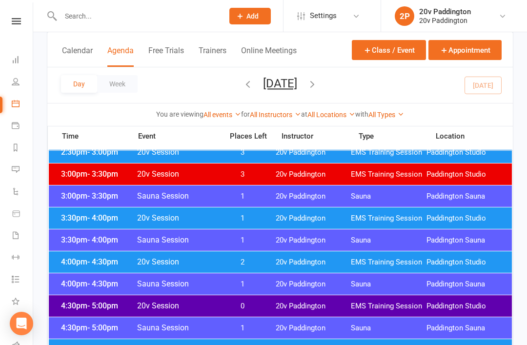
click at [154, 256] on div "4:00pm - 4:30pm 20v Session 2 20v Paddington EMS Training Session Paddington St…" at bounding box center [280, 261] width 463 height 21
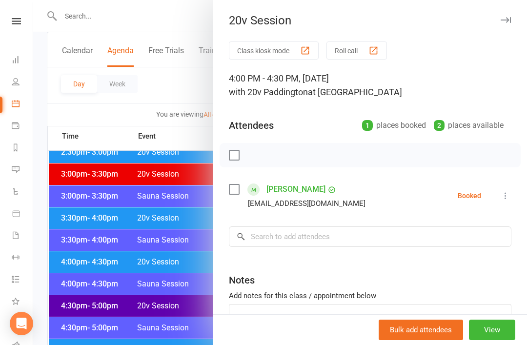
click at [148, 257] on div at bounding box center [280, 172] width 494 height 345
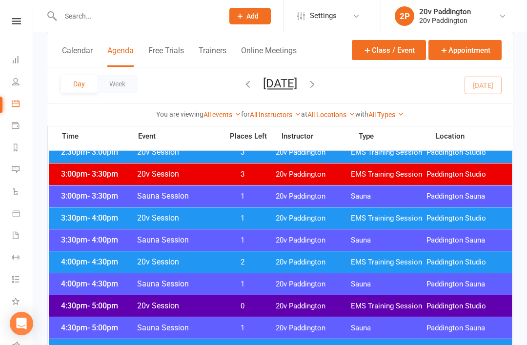
click at [141, 261] on span "20v Session" at bounding box center [177, 261] width 81 height 9
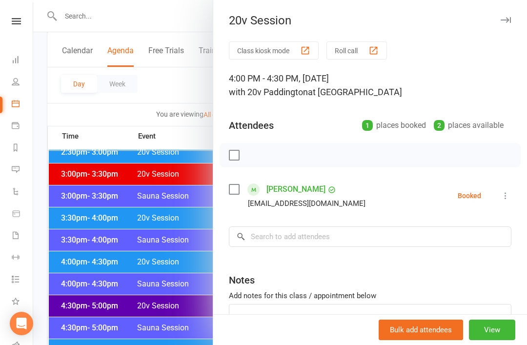
click at [137, 260] on div at bounding box center [280, 172] width 494 height 345
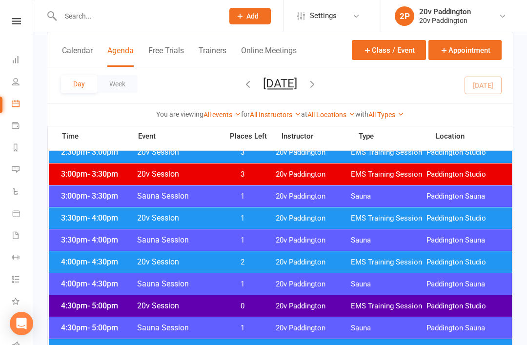
click at [185, 218] on span "20v Session" at bounding box center [177, 217] width 81 height 9
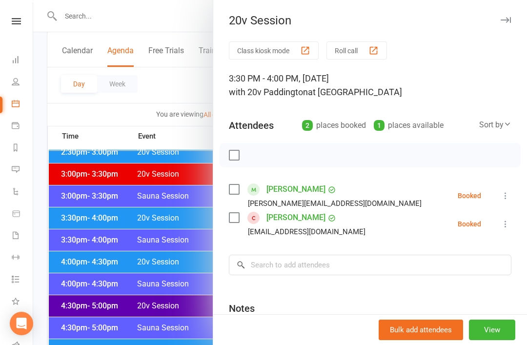
click at [171, 219] on div at bounding box center [280, 172] width 494 height 345
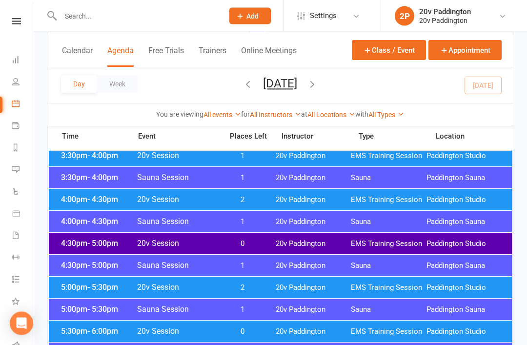
scroll to position [770, 0]
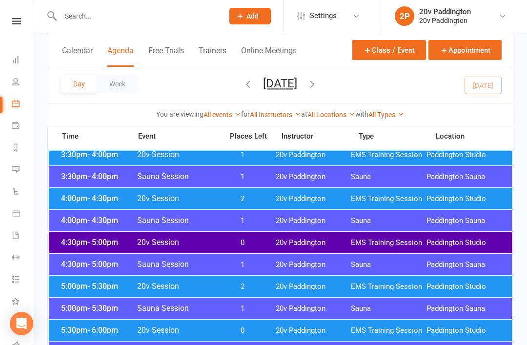
click at [212, 290] on span "20v Session" at bounding box center [177, 286] width 81 height 9
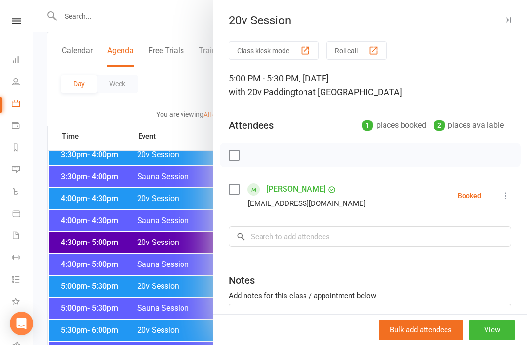
scroll to position [771, 0]
click at [185, 283] on div at bounding box center [280, 172] width 494 height 345
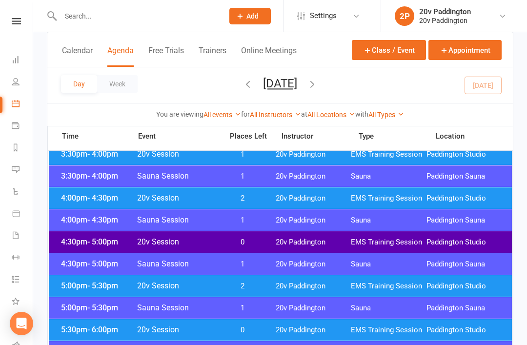
click at [270, 202] on div "4:00pm - 4:30pm 20v Session 2 20v Paddington EMS Training Session Paddington St…" at bounding box center [280, 197] width 463 height 21
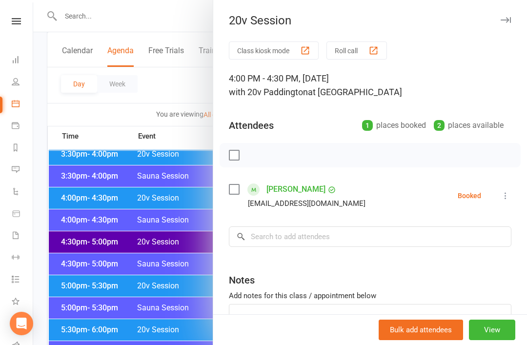
click at [161, 206] on div at bounding box center [280, 172] width 494 height 345
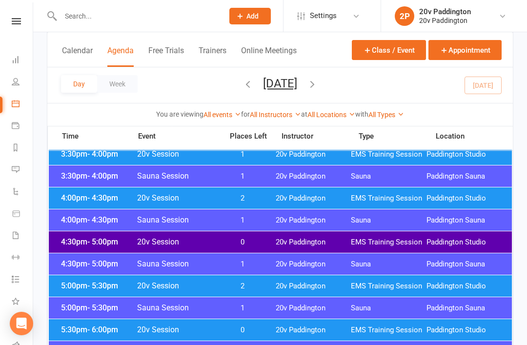
click at [397, 293] on div "5:00pm - 5:30pm 20v Session 2 20v Paddington EMS Training Session Paddington St…" at bounding box center [280, 285] width 463 height 21
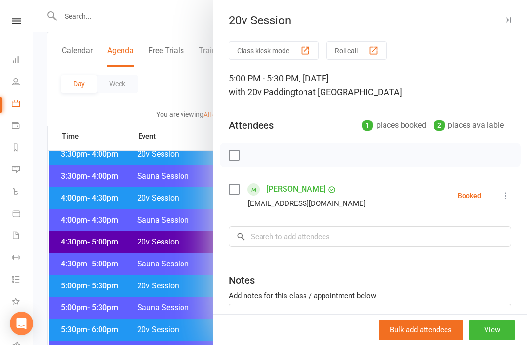
click at [305, 204] on div "irenevournovas@gmail.com" at bounding box center [307, 203] width 118 height 13
click at [143, 256] on div at bounding box center [280, 172] width 494 height 345
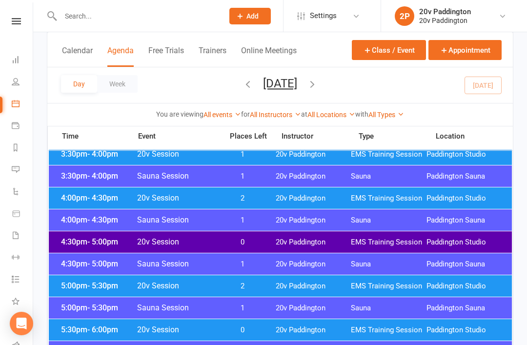
click at [295, 200] on span "20v Paddington" at bounding box center [314, 198] width 76 height 9
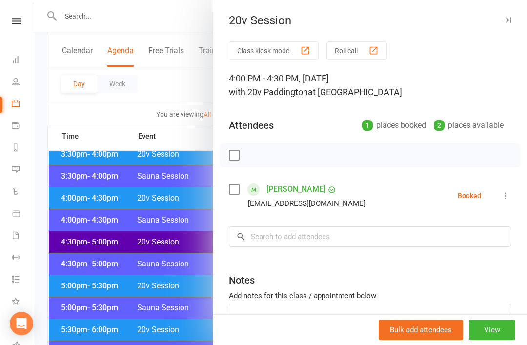
click at [163, 263] on div at bounding box center [280, 172] width 494 height 345
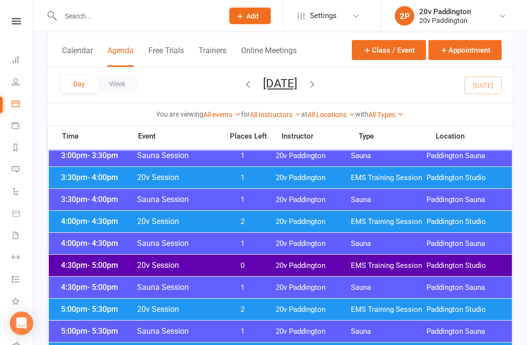
scroll to position [747, 0]
click at [263, 185] on div "3:30pm - 4:00pm 20v Session 1 20v Paddington EMS Training Session Paddington St…" at bounding box center [280, 177] width 463 height 21
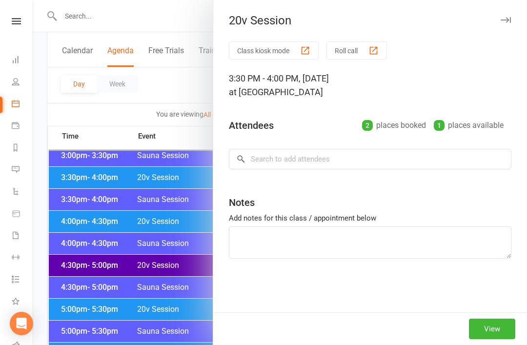
click at [157, 257] on div at bounding box center [280, 172] width 494 height 345
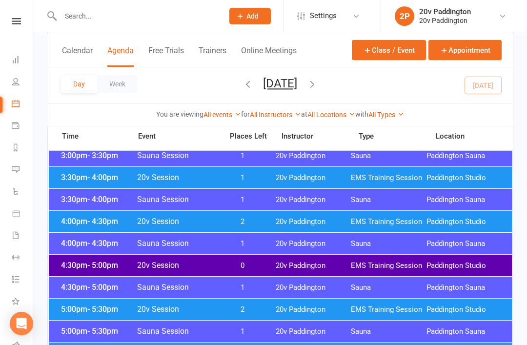
click at [252, 213] on div "4:00pm - 4:30pm 20v Session 2 20v Paddington EMS Training Session Paddington St…" at bounding box center [280, 221] width 463 height 21
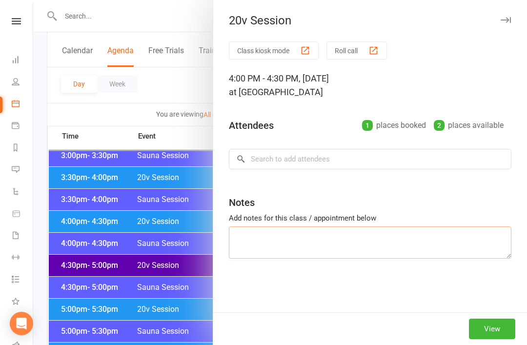
click at [256, 256] on textarea at bounding box center [370, 242] width 283 height 32
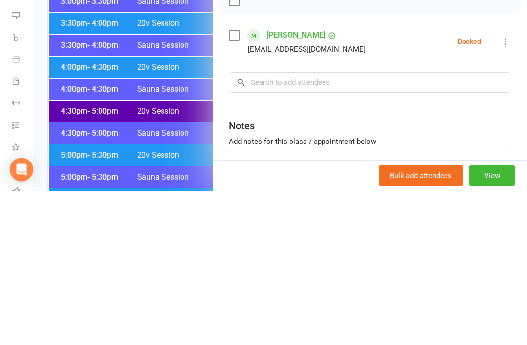
click at [178, 153] on div at bounding box center [280, 172] width 494 height 345
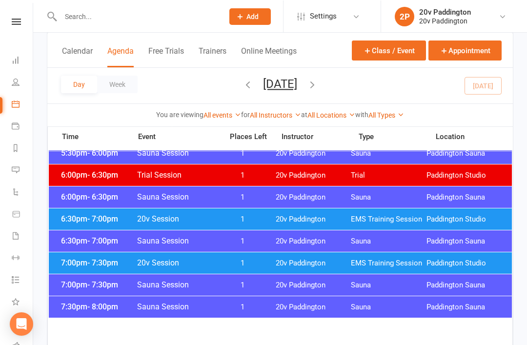
click at [260, 229] on div "6:30pm - 7:00pm 20v Session 1 20v Paddington EMS Training Session Paddington St…" at bounding box center [280, 218] width 463 height 21
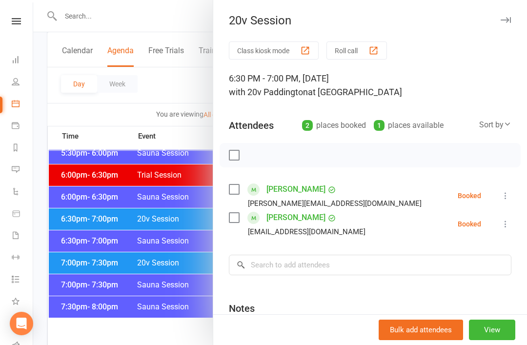
click at [153, 289] on div at bounding box center [280, 172] width 494 height 345
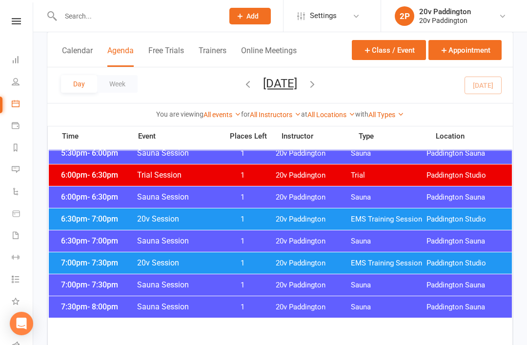
click at [275, 228] on div "6:30pm - 7:00pm 20v Session 1 20v Paddington EMS Training Session Paddington St…" at bounding box center [280, 218] width 463 height 21
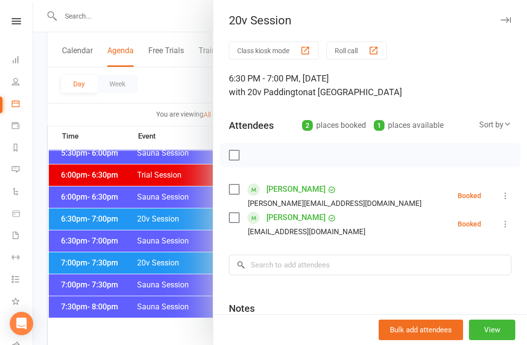
click at [136, 273] on div at bounding box center [280, 172] width 494 height 345
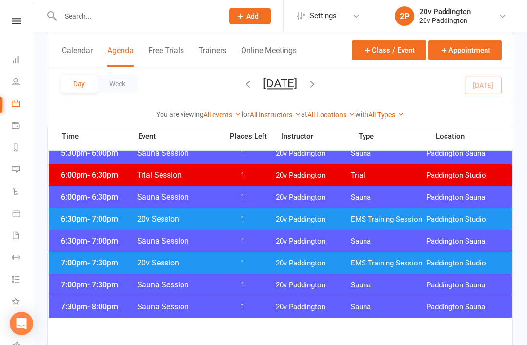
click at [252, 267] on span "1" at bounding box center [242, 263] width 51 height 9
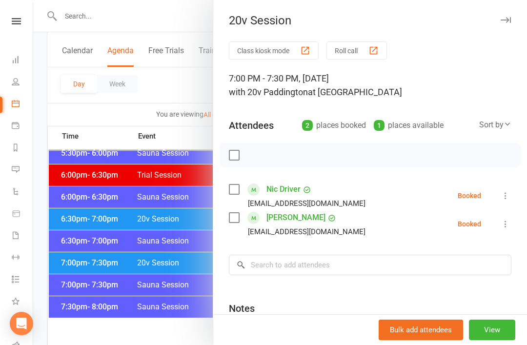
click at [151, 309] on div at bounding box center [280, 172] width 494 height 345
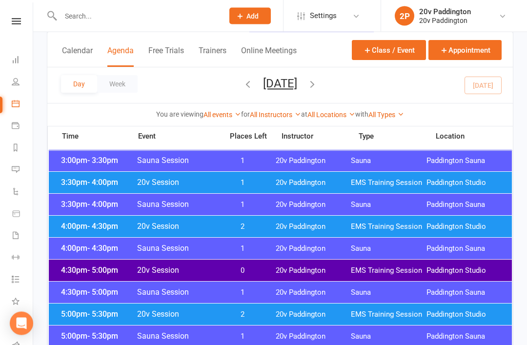
scroll to position [716, 0]
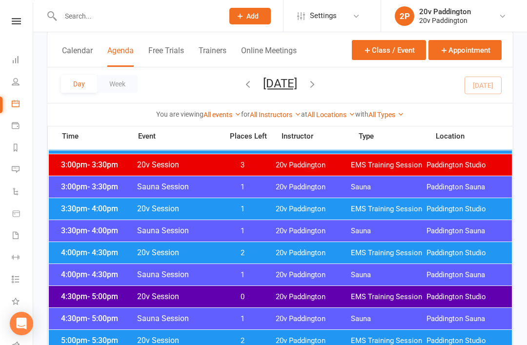
click at [448, 206] on span "Paddington Studio" at bounding box center [465, 209] width 76 height 9
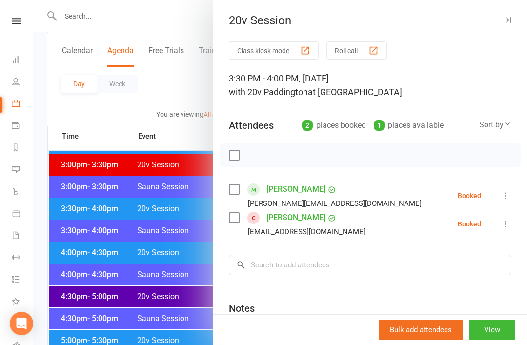
click at [175, 203] on div at bounding box center [280, 172] width 494 height 345
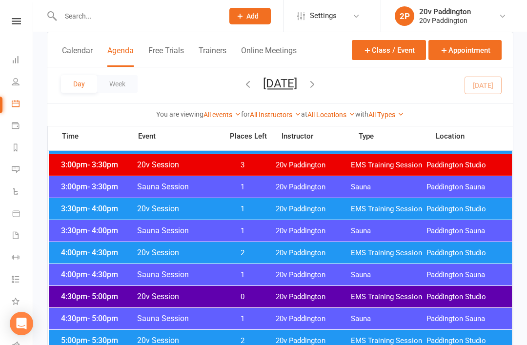
click at [162, 262] on div "4:00pm - 4:30pm 20v Session 2 20v Paddington EMS Training Session Paddington St…" at bounding box center [280, 252] width 463 height 21
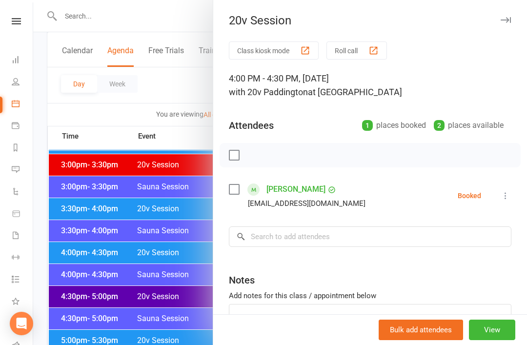
click at [168, 257] on div at bounding box center [280, 172] width 494 height 345
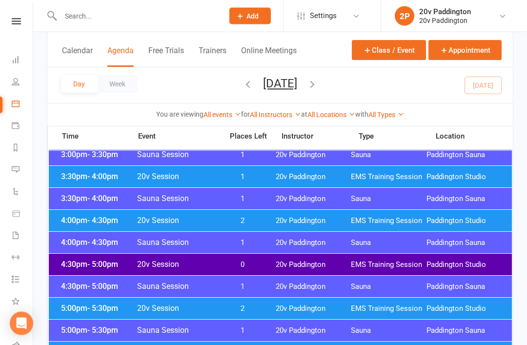
scroll to position [748, 0]
click at [172, 305] on span "20v Session" at bounding box center [177, 308] width 81 height 9
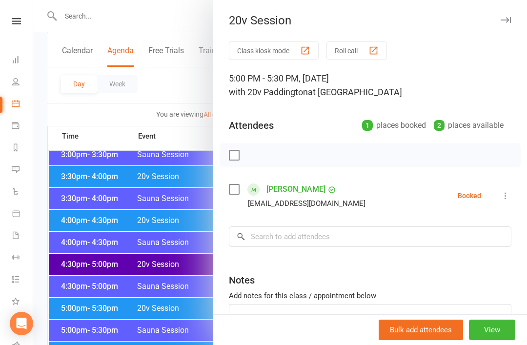
click at [293, 190] on link "Irene Vournovas" at bounding box center [296, 190] width 59 height 16
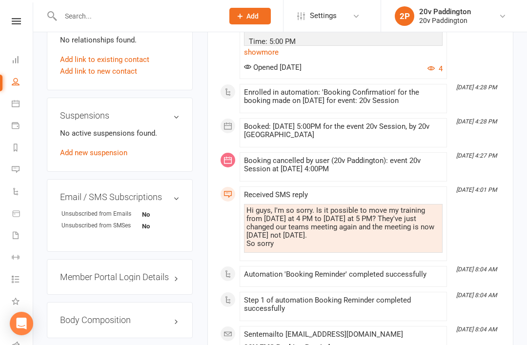
scroll to position [787, 0]
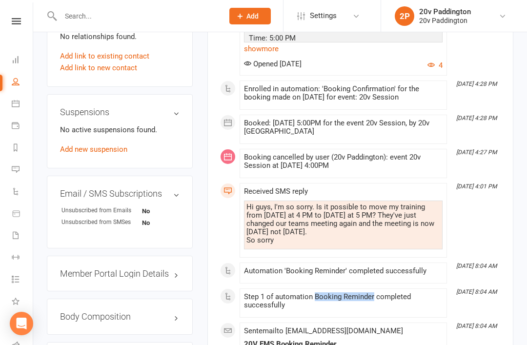
click at [504, 244] on div "Activity Notes Comms Attendance Payments Waivers Tasks Automations Workouts Ass…" at bounding box center [360, 73] width 306 height 1456
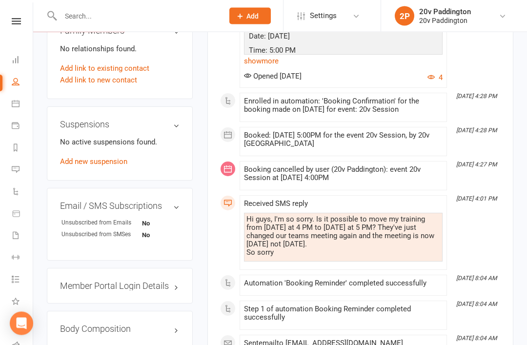
scroll to position [775, 0]
click at [20, 20] on icon at bounding box center [16, 21] width 9 height 6
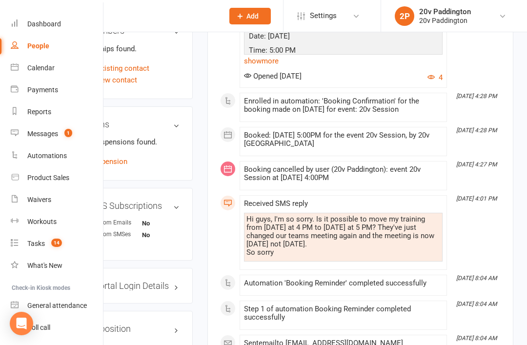
scroll to position [28, 1]
click at [63, 47] on link "People" at bounding box center [57, 46] width 92 height 22
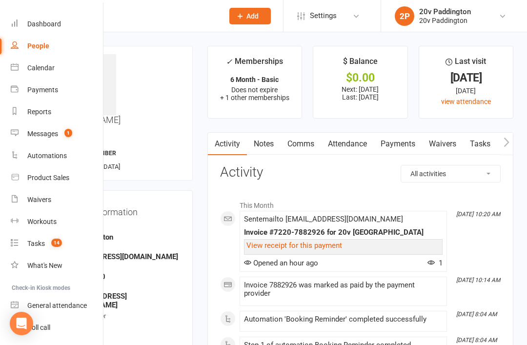
select select "100"
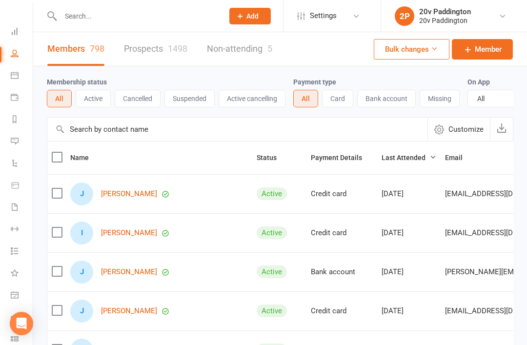
click at [172, 50] on div "1498" at bounding box center [178, 48] width 20 height 10
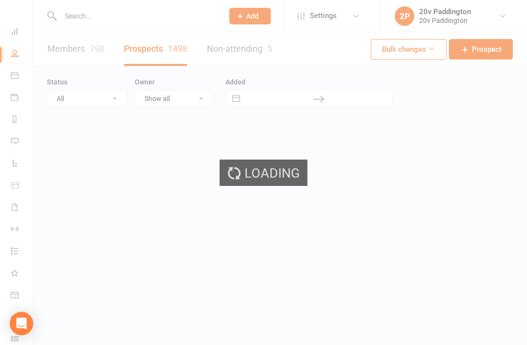
select select "100"
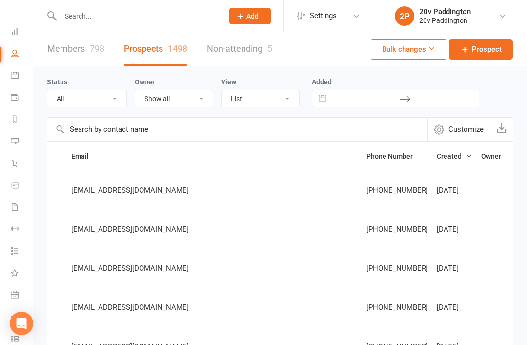
scroll to position [0, 126]
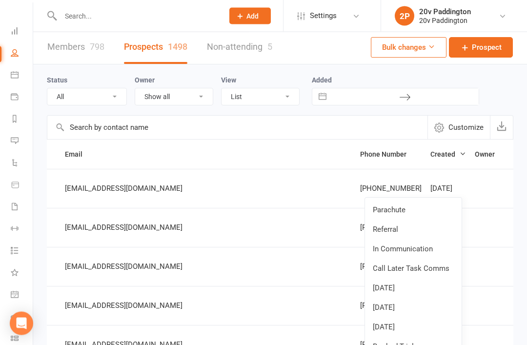
click at [405, 331] on link "11Sep25" at bounding box center [413, 328] width 97 height 20
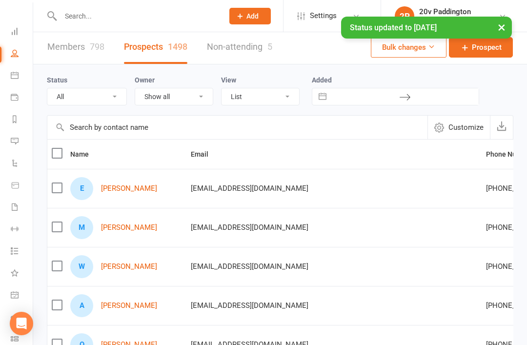
scroll to position [0, 0]
click at [157, 191] on link "Eva Fernández Fernández" at bounding box center [129, 189] width 56 height 8
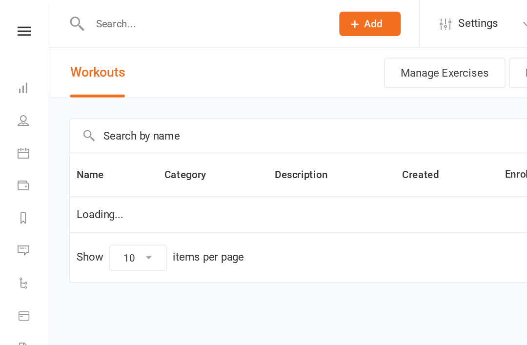
click at [20, 166] on link "Messages 2" at bounding box center [23, 171] width 22 height 22
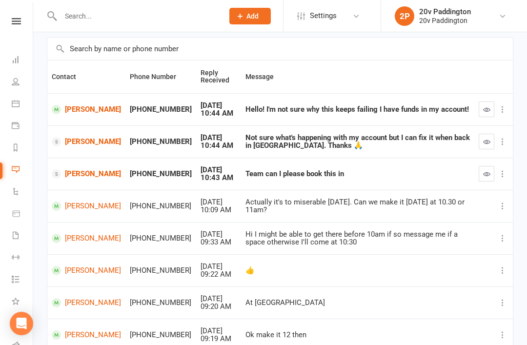
scroll to position [68, 0]
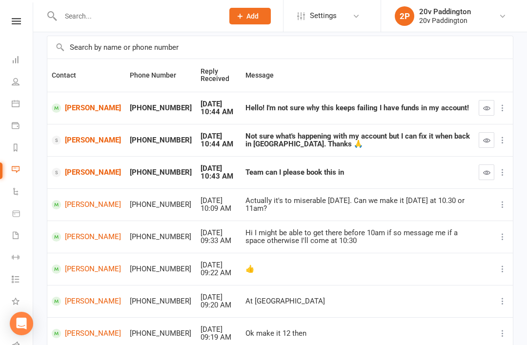
click at [66, 113] on link "[PERSON_NAME]" at bounding box center [86, 107] width 69 height 9
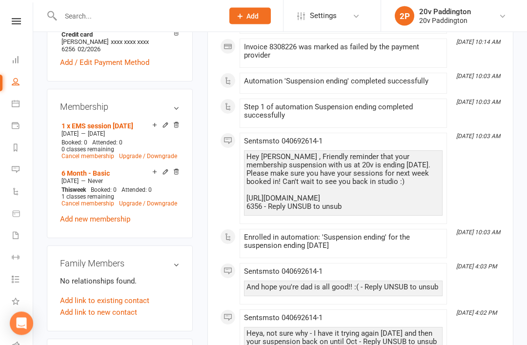
scroll to position [521, 0]
click at [83, 122] on link "1 x EMS session 6th Sep" at bounding box center [98, 126] width 72 height 8
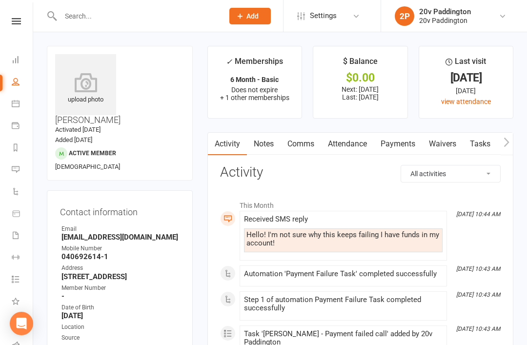
click at [16, 169] on icon at bounding box center [16, 169] width 8 height 8
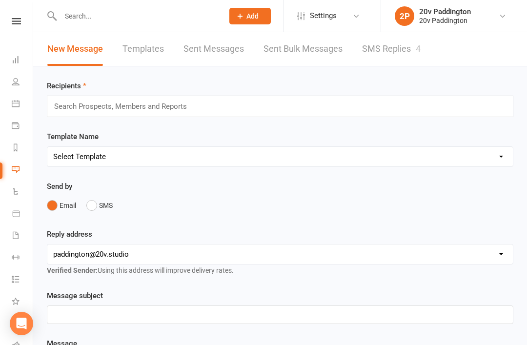
click at [395, 40] on link "SMS Replies 4" at bounding box center [391, 49] width 59 height 34
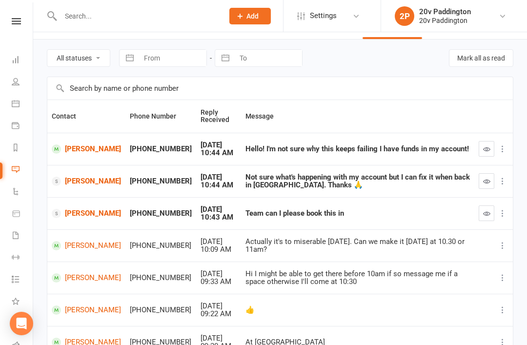
scroll to position [27, 0]
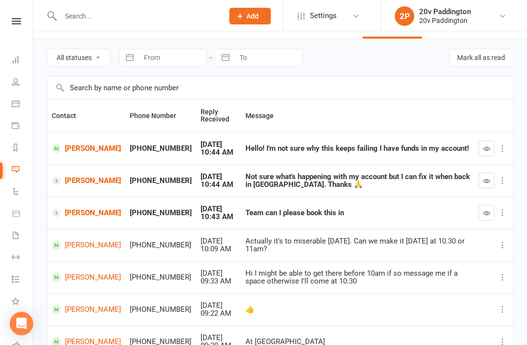
click at [81, 246] on link "[PERSON_NAME]" at bounding box center [86, 245] width 69 height 9
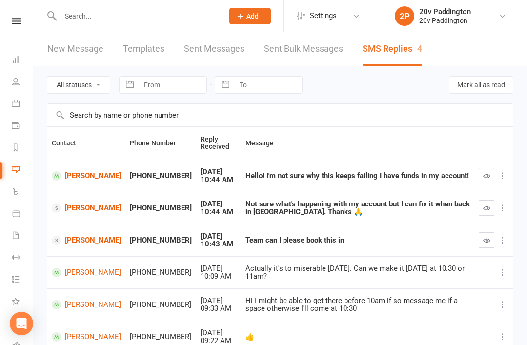
click at [72, 273] on link "[PERSON_NAME]" at bounding box center [86, 272] width 69 height 9
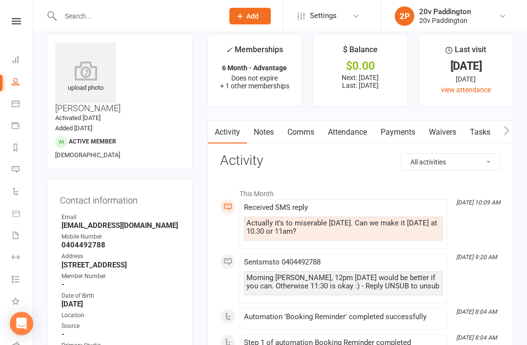
scroll to position [13, 0]
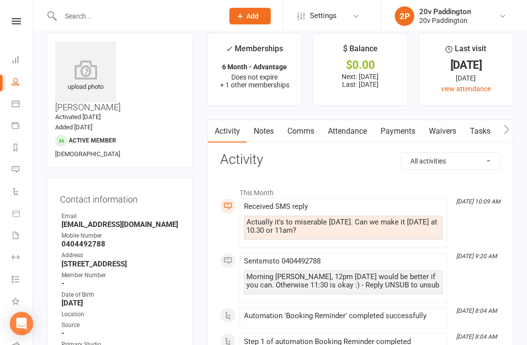
click at [307, 129] on link "Comms" at bounding box center [301, 131] width 41 height 22
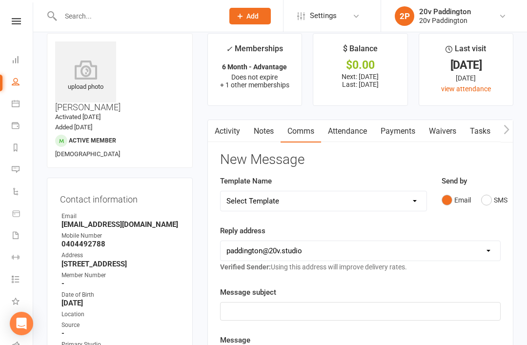
click at [494, 204] on button "SMS" at bounding box center [494, 200] width 26 height 19
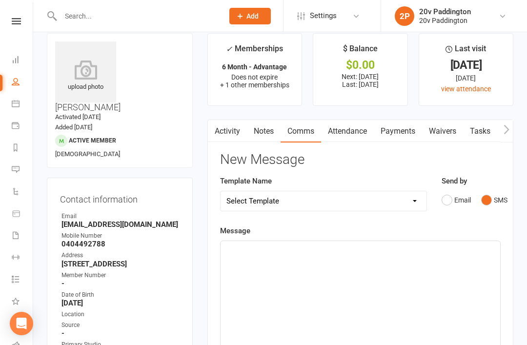
click at [381, 277] on div "﻿" at bounding box center [361, 314] width 280 height 146
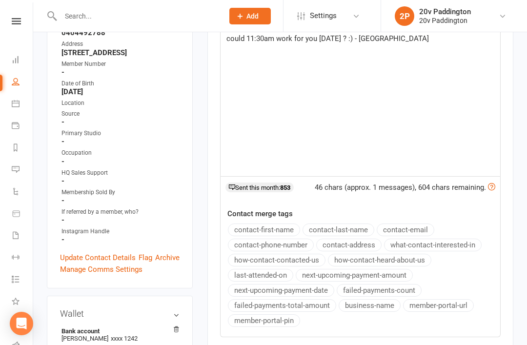
scroll to position [369, 0]
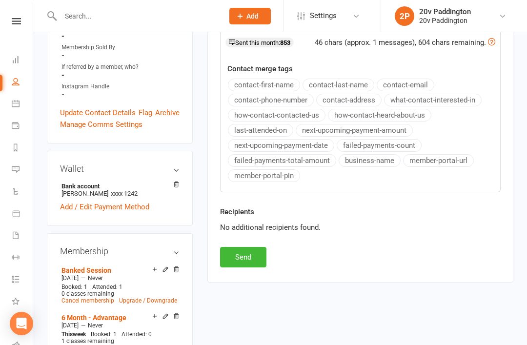
click at [230, 265] on button "Send" at bounding box center [243, 257] width 46 height 21
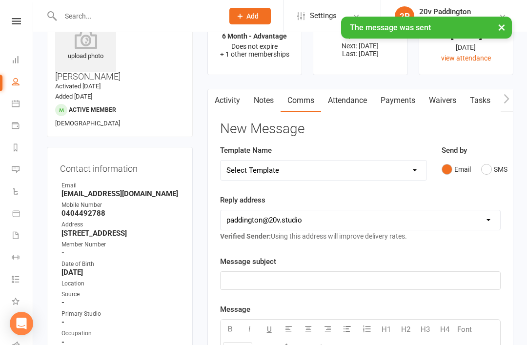
scroll to position [0, 0]
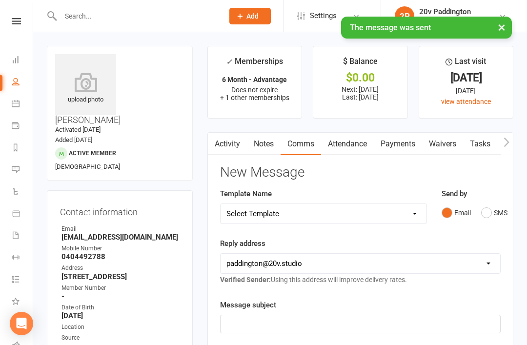
click at [3, 165] on li "Messages 4" at bounding box center [16, 171] width 33 height 22
click at [19, 134] on link "Messages 4" at bounding box center [22, 130] width 22 height 22
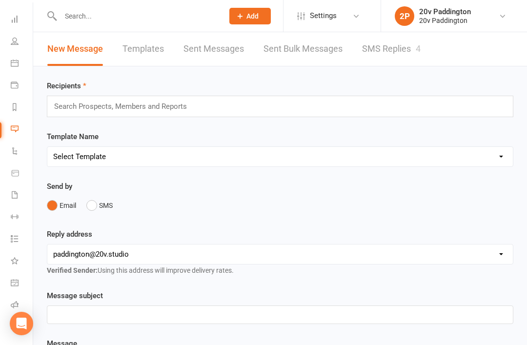
click at [389, 63] on link "SMS Replies 4" at bounding box center [391, 49] width 59 height 34
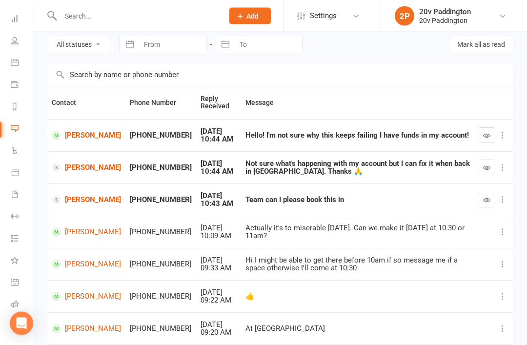
scroll to position [40, 1]
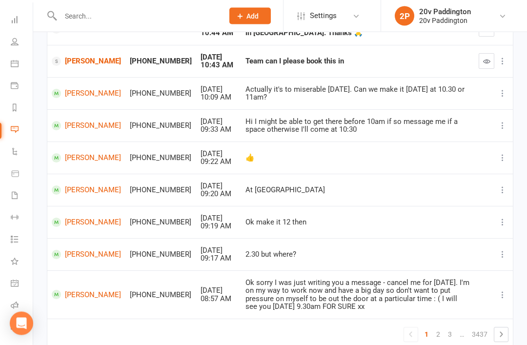
click at [442, 329] on link "2" at bounding box center [438, 335] width 12 height 14
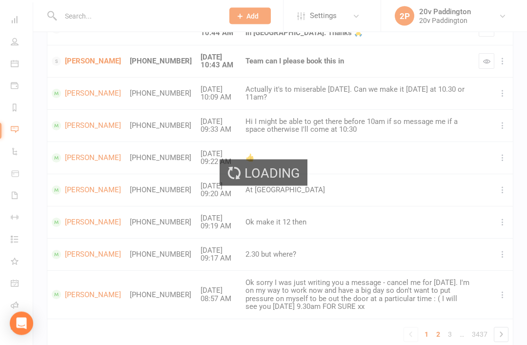
scroll to position [179, 0]
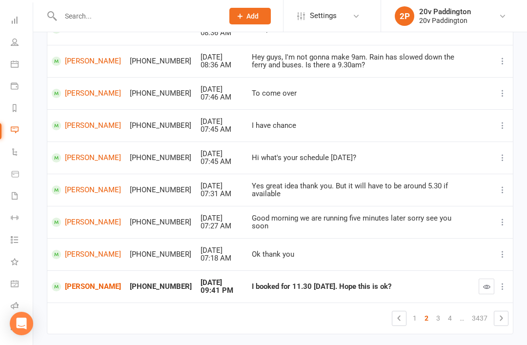
click at [486, 283] on icon "button" at bounding box center [486, 286] width 7 height 7
click at [482, 286] on button "button" at bounding box center [487, 287] width 16 height 16
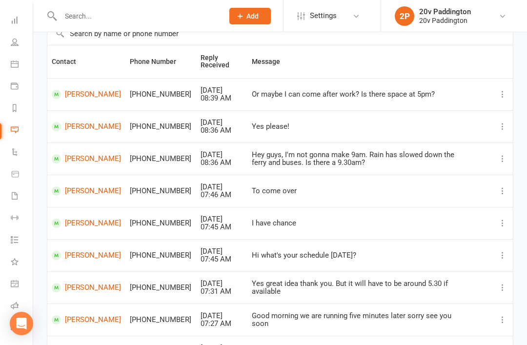
scroll to position [80, 0]
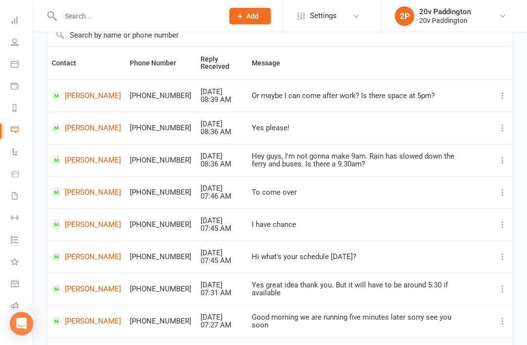
click at [78, 93] on link "Hilary Anderson" at bounding box center [86, 95] width 69 height 9
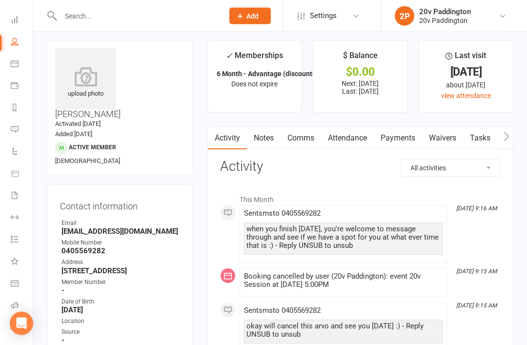
scroll to position [2, 0]
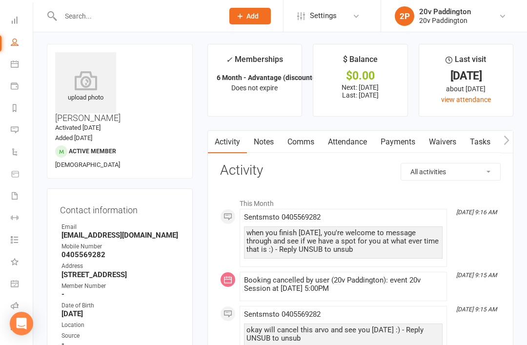
click at [206, 17] on input "text" at bounding box center [137, 16] width 159 height 14
type input "C"
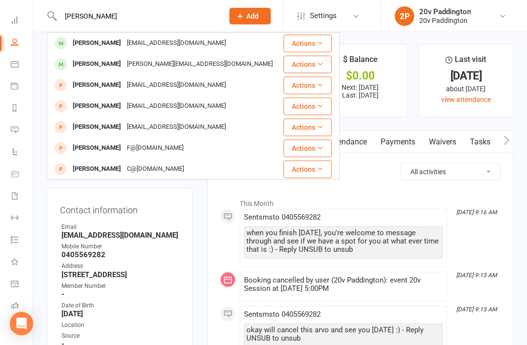
type input "Jocelin"
click at [202, 41] on div "Jocelin Vieira jocelinvieira6@gmail.com" at bounding box center [165, 43] width 235 height 20
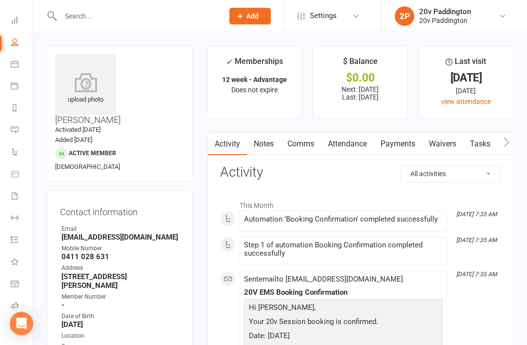
click at [22, 122] on link "Messages 4" at bounding box center [22, 131] width 22 height 22
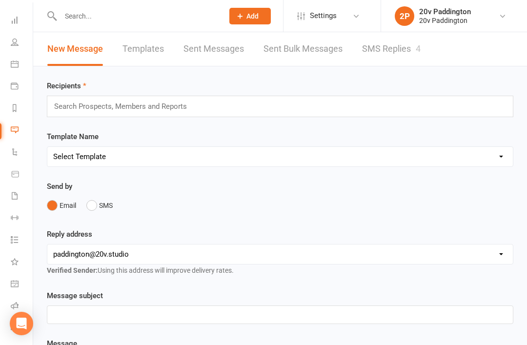
click at [380, 58] on link "SMS Replies 4" at bounding box center [391, 49] width 59 height 34
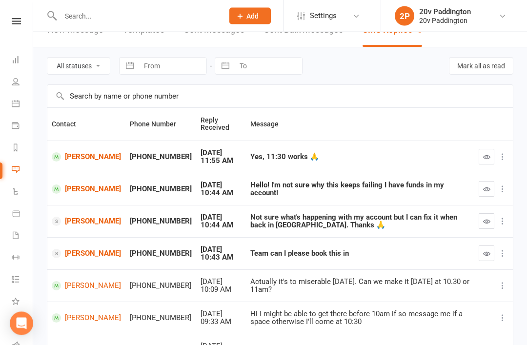
scroll to position [19, 0]
click at [69, 153] on link "[PERSON_NAME]" at bounding box center [86, 156] width 69 height 9
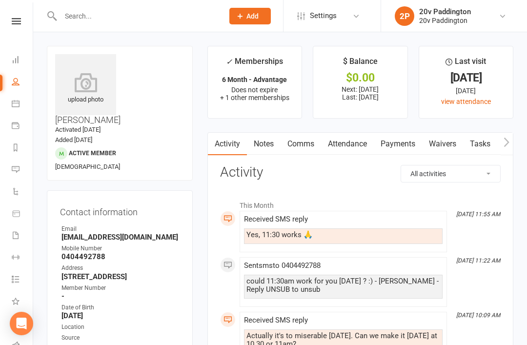
scroll to position [0, 0]
click at [300, 149] on link "Comms" at bounding box center [301, 143] width 41 height 22
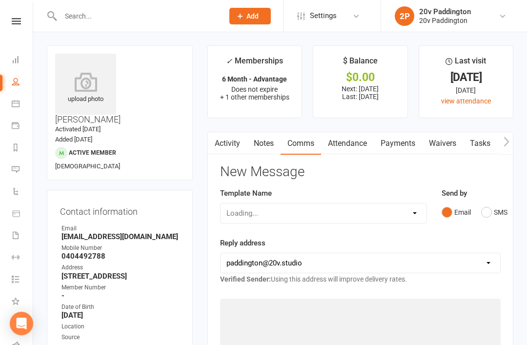
click at [488, 220] on button "SMS" at bounding box center [494, 212] width 26 height 19
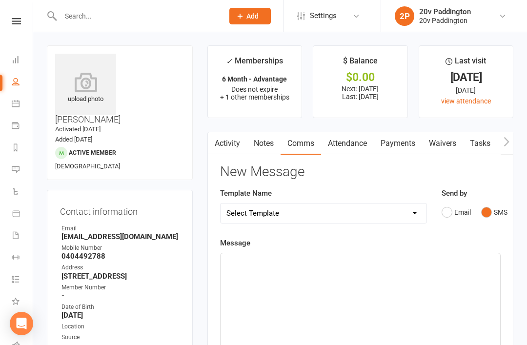
click at [406, 314] on div "﻿" at bounding box center [361, 326] width 280 height 146
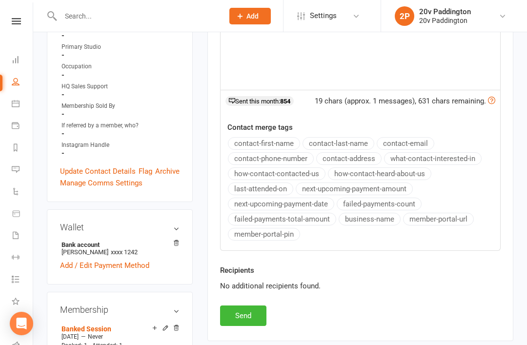
click at [240, 312] on button "Send" at bounding box center [243, 316] width 46 height 21
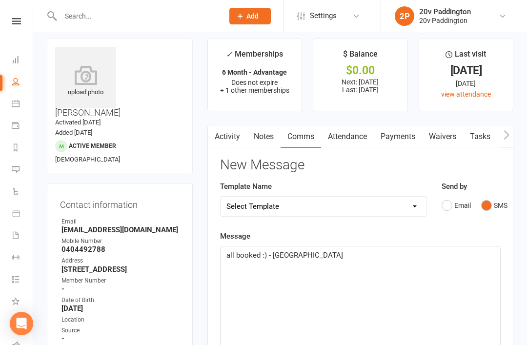
scroll to position [0, 0]
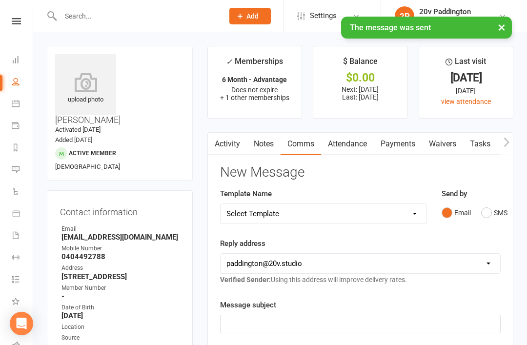
click at [23, 170] on link "Messages 5" at bounding box center [23, 171] width 22 height 22
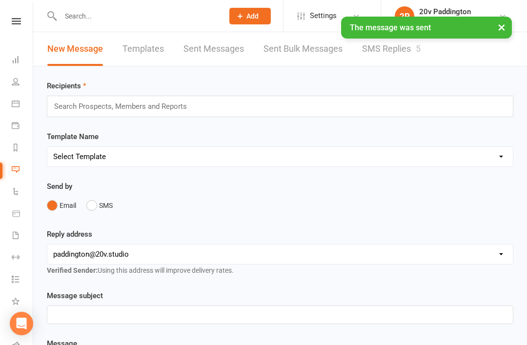
click at [421, 48] on div "5" at bounding box center [418, 48] width 5 height 10
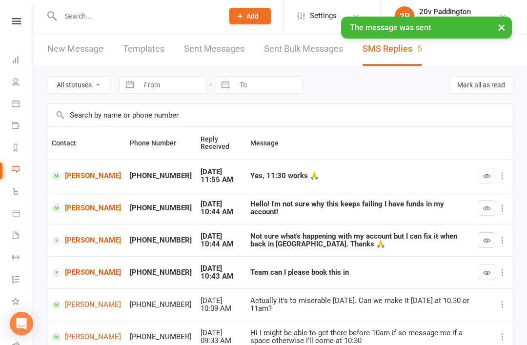
click at [489, 168] on button "button" at bounding box center [487, 176] width 16 height 16
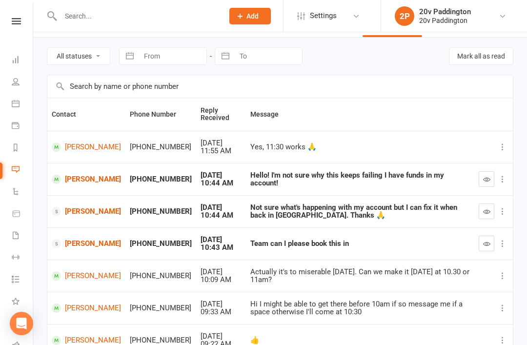
scroll to position [30, 0]
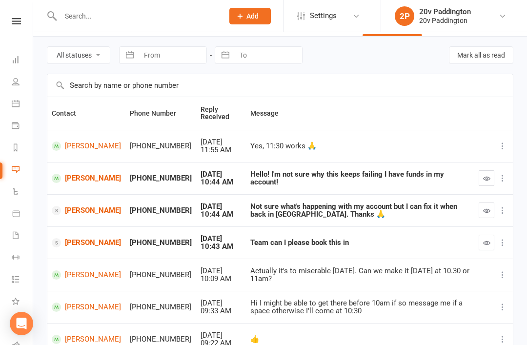
click at [95, 180] on link "[PERSON_NAME]" at bounding box center [86, 178] width 69 height 9
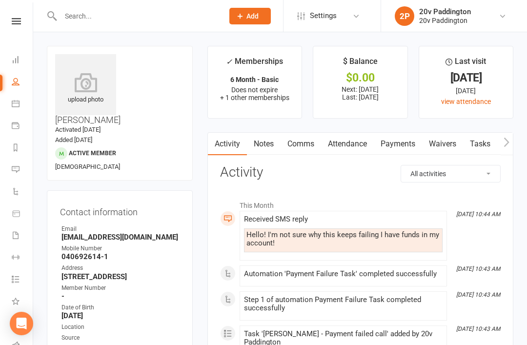
click at [385, 145] on link "Payments" at bounding box center [398, 144] width 48 height 22
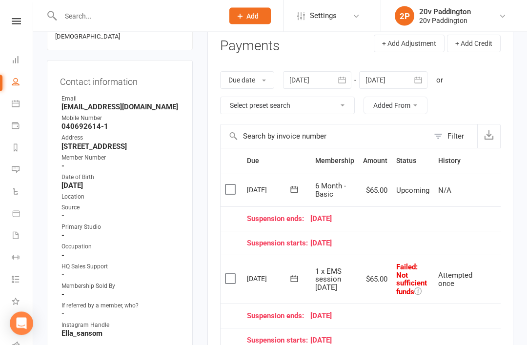
scroll to position [131, 0]
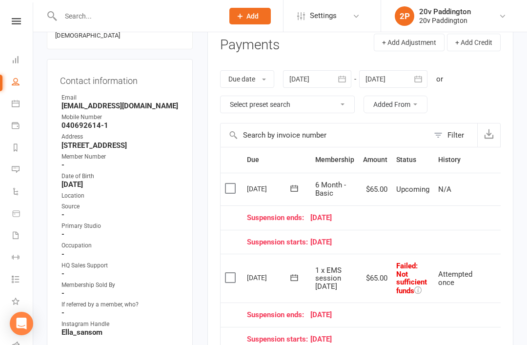
click at [414, 266] on span "Failed : Not sufficient funds" at bounding box center [411, 279] width 31 height 34
click at [419, 289] on icon at bounding box center [417, 290] width 7 height 7
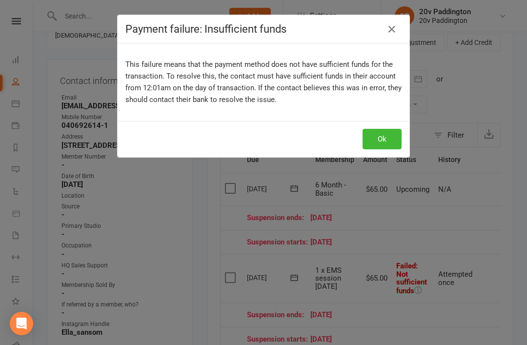
click at [400, 143] on button "Ok" at bounding box center [382, 139] width 39 height 21
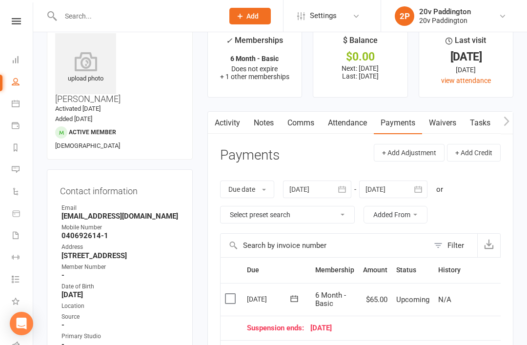
scroll to position [0, 0]
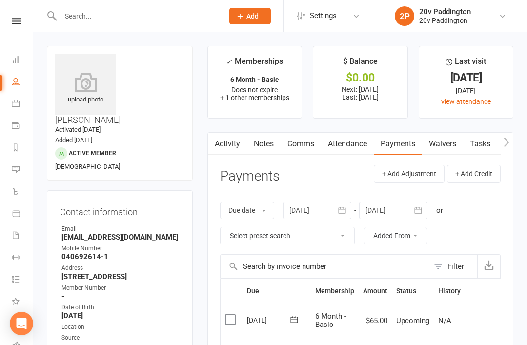
click at [163, 233] on strong "Sansomella1112@gmail.com" at bounding box center [121, 237] width 118 height 9
click at [21, 169] on link "Messages 4" at bounding box center [23, 171] width 22 height 22
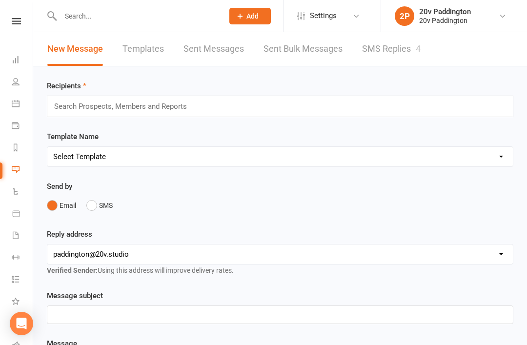
click at [390, 56] on link "SMS Replies 4" at bounding box center [391, 49] width 59 height 34
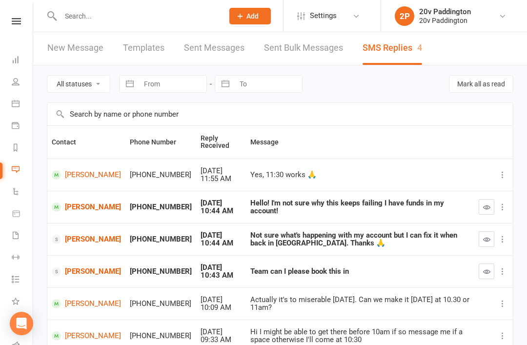
scroll to position [4, 0]
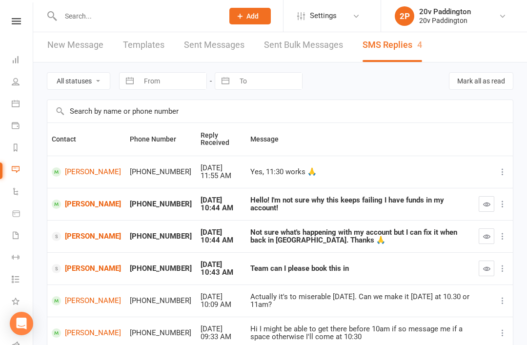
click at [80, 269] on link "[PERSON_NAME]" at bounding box center [86, 268] width 69 height 9
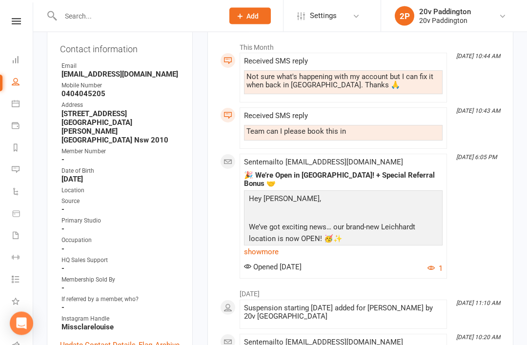
scroll to position [157, 0]
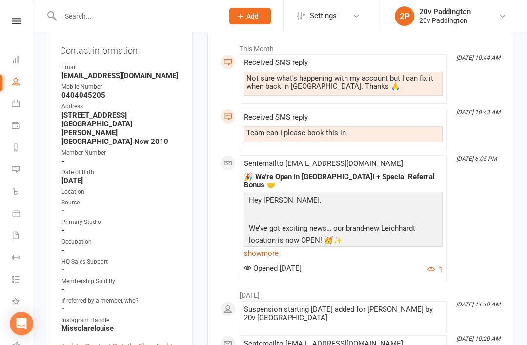
click at [276, 247] on link "show more" at bounding box center [343, 254] width 199 height 14
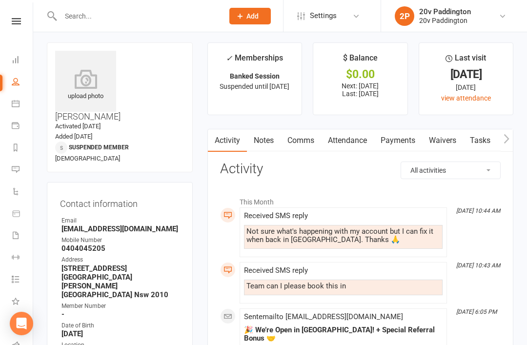
scroll to position [0, 0]
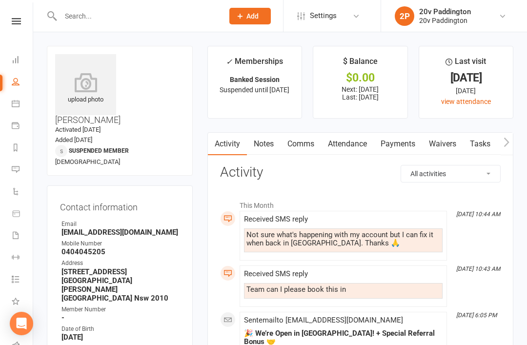
click at [25, 172] on link "Messages 4" at bounding box center [23, 171] width 22 height 22
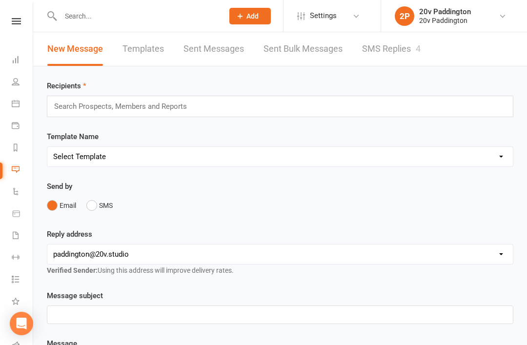
click at [381, 51] on link "SMS Replies 4" at bounding box center [391, 49] width 59 height 34
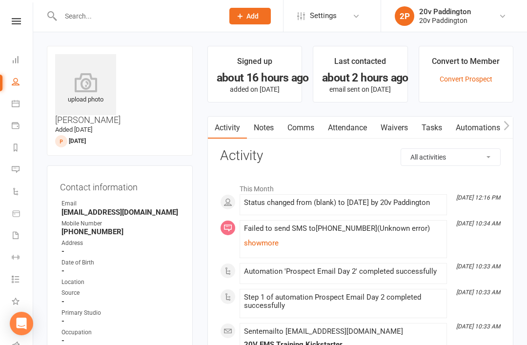
click at [19, 104] on icon at bounding box center [16, 104] width 8 height 8
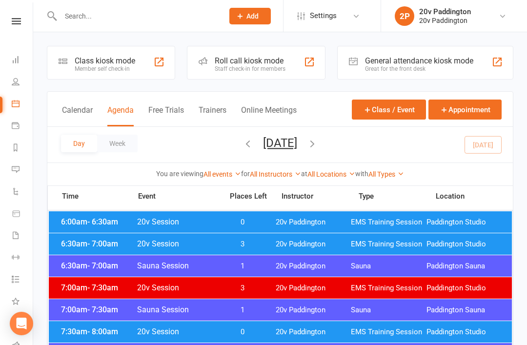
click at [297, 149] on button "Thursday, Sep 11, 2025" at bounding box center [280, 143] width 34 height 14
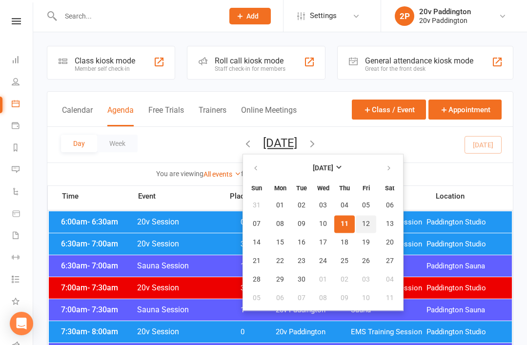
click at [362, 225] on span "12" at bounding box center [366, 224] width 8 height 8
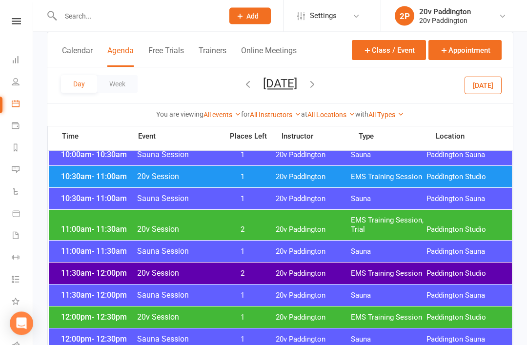
click at [451, 231] on span "Paddington Studio" at bounding box center [465, 230] width 76 height 9
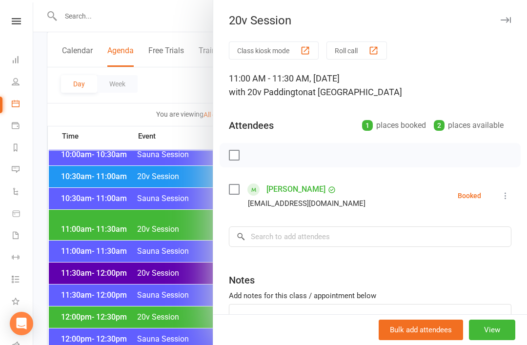
click at [131, 310] on div at bounding box center [280, 172] width 494 height 345
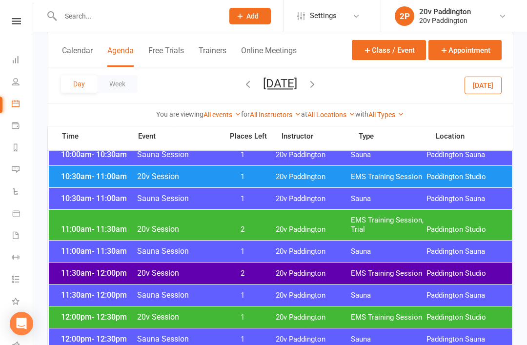
click at [262, 260] on div "11:00am - 11:30am Sauna Session 1 20v Paddington Sauna Paddington Sauna" at bounding box center [280, 251] width 463 height 21
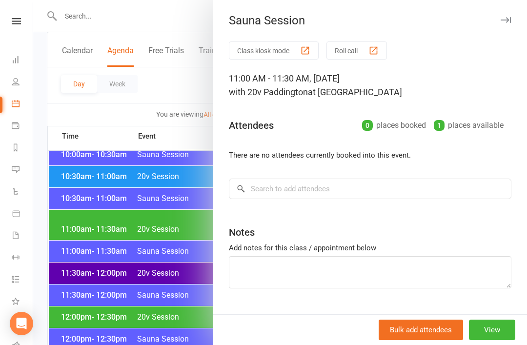
click at [197, 273] on div at bounding box center [280, 172] width 494 height 345
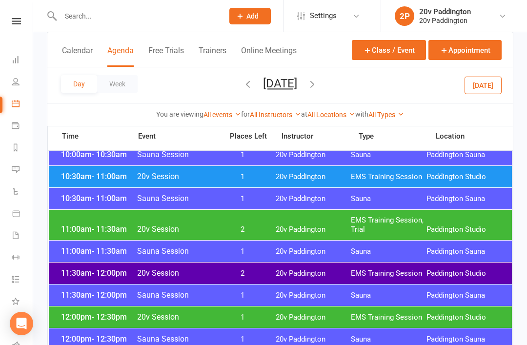
click at [267, 271] on span "2" at bounding box center [242, 273] width 51 height 9
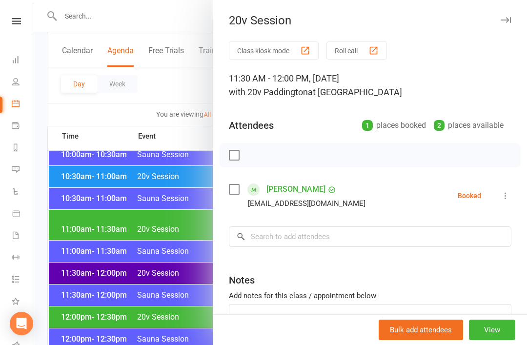
click at [168, 315] on div at bounding box center [280, 172] width 494 height 345
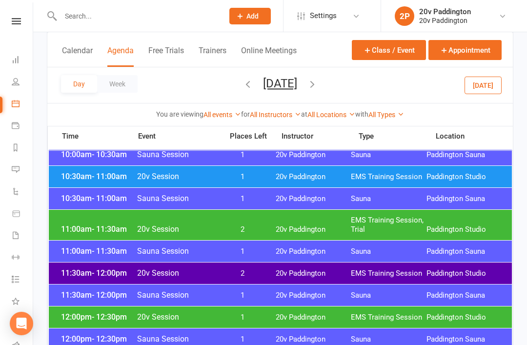
click at [234, 321] on span "1" at bounding box center [242, 317] width 51 height 9
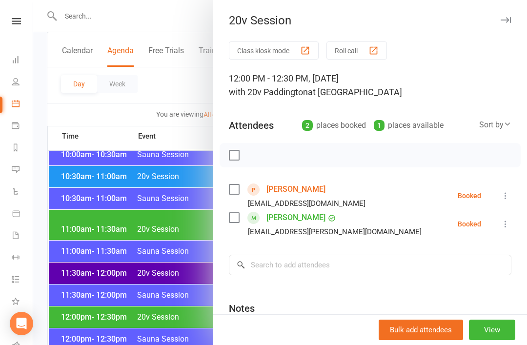
click at [179, 333] on div at bounding box center [280, 172] width 494 height 345
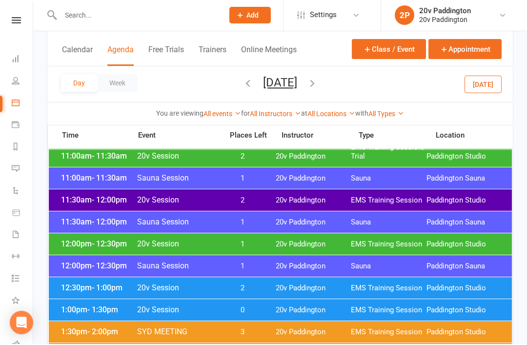
click at [282, 286] on span "20v Paddington" at bounding box center [314, 289] width 76 height 9
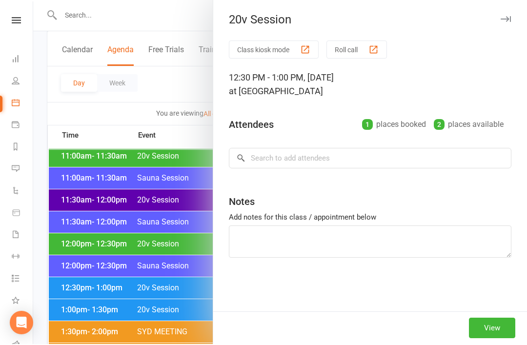
scroll to position [523, 0]
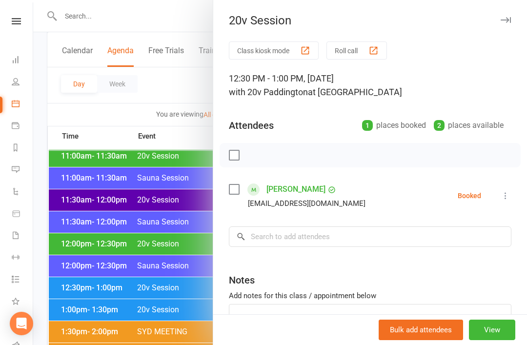
click at [175, 320] on div at bounding box center [280, 172] width 494 height 345
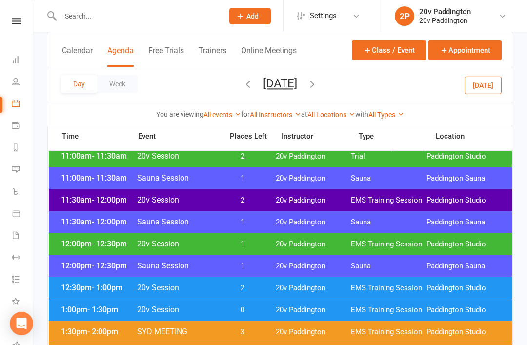
click at [251, 316] on div "1:00pm - 1:30pm 20v Session 0 20v Paddington EMS Training Session Paddington St…" at bounding box center [280, 309] width 463 height 21
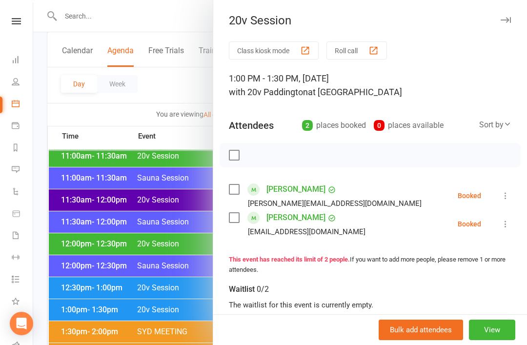
click at [176, 327] on div at bounding box center [280, 172] width 494 height 345
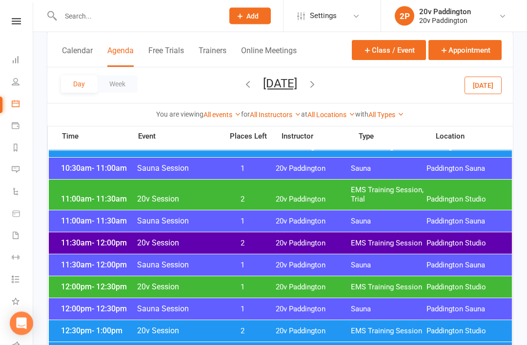
scroll to position [475, 0]
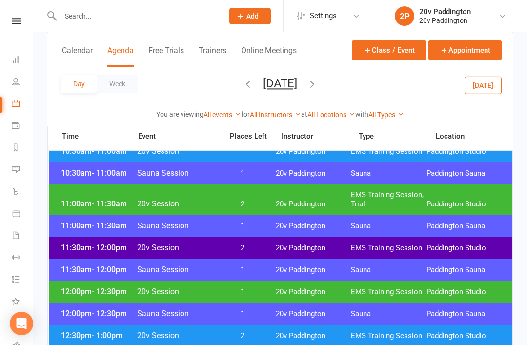
click at [285, 243] on div "11:30am - 12:00pm 20v Session 2 20v Paddington EMS Training Session Paddington …" at bounding box center [280, 247] width 463 height 21
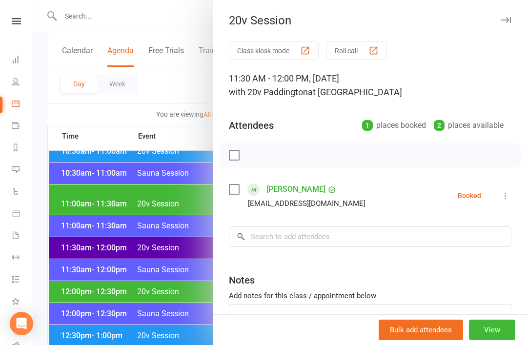
click at [163, 313] on div at bounding box center [280, 172] width 494 height 345
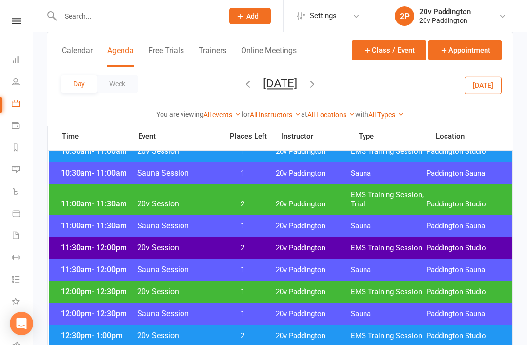
click at [256, 336] on span "2" at bounding box center [242, 335] width 51 height 9
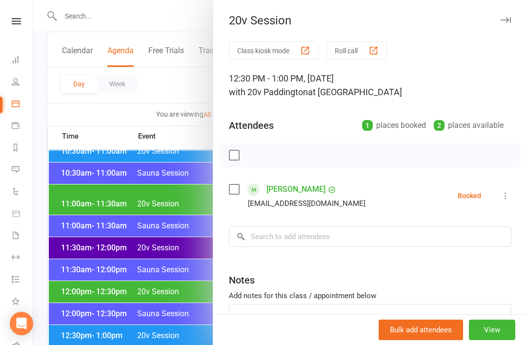
click at [172, 324] on div at bounding box center [280, 172] width 494 height 345
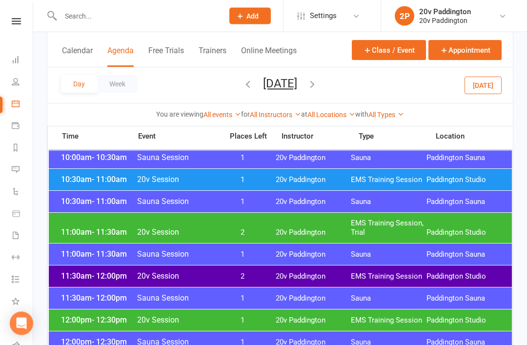
scroll to position [403, 0]
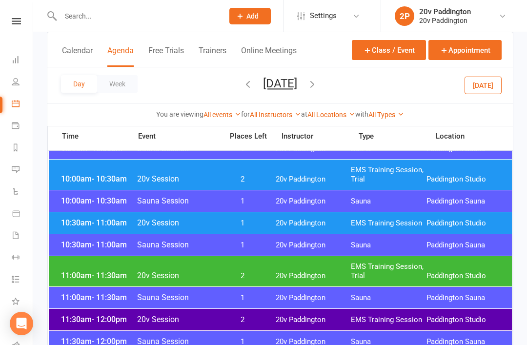
click at [321, 229] on div "10:30am - 11:00am 20v Session 1 20v Paddington EMS Training Session Paddington …" at bounding box center [280, 222] width 463 height 21
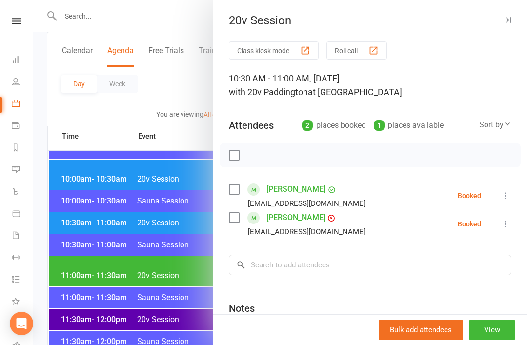
click at [162, 308] on div at bounding box center [280, 172] width 494 height 345
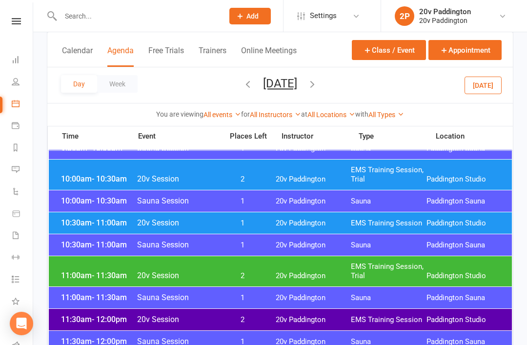
click at [294, 226] on span "20v Paddington" at bounding box center [314, 223] width 76 height 9
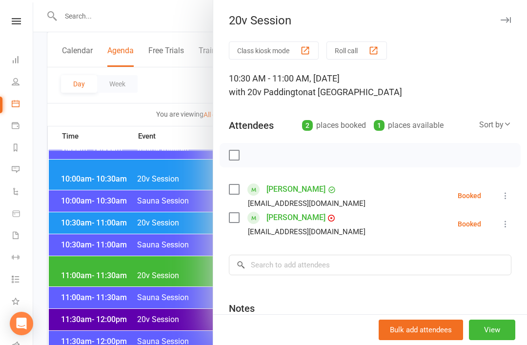
click at [139, 298] on div at bounding box center [280, 172] width 494 height 345
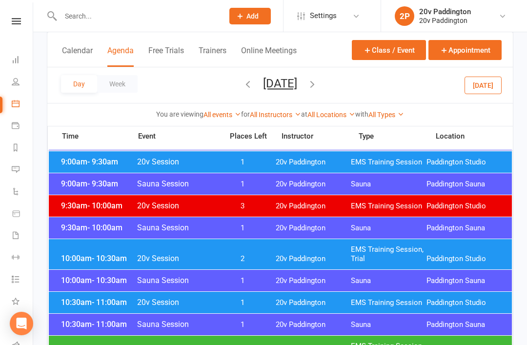
scroll to position [322, 0]
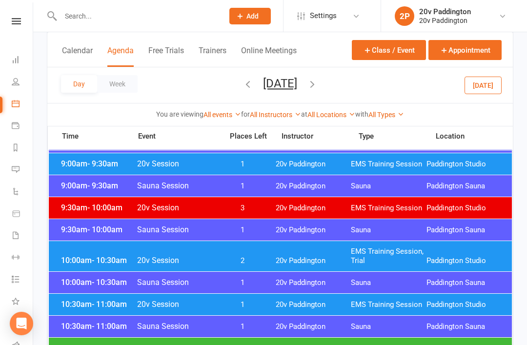
click at [290, 265] on span "20v Paddington" at bounding box center [314, 260] width 76 height 9
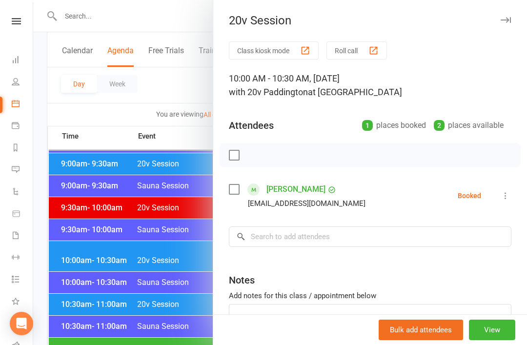
click at [191, 271] on div at bounding box center [280, 172] width 494 height 345
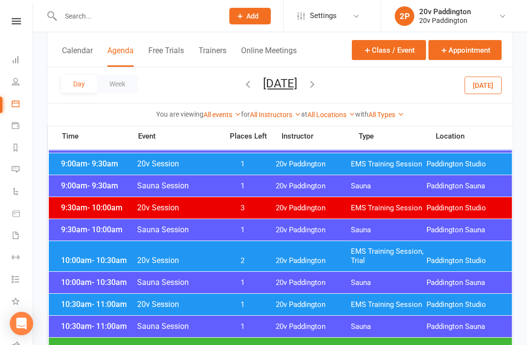
click at [233, 266] on div "10:00am - 10:30am 20v Session 2 20v Paddington EMS Training Session, Trial Padd…" at bounding box center [280, 256] width 463 height 30
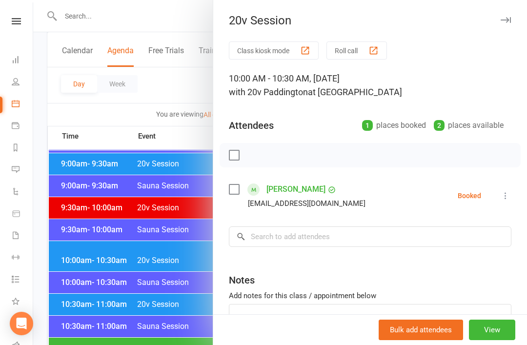
click at [486, 339] on button "View" at bounding box center [492, 330] width 46 height 21
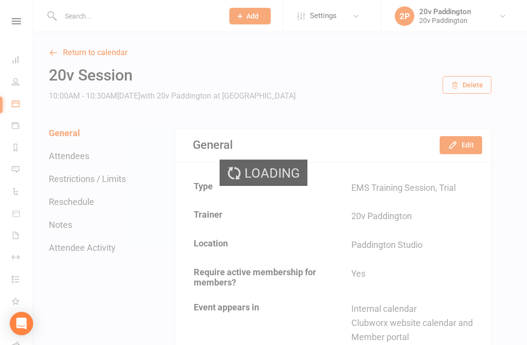
click at [472, 149] on div "Loading" at bounding box center [263, 172] width 527 height 345
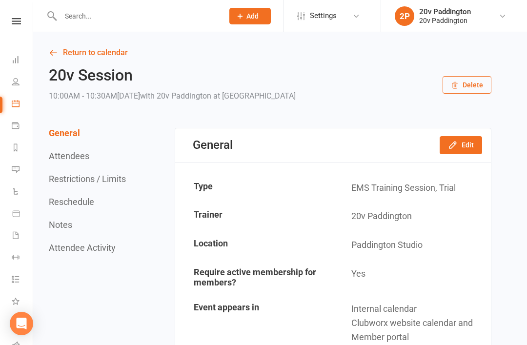
click at [480, 147] on button "Edit" at bounding box center [461, 145] width 42 height 18
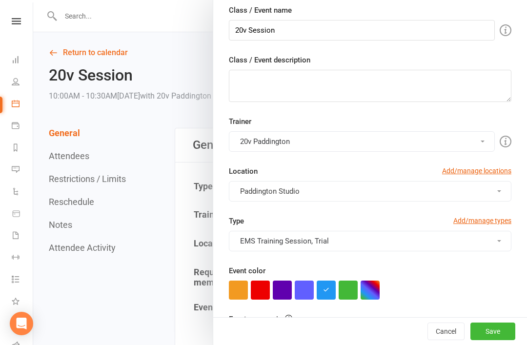
scroll to position [117, 0]
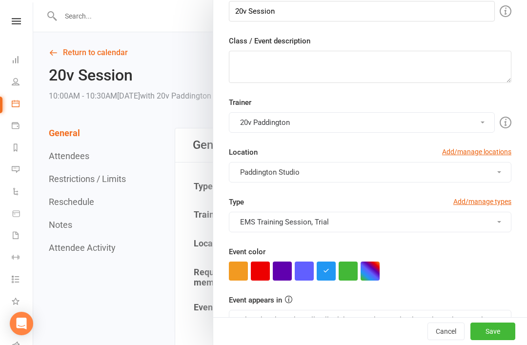
click at [355, 271] on button "button" at bounding box center [348, 271] width 19 height 19
click at [508, 339] on button "Save" at bounding box center [493, 332] width 45 height 18
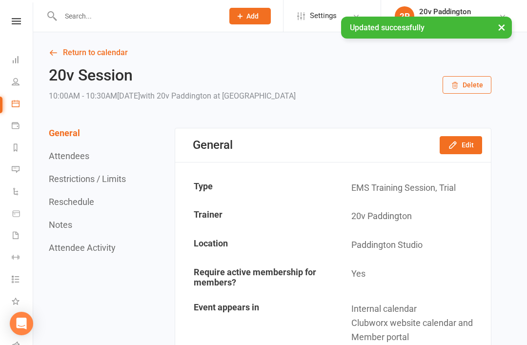
click at [101, 52] on link "Return to calendar" at bounding box center [270, 53] width 443 height 14
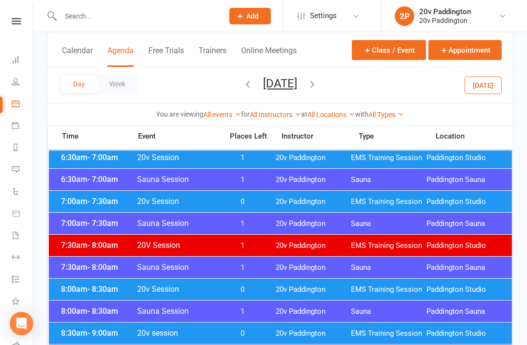
scroll to position [113, 0]
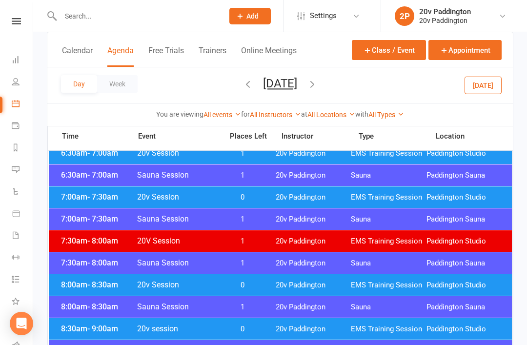
click at [369, 187] on div "7:00am - 7:30am 20v Session 0 20v Paddington EMS Training Session Paddington St…" at bounding box center [280, 196] width 463 height 21
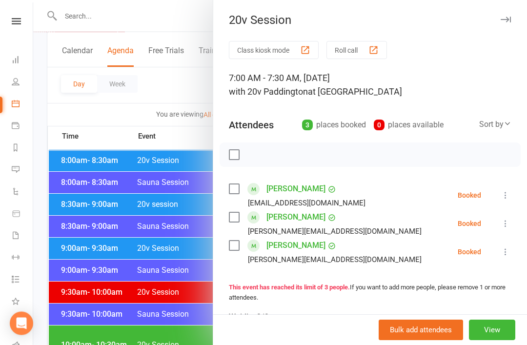
scroll to position [252, 0]
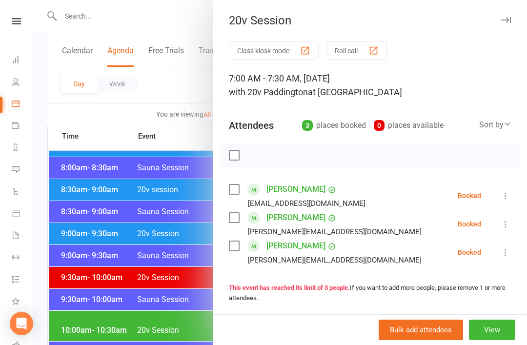
click at [171, 277] on div at bounding box center [280, 172] width 494 height 345
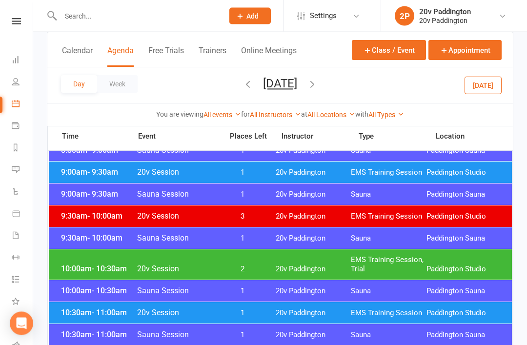
scroll to position [313, 0]
click at [296, 263] on div "10:00am - 10:30am 20v Session 2 20v Paddington EMS Training Session, Trial Padd…" at bounding box center [280, 264] width 463 height 30
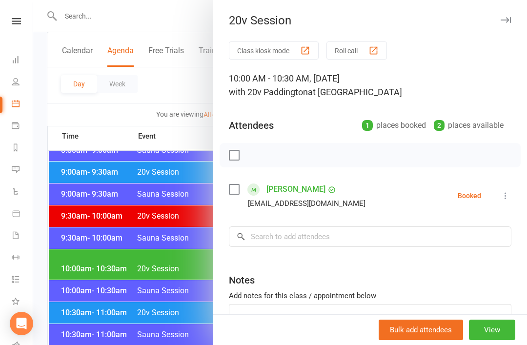
click at [168, 297] on div at bounding box center [280, 172] width 494 height 345
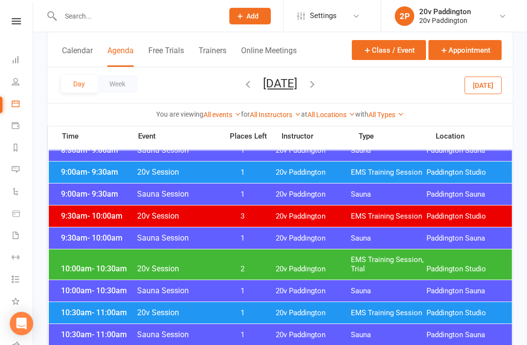
click at [270, 327] on div "10:30am - 11:00am Sauna Session 1 20v Paddington Sauna Paddington Sauna" at bounding box center [280, 334] width 463 height 21
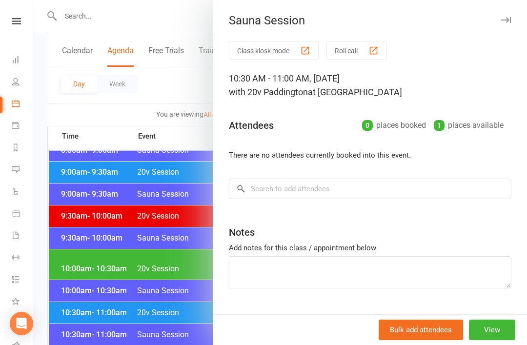
click at [156, 334] on div at bounding box center [280, 172] width 494 height 345
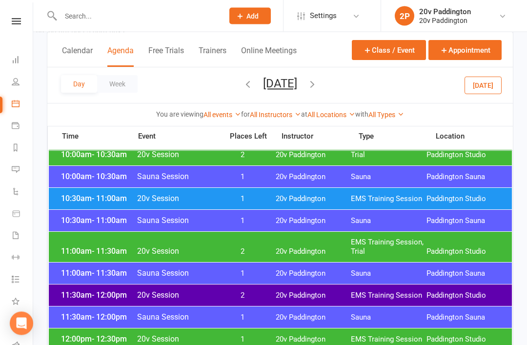
click at [283, 311] on div "11:30am - 12:00pm Sauna Session 1 20v Paddington Sauna Paddington Sauna" at bounding box center [280, 317] width 463 height 21
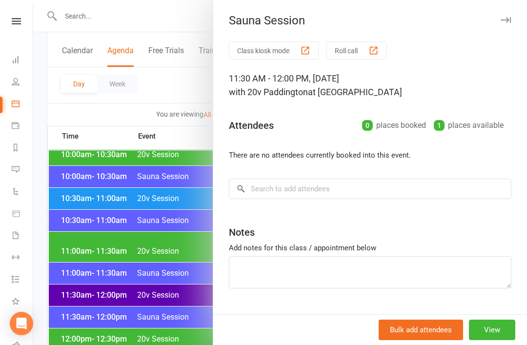
click at [157, 317] on div at bounding box center [280, 172] width 494 height 345
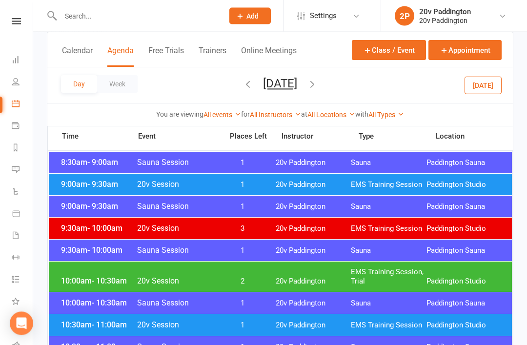
scroll to position [303, 0]
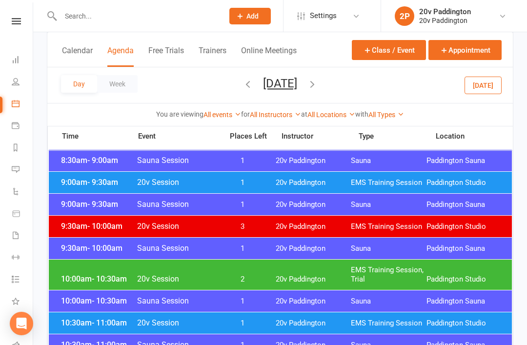
click at [313, 272] on div "10:00am - 10:30am 20v Session 2 20v Paddington EMS Training Session, Trial Padd…" at bounding box center [280, 275] width 463 height 30
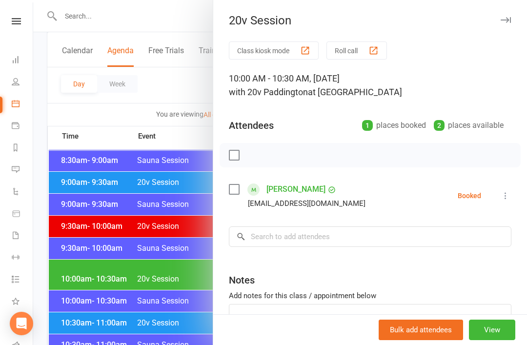
click at [142, 345] on div at bounding box center [280, 172] width 494 height 345
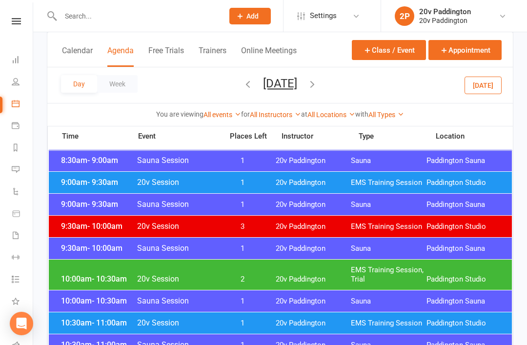
click at [255, 320] on span "1" at bounding box center [242, 323] width 51 height 9
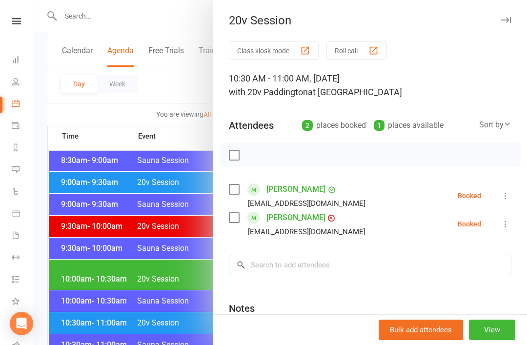
click at [185, 302] on div at bounding box center [280, 172] width 494 height 345
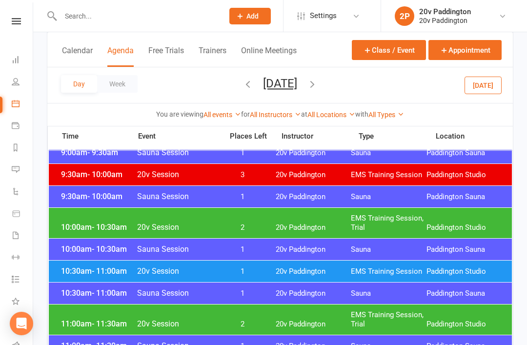
scroll to position [358, 0]
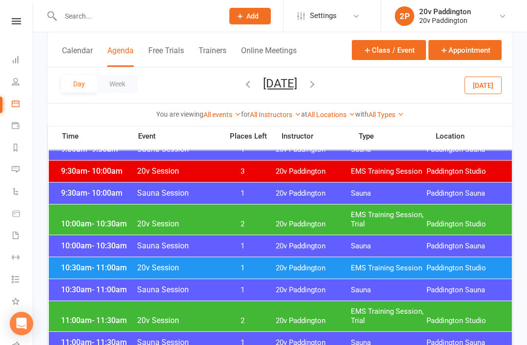
click at [284, 323] on span "20v Paddington" at bounding box center [314, 320] width 76 height 9
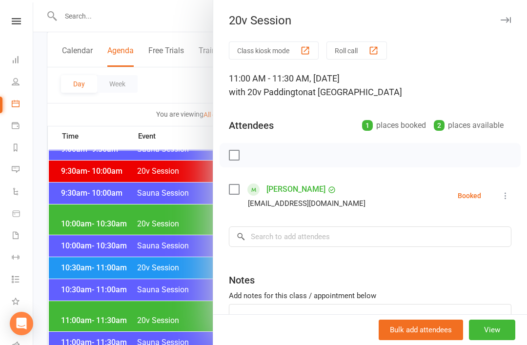
click at [165, 330] on div at bounding box center [280, 172] width 494 height 345
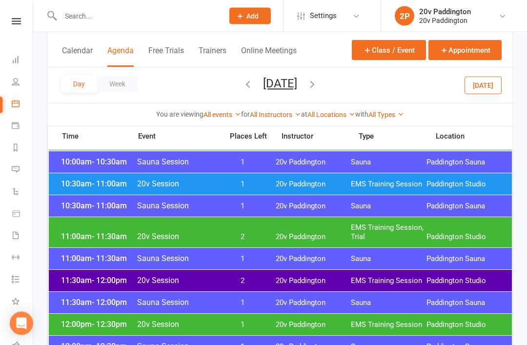
click at [288, 323] on span "20v Paddington" at bounding box center [314, 325] width 76 height 9
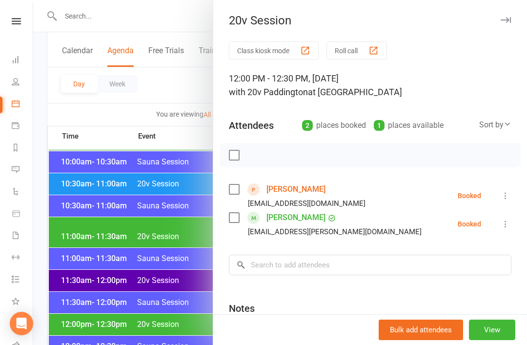
click at [168, 334] on div at bounding box center [280, 172] width 494 height 345
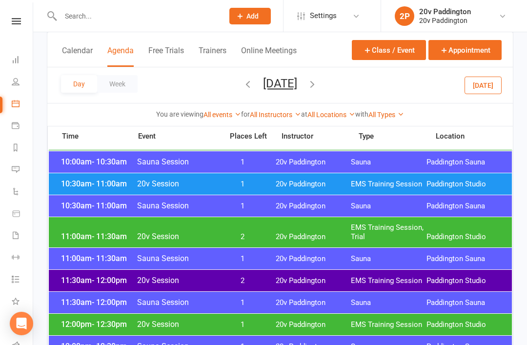
click at [263, 326] on span "1" at bounding box center [242, 324] width 51 height 9
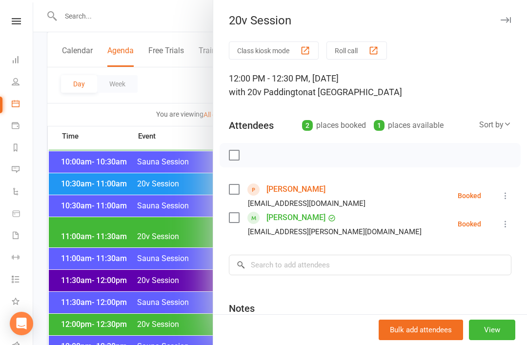
click at [149, 345] on div at bounding box center [280, 172] width 494 height 345
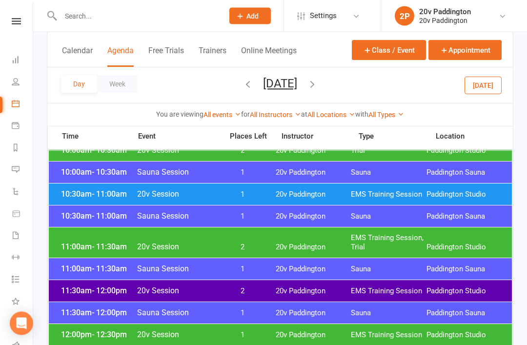
click at [26, 23] on link at bounding box center [16, 21] width 35 height 6
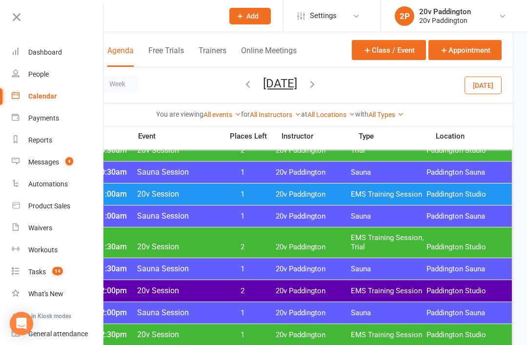
click at [61, 271] on span "14" at bounding box center [57, 271] width 11 height 8
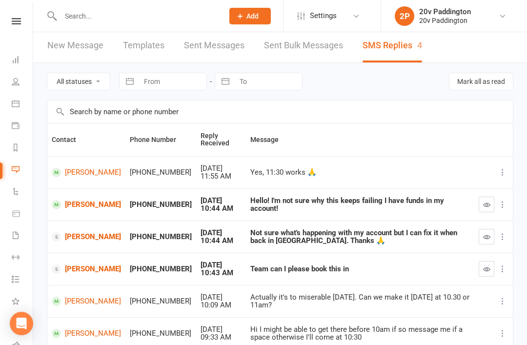
scroll to position [5, 0]
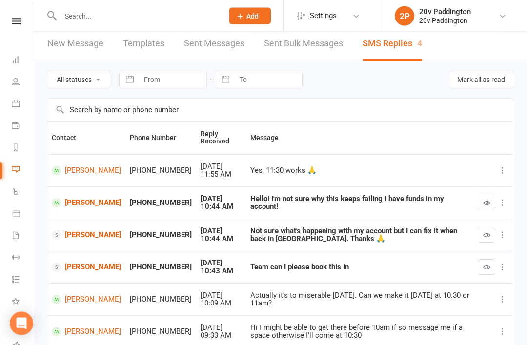
click at [62, 272] on link "[PERSON_NAME]" at bounding box center [86, 267] width 69 height 9
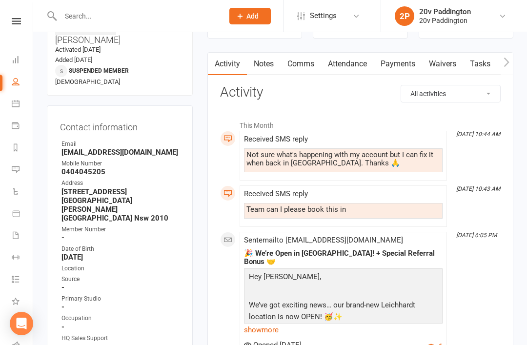
scroll to position [82, 0]
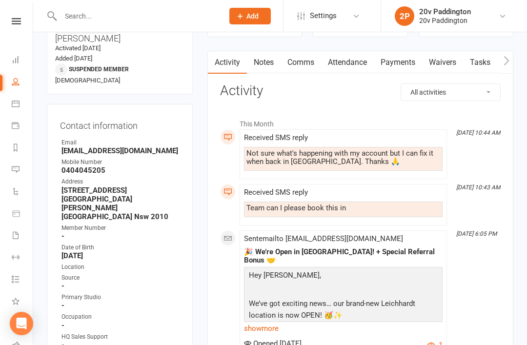
click at [283, 323] on link "show more" at bounding box center [343, 329] width 199 height 14
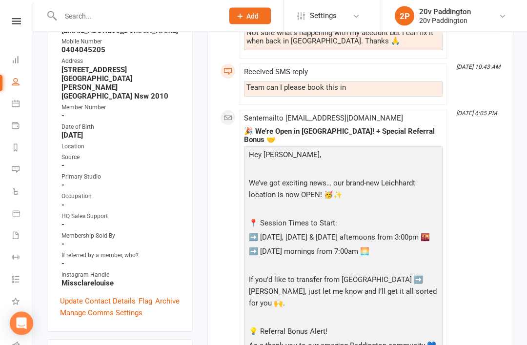
scroll to position [203, 0]
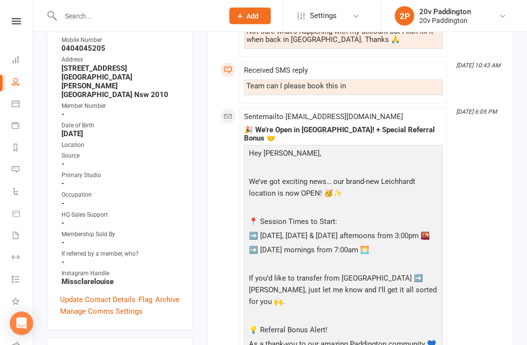
click at [429, 254] on p "➡️ [DATE] mornings from 7:00am 🌅" at bounding box center [344, 252] width 194 height 14
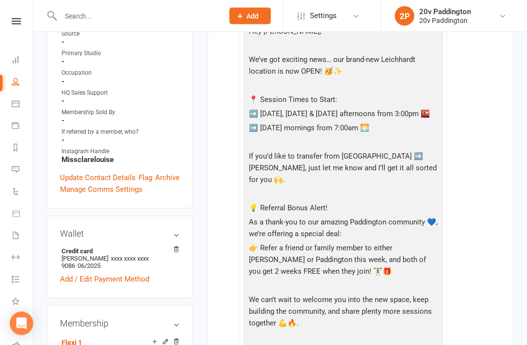
scroll to position [0, 0]
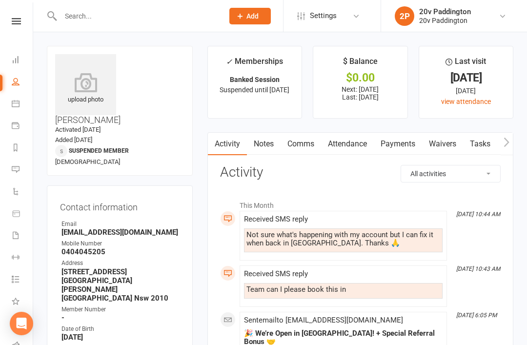
click at [408, 149] on link "Payments" at bounding box center [398, 144] width 48 height 22
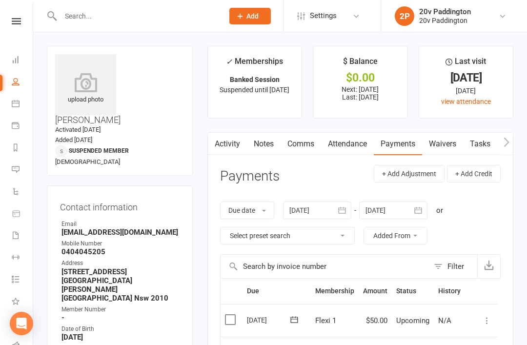
click at [234, 139] on link "Activity" at bounding box center [227, 144] width 39 height 22
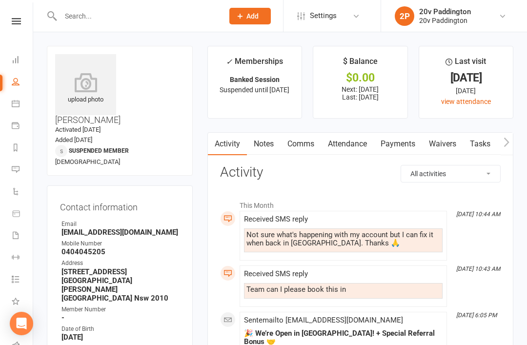
click at [226, 153] on link "Activity" at bounding box center [227, 144] width 39 height 22
click at [18, 172] on icon at bounding box center [16, 169] width 8 height 8
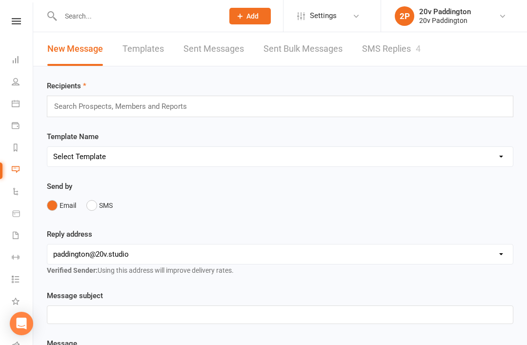
click at [394, 60] on link "SMS Replies 4" at bounding box center [391, 49] width 59 height 34
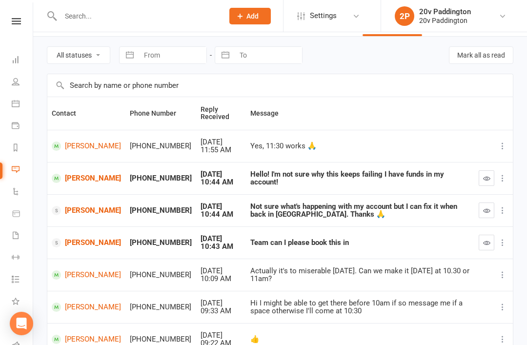
scroll to position [30, 0]
click at [67, 60] on select "All statuses Read only Unread only" at bounding box center [78, 54] width 62 height 17
select select "unread_only"
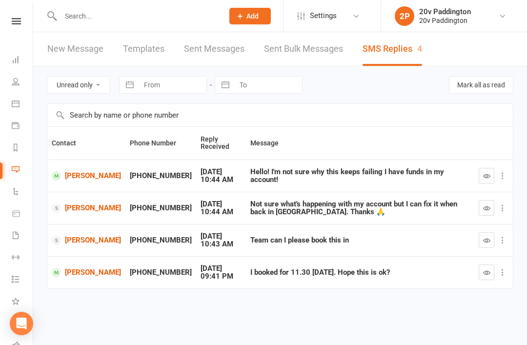
scroll to position [0, 0]
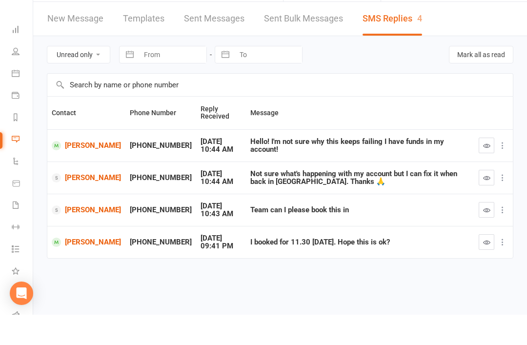
click at [483, 265] on button "button" at bounding box center [487, 273] width 16 height 16
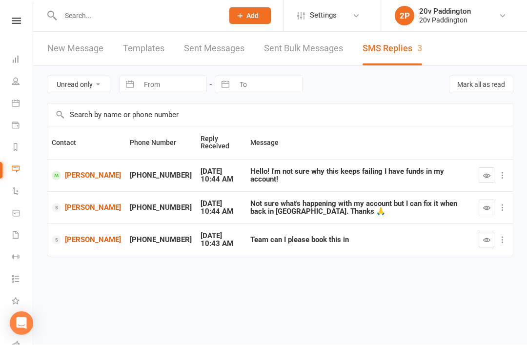
click at [495, 17] on link "2P 20v Paddington 20v [GEOGRAPHIC_DATA]" at bounding box center [453, 16] width 117 height 20
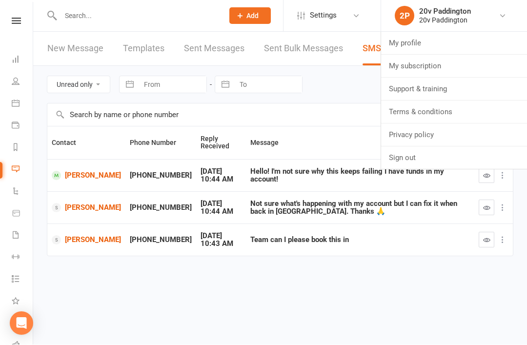
click at [432, 168] on link "Sign out" at bounding box center [454, 158] width 146 height 22
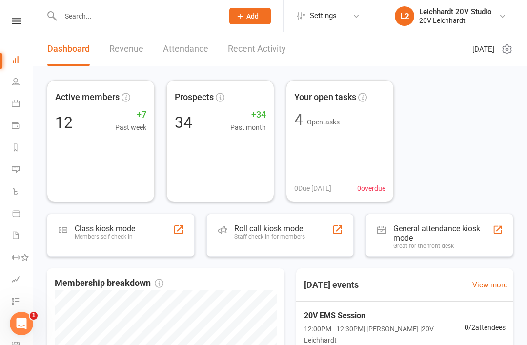
click at [22, 178] on link "Messages" at bounding box center [23, 171] width 22 height 22
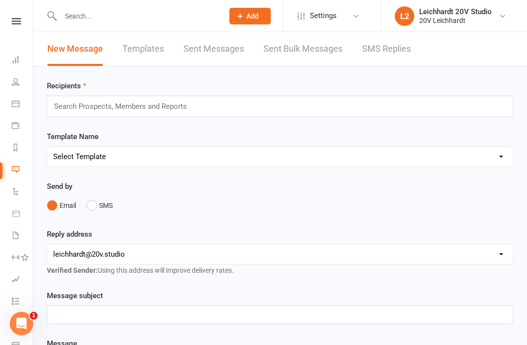
click at [399, 60] on link "SMS Replies" at bounding box center [386, 49] width 49 height 34
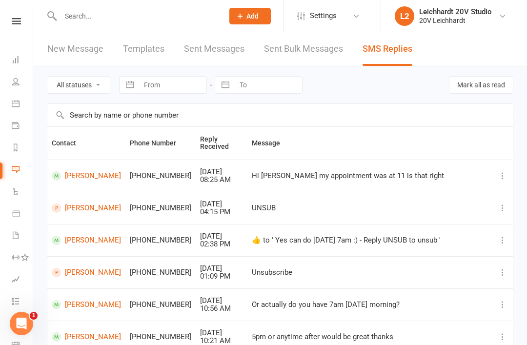
click at [90, 177] on link "[PERSON_NAME]" at bounding box center [86, 175] width 69 height 9
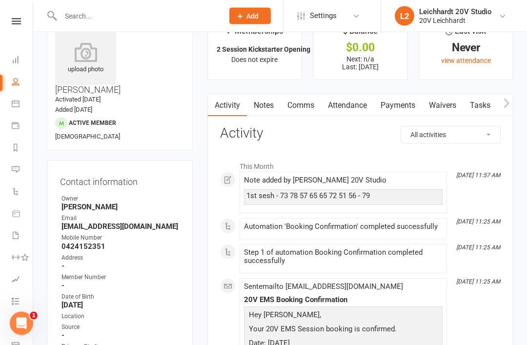
scroll to position [30, 0]
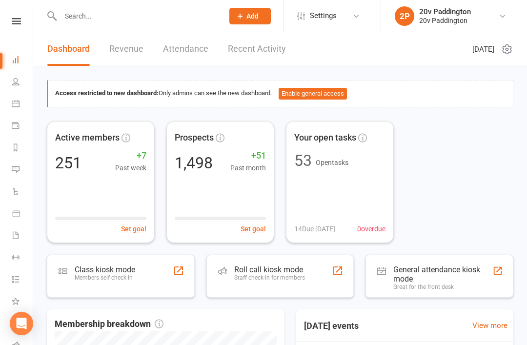
click at [18, 110] on link "Calendar" at bounding box center [23, 105] width 22 height 22
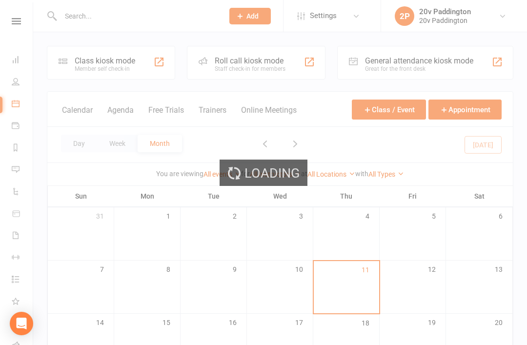
click at [493, 151] on div "Loading" at bounding box center [263, 172] width 527 height 345
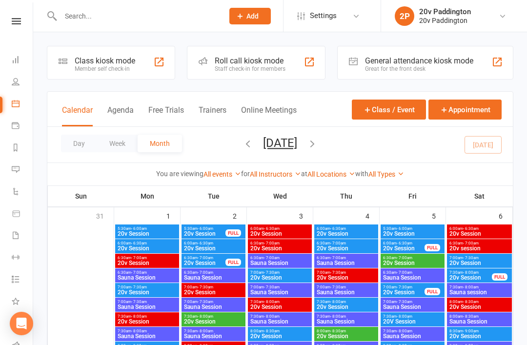
click at [110, 108] on button "Agenda" at bounding box center [120, 115] width 26 height 21
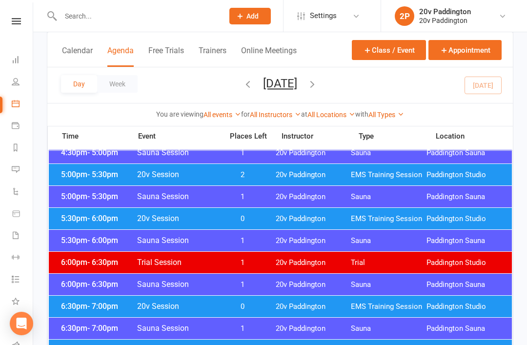
scroll to position [882, 0]
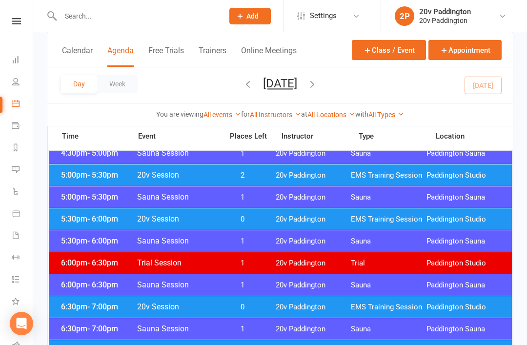
click at [77, 226] on div "5:30pm - 6:00pm 20v Session 0 20v Paddington EMS Training Session Paddington St…" at bounding box center [280, 218] width 463 height 21
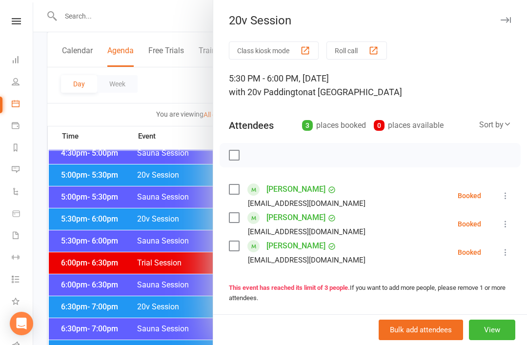
click at [72, 316] on div at bounding box center [280, 172] width 494 height 345
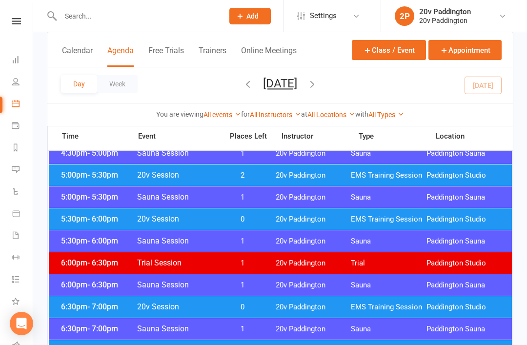
click at [101, 302] on div "6:30pm - 7:00pm 20v Session 0 20v Paddington EMS Training Session Paddington St…" at bounding box center [280, 306] width 463 height 21
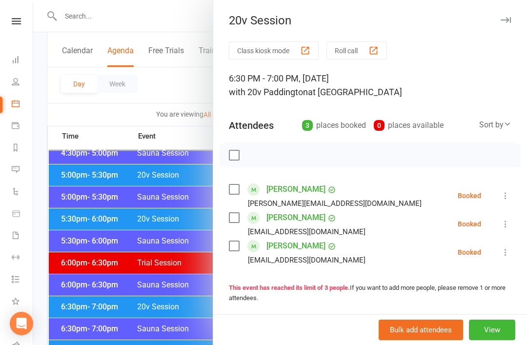
click at [57, 292] on div at bounding box center [280, 172] width 494 height 345
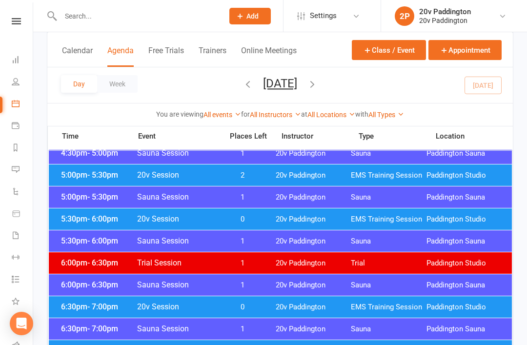
click at [95, 345] on span "- 7:30pm" at bounding box center [102, 350] width 31 height 9
